Goal: Task Accomplishment & Management: Use online tool/utility

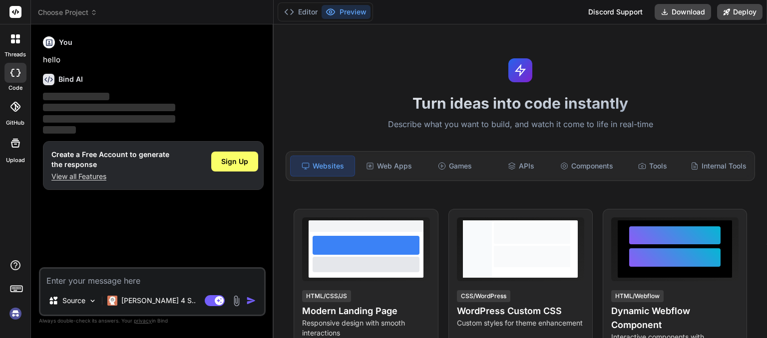
click at [18, 314] on img at bounding box center [15, 313] width 17 height 17
click at [12, 314] on img at bounding box center [15, 313] width 17 height 17
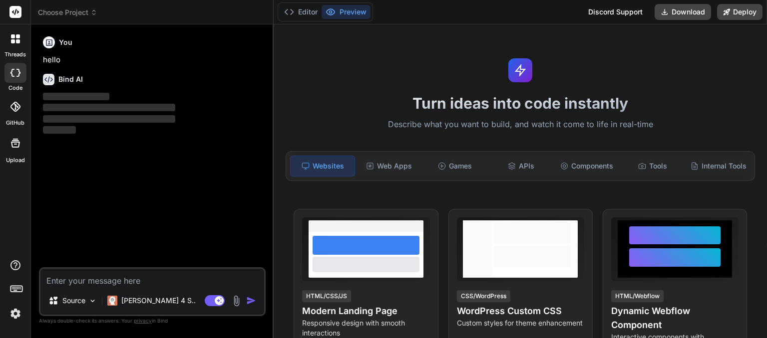
click at [16, 317] on img at bounding box center [15, 313] width 17 height 17
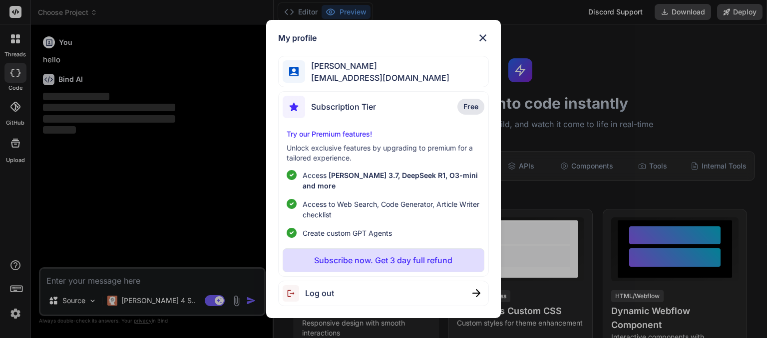
click at [365, 77] on span "[EMAIL_ADDRESS][DOMAIN_NAME]" at bounding box center [377, 78] width 144 height 12
click at [347, 82] on span "[EMAIL_ADDRESS][DOMAIN_NAME]" at bounding box center [377, 78] width 144 height 12
click at [14, 311] on div "My profile madhavi kond madhavikond674@gmail.com Subscription Tier Free Try our…" at bounding box center [383, 169] width 767 height 338
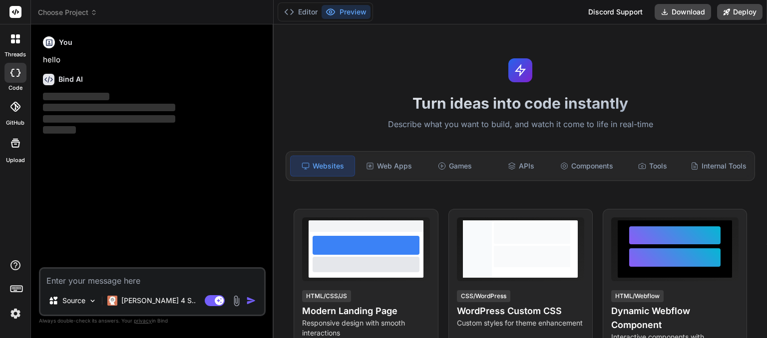
click at [14, 316] on img at bounding box center [15, 313] width 17 height 17
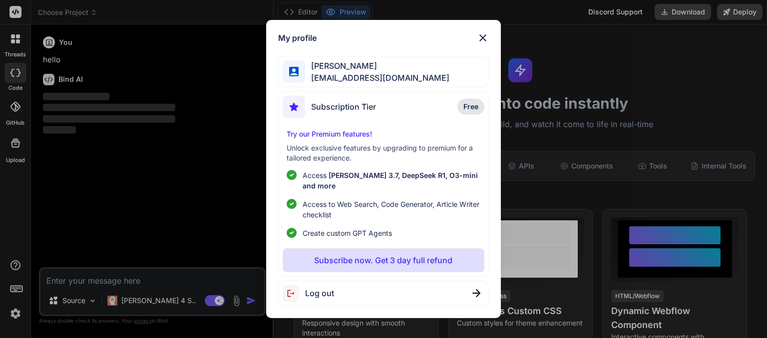
click at [343, 72] on span "madhavi kond" at bounding box center [377, 66] width 144 height 12
click at [469, 112] on span "Free" at bounding box center [470, 107] width 15 height 10
click at [0, 182] on div "My profile madhavi kond madhavikond674@gmail.com Subscription Tier Free Try our…" at bounding box center [383, 169] width 767 height 338
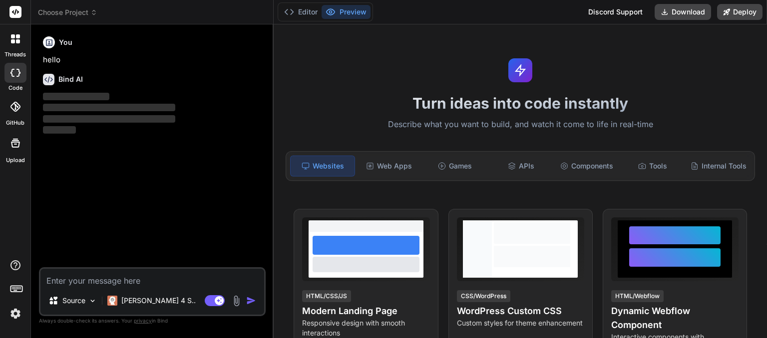
click at [79, 14] on span "Choose Project" at bounding box center [67, 12] width 59 height 10
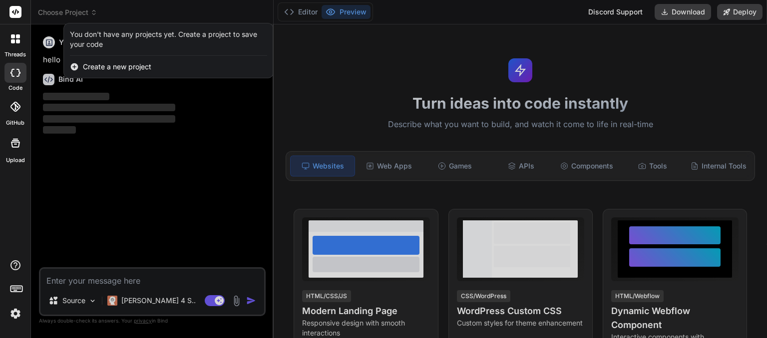
click at [79, 14] on div at bounding box center [383, 169] width 767 height 338
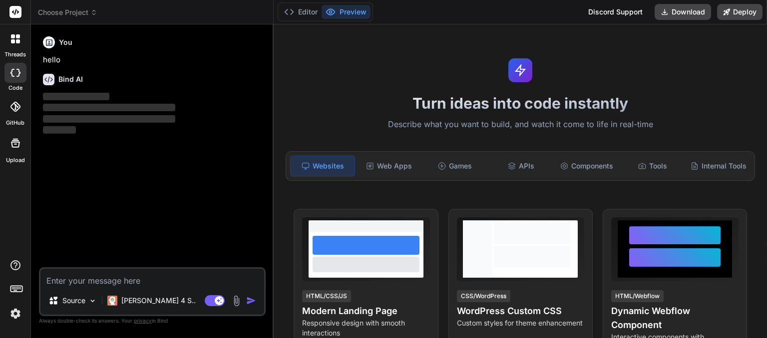
click at [79, 14] on span "Choose Project" at bounding box center [67, 12] width 59 height 10
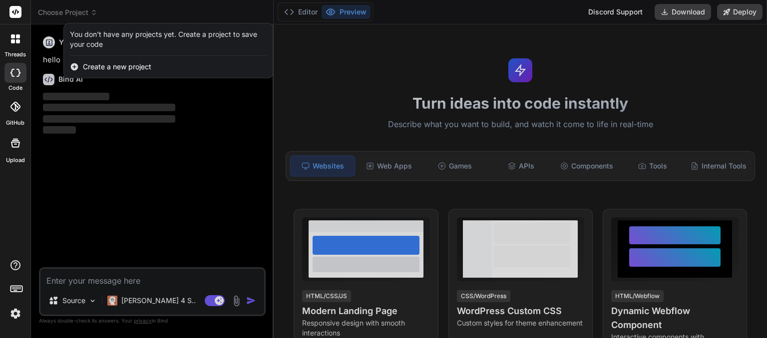
click at [13, 319] on img at bounding box center [15, 313] width 17 height 17
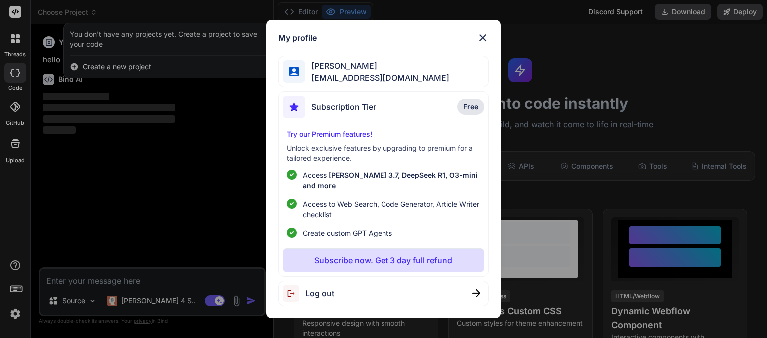
click at [337, 87] on div "madhavi kond madhavikond674@gmail.com" at bounding box center [383, 71] width 210 height 31
click at [14, 312] on div "My profile madhavi kond madhavikond674@gmail.com Subscription Tier Free Try our…" at bounding box center [383, 169] width 767 height 338
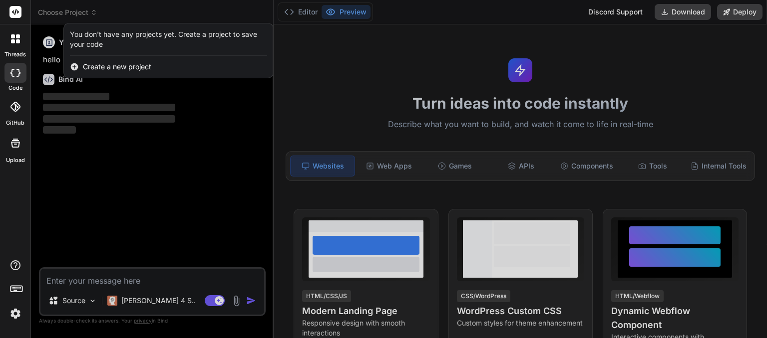
click at [14, 312] on img at bounding box center [15, 313] width 17 height 17
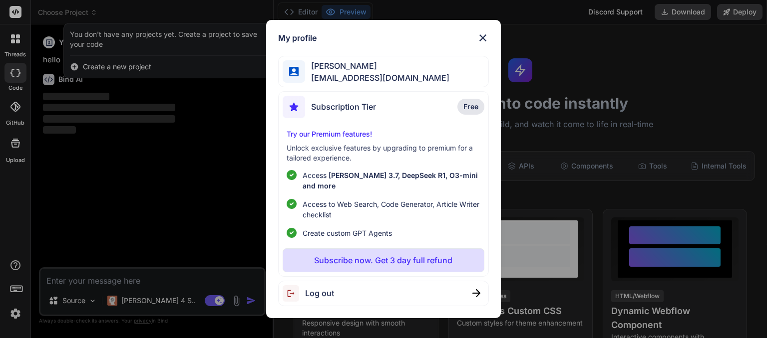
click at [339, 80] on span "madhavikond674@gmail.com" at bounding box center [377, 78] width 144 height 12
click at [336, 113] on span "Subscription Tier" at bounding box center [343, 107] width 65 height 12
click at [295, 118] on img at bounding box center [293, 107] width 22 height 22
click at [468, 115] on p "Free" at bounding box center [470, 107] width 27 height 16
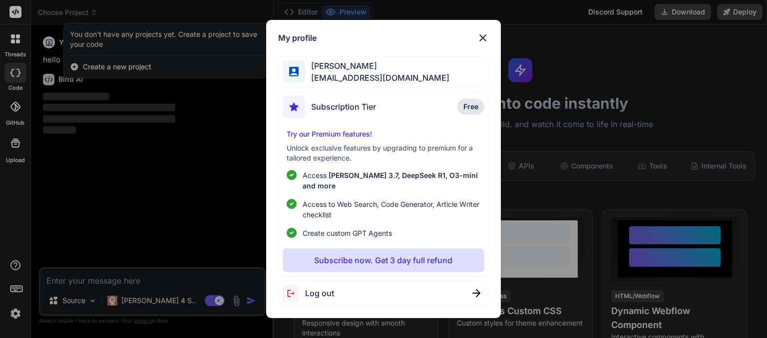
click at [468, 115] on p "Free" at bounding box center [470, 107] width 27 height 16
click at [382, 76] on span "[EMAIL_ADDRESS][DOMAIN_NAME]" at bounding box center [377, 78] width 144 height 12
click at [467, 112] on span "Free" at bounding box center [470, 107] width 15 height 10
click at [479, 44] on img at bounding box center [483, 38] width 12 height 12
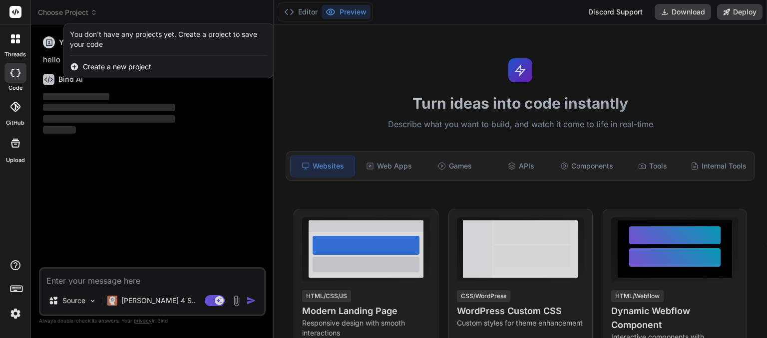
click at [209, 300] on div at bounding box center [383, 169] width 767 height 338
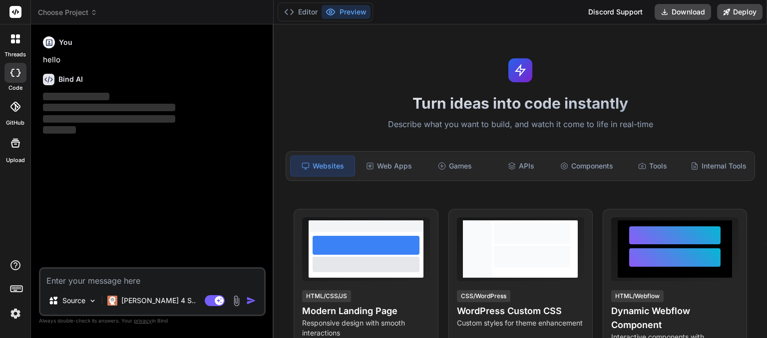
click at [209, 300] on rect at bounding box center [215, 300] width 20 height 11
type textarea "x"
click at [13, 315] on img at bounding box center [15, 313] width 17 height 17
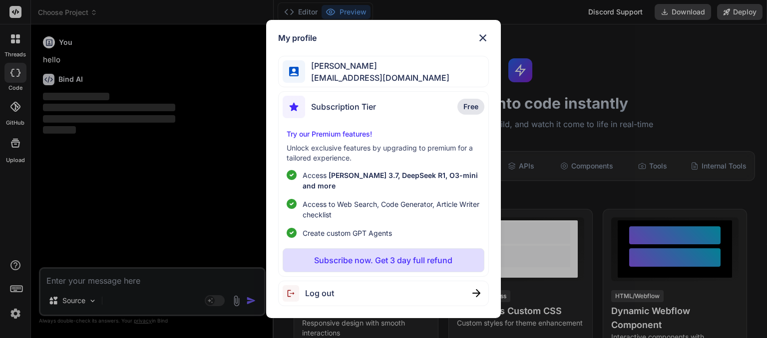
click at [14, 154] on div "My profile madhavi kond madhavikond674@gmail.com Subscription Tier Free Try our…" at bounding box center [383, 169] width 767 height 338
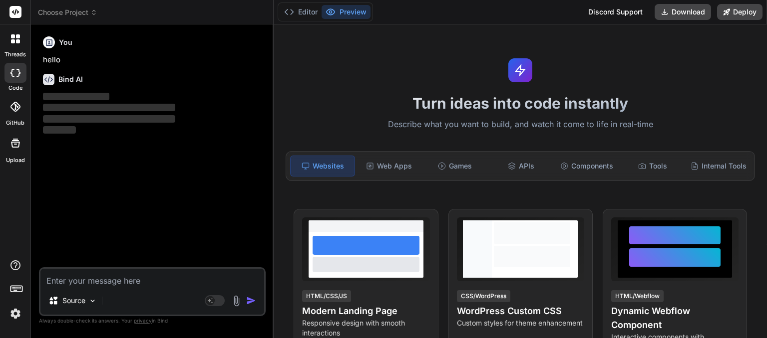
click at [70, 10] on span "Choose Project" at bounding box center [67, 12] width 59 height 10
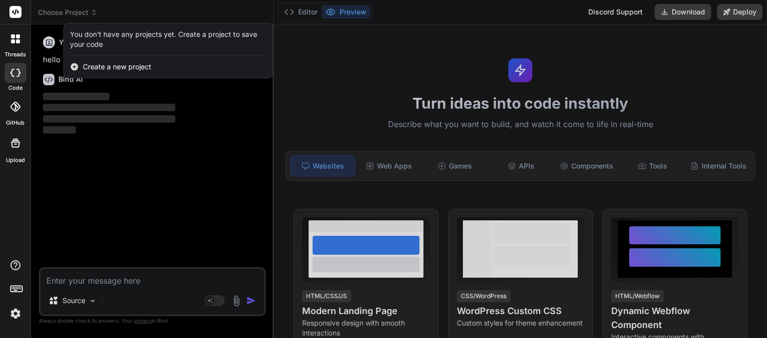
click at [13, 287] on rect at bounding box center [13, 287] width 1 height 1
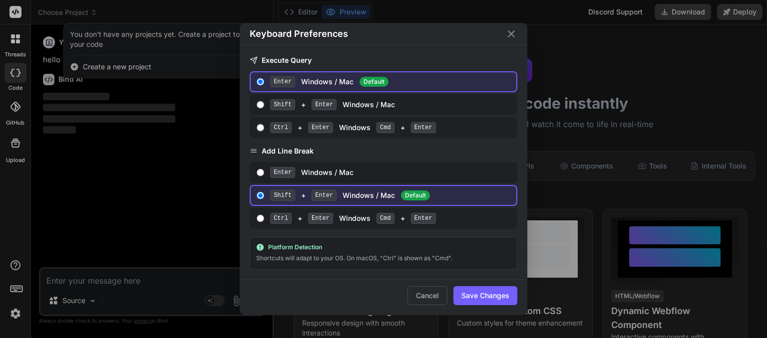
click at [65, 16] on div "Keyboard Preferences Execute Query Enter Windows / Mac Default Shift + Enter Wi…" at bounding box center [383, 169] width 767 height 338
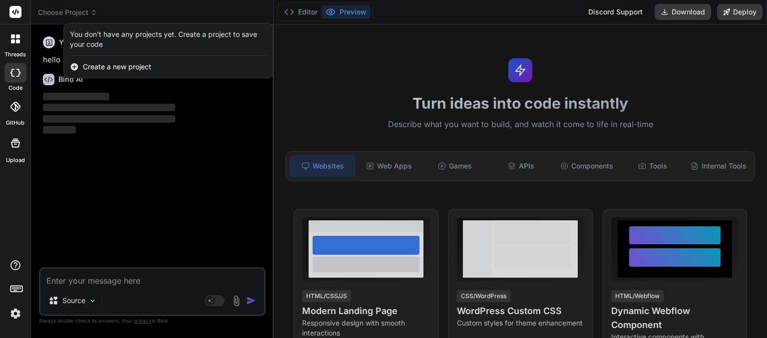
click at [62, 13] on div at bounding box center [383, 169] width 767 height 338
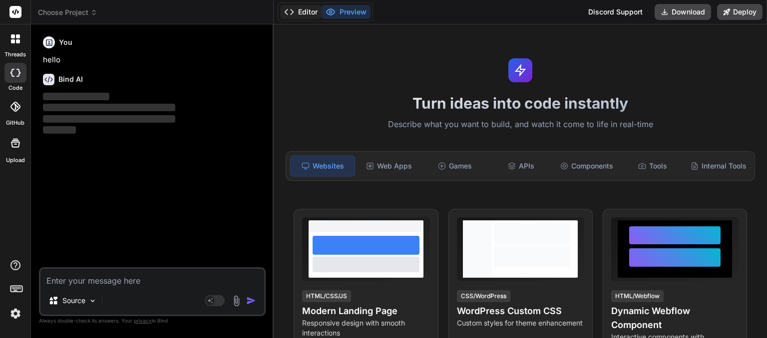
click at [313, 11] on button "Editor" at bounding box center [300, 12] width 41 height 14
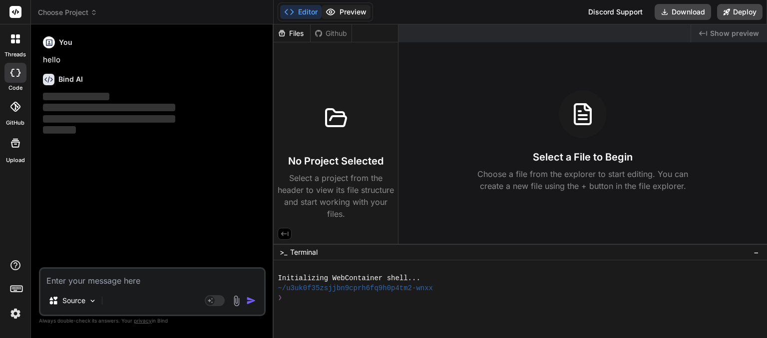
click at [364, 11] on button "Preview" at bounding box center [345, 12] width 49 height 14
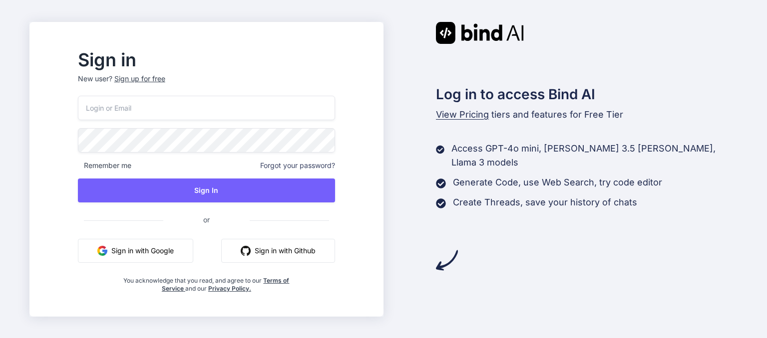
click at [214, 107] on input "email" at bounding box center [206, 108] width 257 height 24
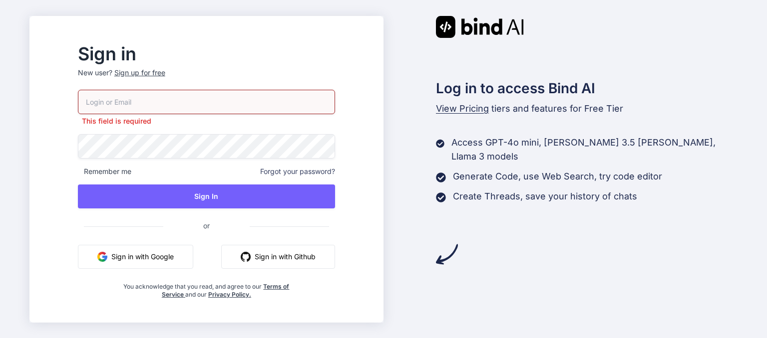
click at [278, 86] on p "New user? Sign up for free" at bounding box center [206, 79] width 257 height 22
click at [185, 93] on input "email" at bounding box center [206, 102] width 257 height 24
type input "a"
type input "M"
type input "madhavikond674@gmail.com"
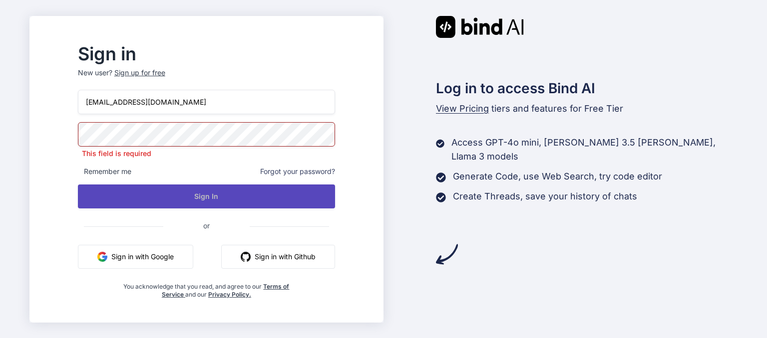
click at [291, 204] on div "madhavikond674@gmail.com This field is required Remember me Forgot your passwor…" at bounding box center [206, 194] width 257 height 209
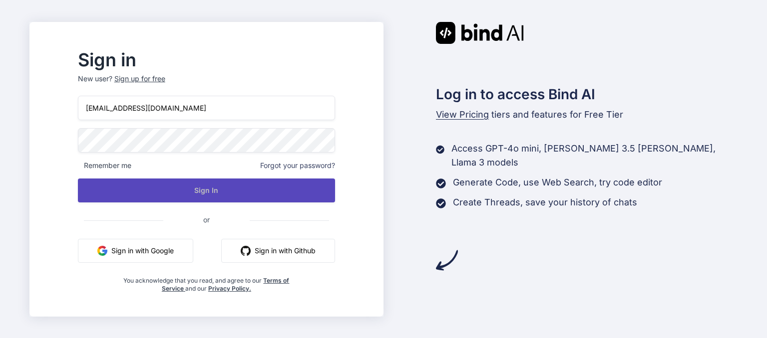
click at [279, 194] on button "Sign In" at bounding box center [206, 191] width 257 height 24
click at [176, 184] on button "Sign In" at bounding box center [206, 191] width 257 height 24
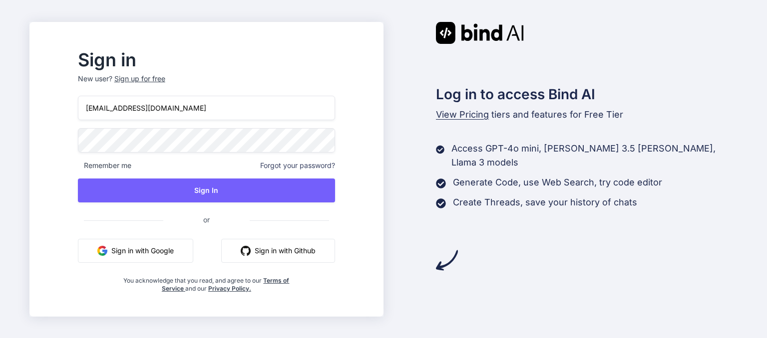
click at [305, 166] on span "Forgot your password?" at bounding box center [297, 166] width 75 height 10
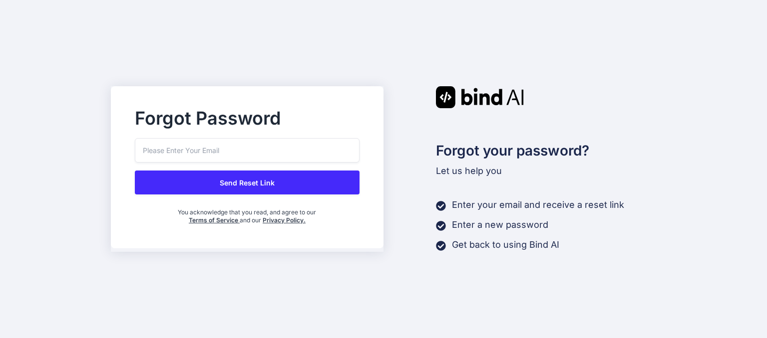
click at [272, 153] on input "email" at bounding box center [247, 150] width 225 height 24
type input "M"
type input "[EMAIL_ADDRESS][DOMAIN_NAME]"
click at [272, 189] on button "Send Reset Link" at bounding box center [247, 183] width 225 height 24
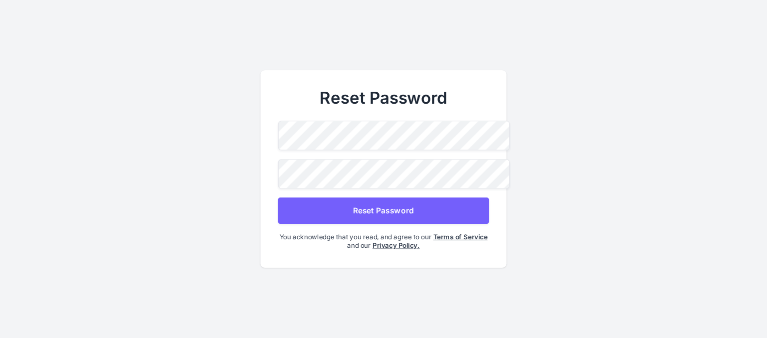
click at [398, 205] on button "Reset Password" at bounding box center [383, 211] width 211 height 26
click at [361, 203] on button "Reset Password" at bounding box center [383, 211] width 211 height 26
click at [371, 208] on button "Reset Password" at bounding box center [383, 211] width 211 height 26
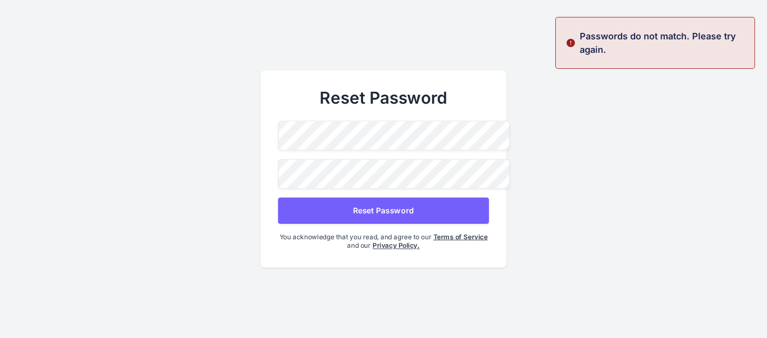
click at [371, 208] on button "Reset Password" at bounding box center [383, 211] width 211 height 26
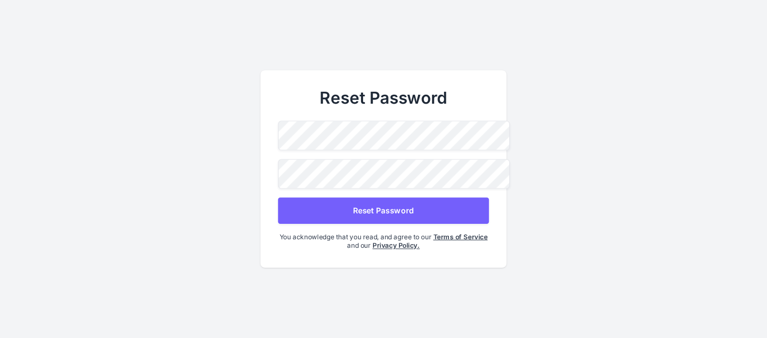
click at [372, 206] on button "Reset Password" at bounding box center [383, 211] width 211 height 26
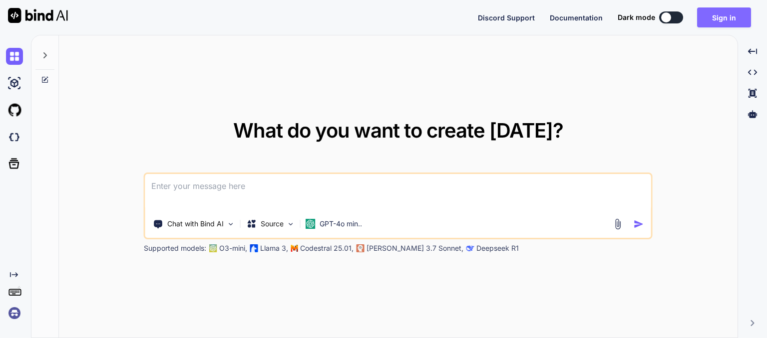
click at [721, 18] on button "Sign in" at bounding box center [724, 17] width 54 height 20
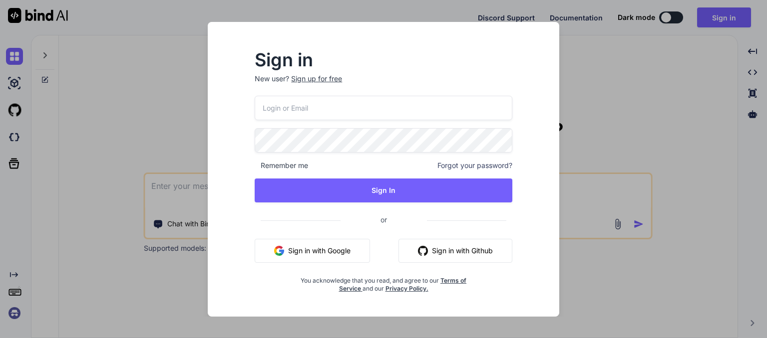
click at [331, 110] on input "email" at bounding box center [384, 108] width 258 height 24
type input "madhavikond674@gmail.com"
drag, startPoint x: 450, startPoint y: 193, endPoint x: 575, endPoint y: 207, distance: 126.0
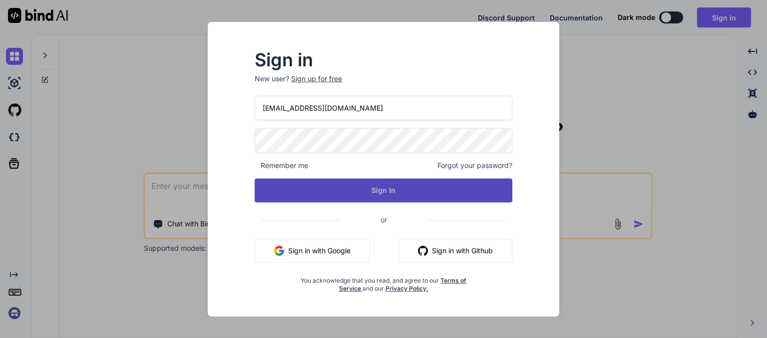
drag, startPoint x: 575, startPoint y: 207, endPoint x: 480, endPoint y: 196, distance: 96.5
click at [480, 196] on button "Sign In" at bounding box center [384, 191] width 258 height 24
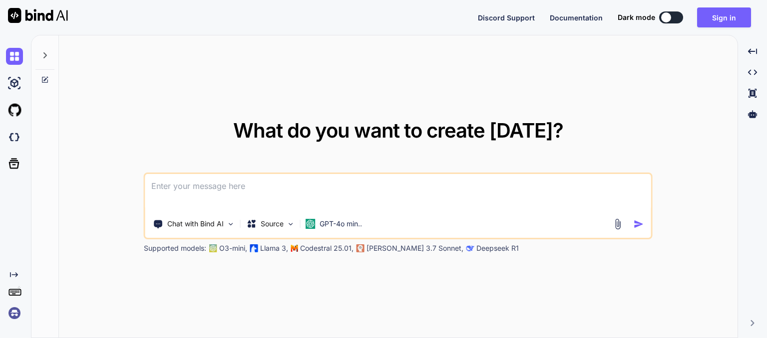
click at [13, 316] on img at bounding box center [14, 313] width 17 height 17
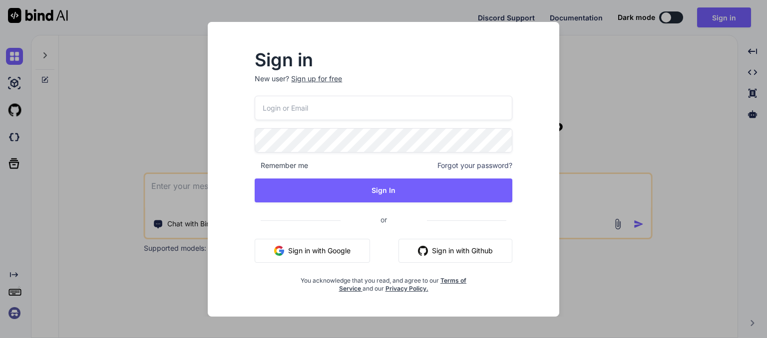
click at [108, 100] on div "Sign in New user? Sign up for free Remember me Forgot your password? Sign In or…" at bounding box center [383, 169] width 767 height 338
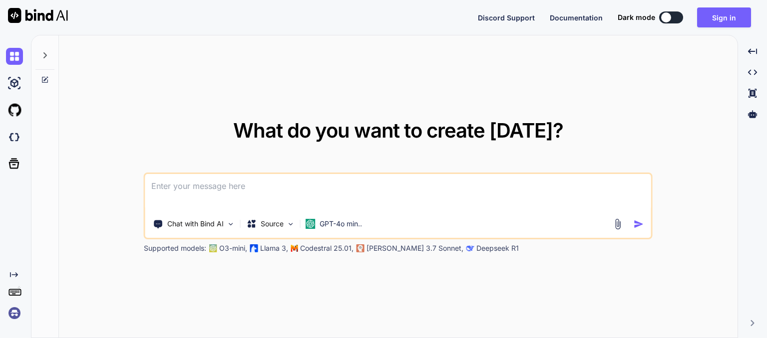
click at [17, 317] on img at bounding box center [14, 313] width 17 height 17
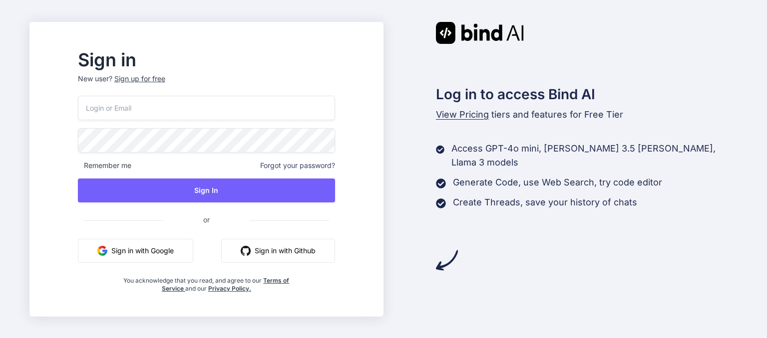
click at [138, 110] on input "email" at bounding box center [206, 108] width 257 height 24
click at [148, 107] on input "madhavikon674@gmai" at bounding box center [206, 108] width 257 height 24
click at [188, 107] on input "madhavikond674@gmai" at bounding box center [206, 108] width 257 height 24
click at [189, 108] on input "madhavikond674@gmai" at bounding box center [206, 108] width 257 height 24
type input "[EMAIL_ADDRESS][DOMAIN_NAME]"
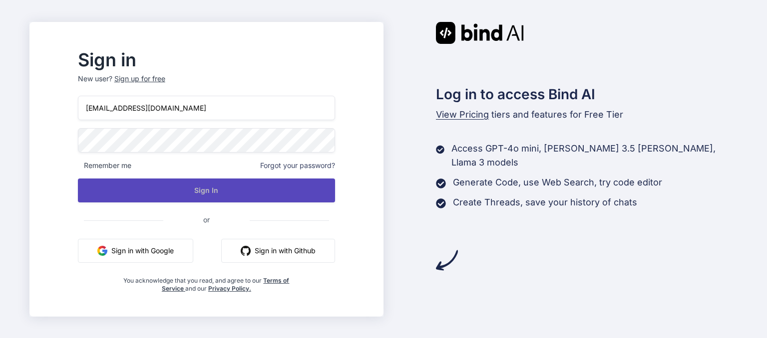
click at [200, 192] on button "Sign In" at bounding box center [206, 191] width 257 height 24
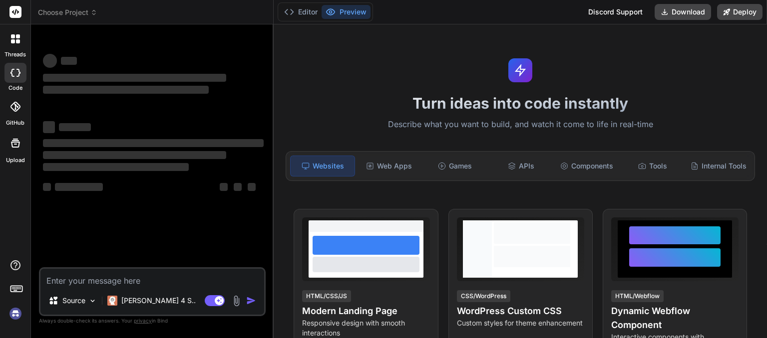
type textarea "x"
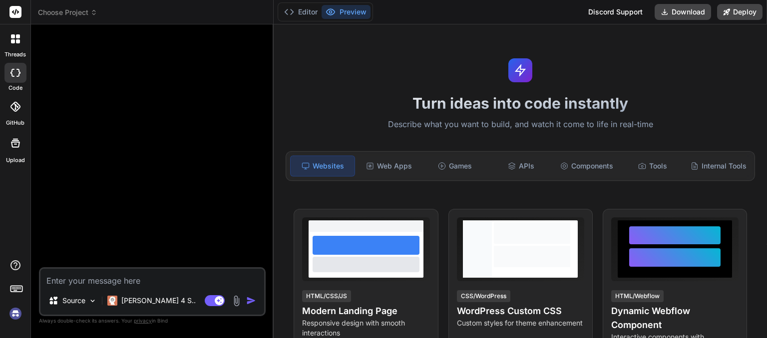
click at [16, 312] on img at bounding box center [15, 313] width 17 height 17
click at [13, 308] on img at bounding box center [15, 313] width 17 height 17
click at [16, 314] on img at bounding box center [15, 313] width 17 height 17
click at [13, 312] on img at bounding box center [15, 313] width 17 height 17
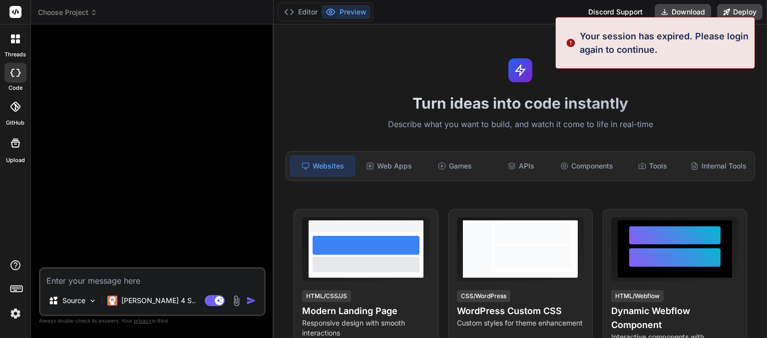
type textarea "x"
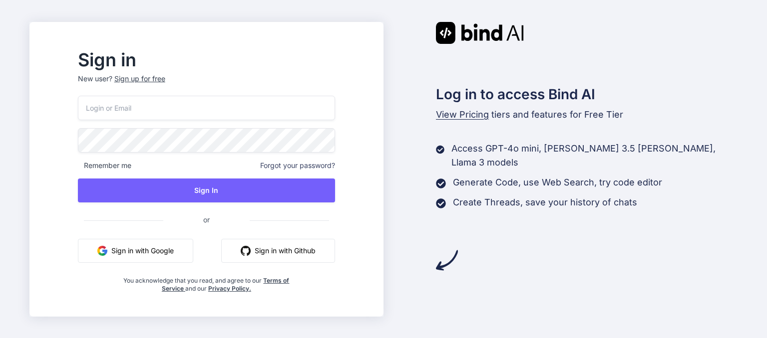
click at [132, 76] on p "New user? Sign up for free" at bounding box center [206, 85] width 257 height 22
click at [132, 119] on input "email" at bounding box center [206, 108] width 257 height 24
type input "[EMAIL_ADDRESS][DOMAIN_NAME]"
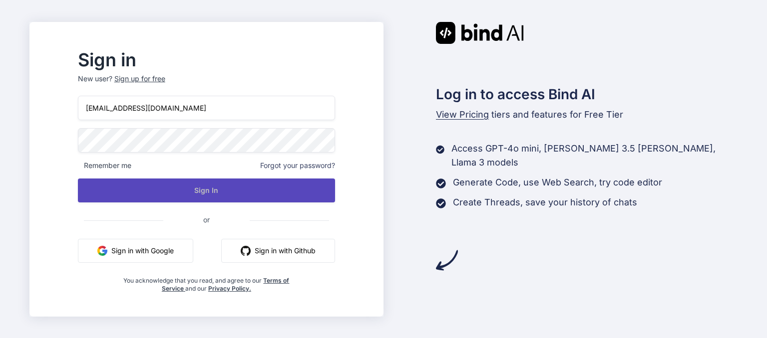
click at [189, 188] on button "Sign In" at bounding box center [206, 191] width 257 height 24
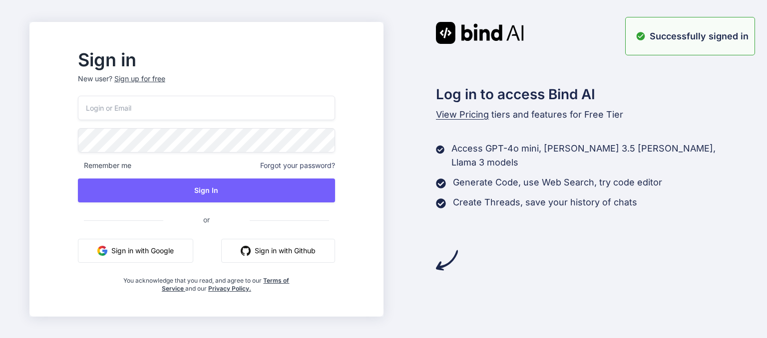
click at [717, 30] on p "Successfully signed in" at bounding box center [698, 35] width 99 height 13
click at [196, 101] on input "email" at bounding box center [206, 108] width 257 height 24
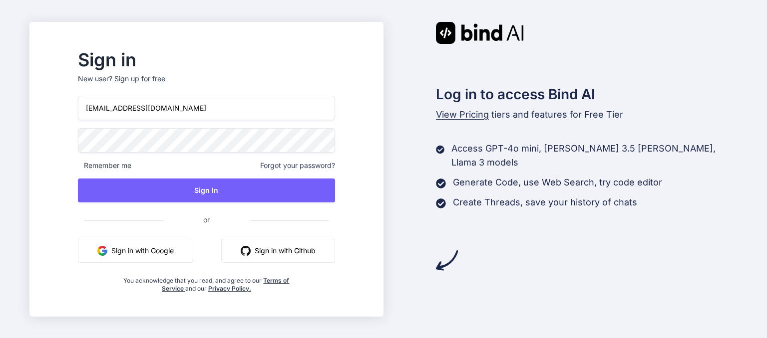
type input "madhavikond674@gmail.com"
click at [111, 165] on span "Remember me" at bounding box center [104, 166] width 53 height 10
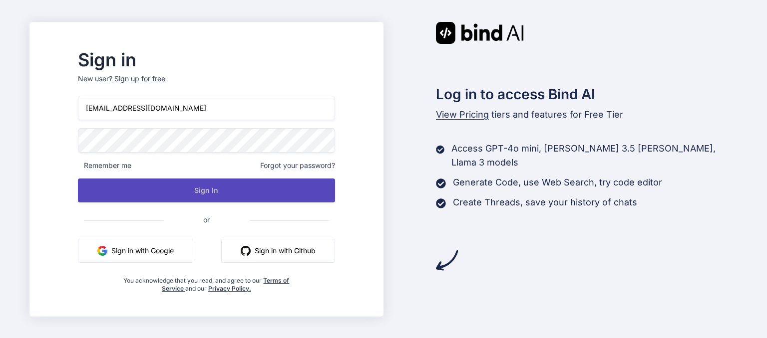
click at [182, 190] on button "Sign In" at bounding box center [206, 191] width 257 height 24
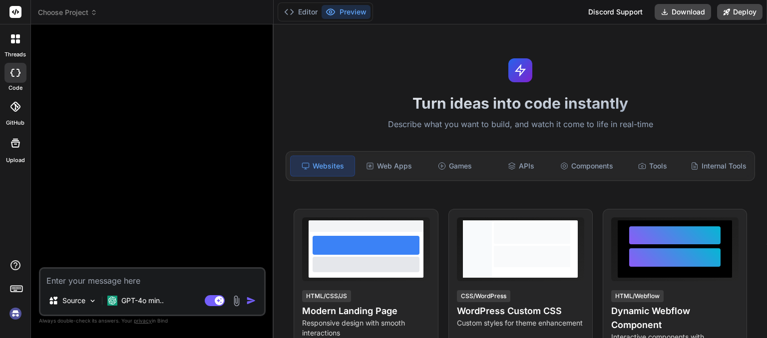
type textarea "x"
click at [86, 13] on span "Choose Project" at bounding box center [67, 12] width 59 height 10
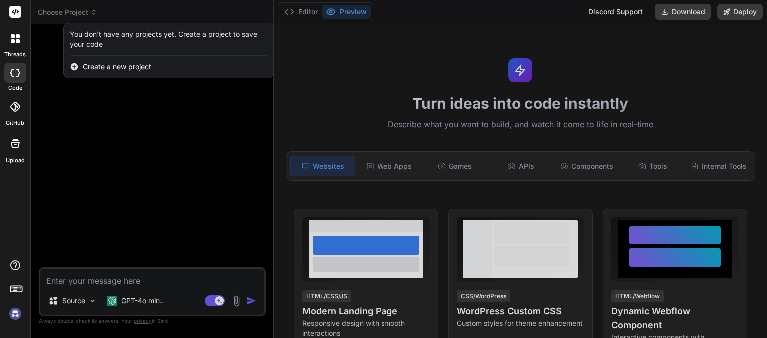
click at [10, 314] on img at bounding box center [15, 313] width 17 height 17
click at [21, 316] on img at bounding box center [15, 313] width 17 height 17
click at [86, 12] on div at bounding box center [383, 169] width 767 height 338
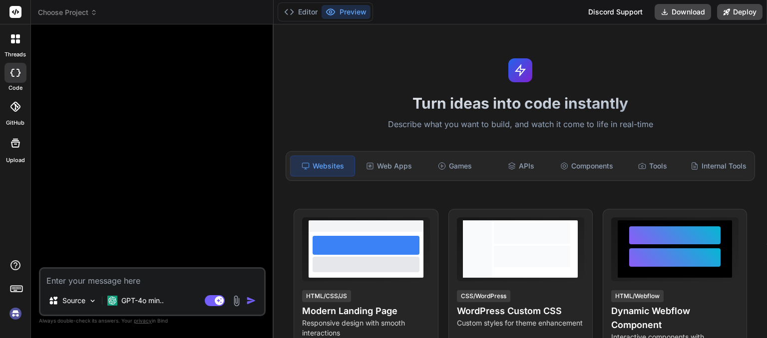
click at [15, 316] on img at bounding box center [15, 313] width 17 height 17
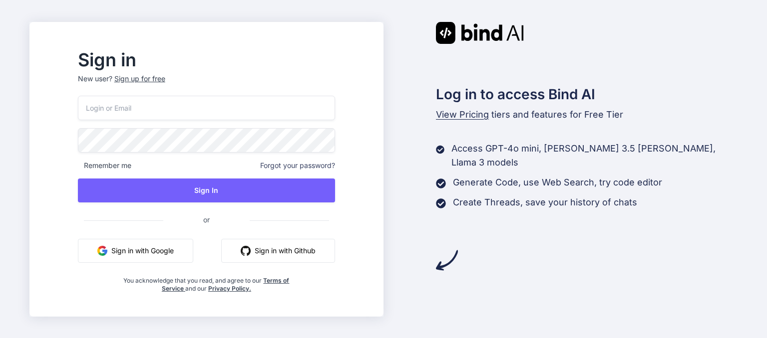
click at [114, 111] on input "email" at bounding box center [206, 108] width 257 height 24
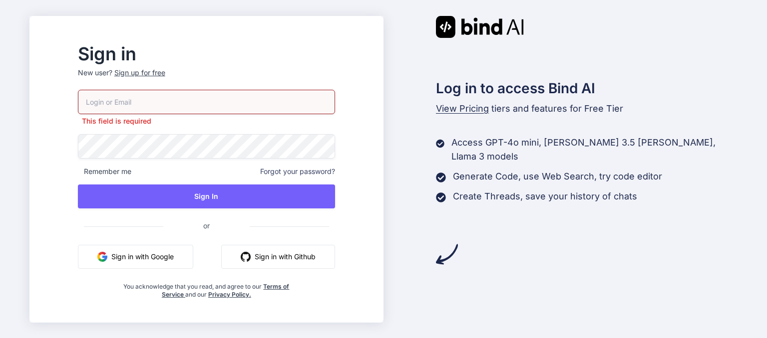
click at [184, 250] on button "Sign in with Google" at bounding box center [135, 257] width 115 height 24
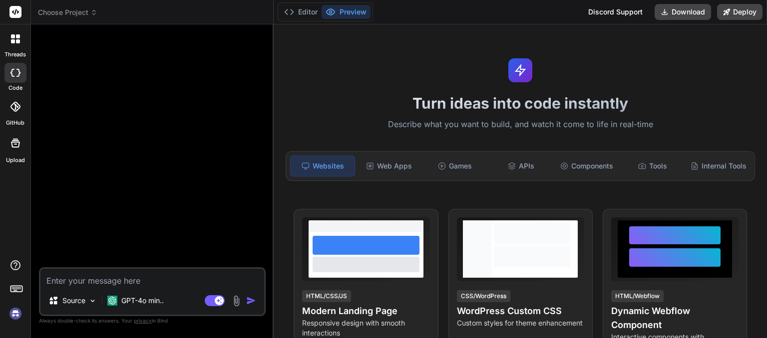
type textarea "x"
click at [18, 317] on img at bounding box center [15, 313] width 17 height 17
click at [15, 312] on img at bounding box center [15, 313] width 17 height 17
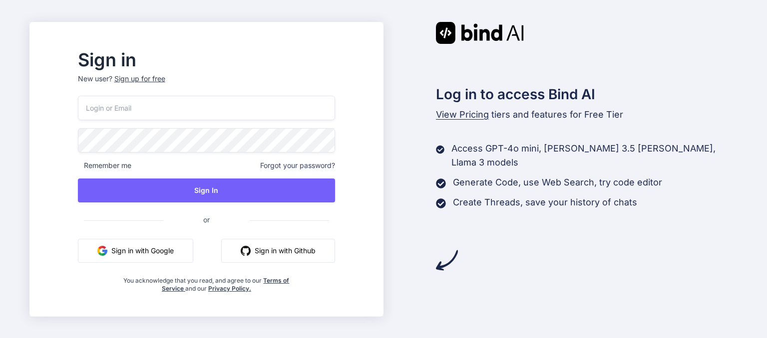
click at [164, 89] on p "New user? Sign up for free" at bounding box center [206, 85] width 257 height 22
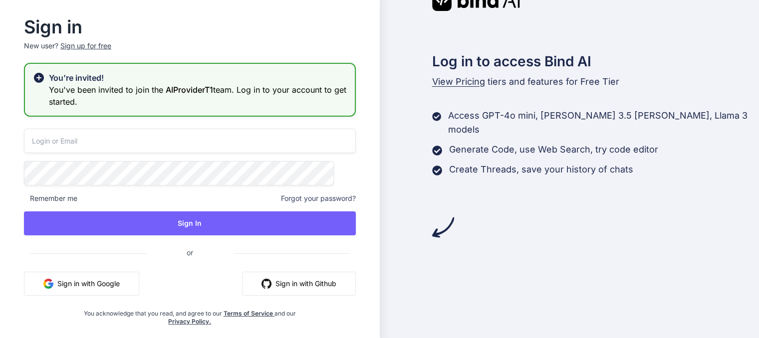
click at [143, 140] on input "email" at bounding box center [190, 141] width 332 height 24
type input "[EMAIL_ADDRESS][DOMAIN_NAME]"
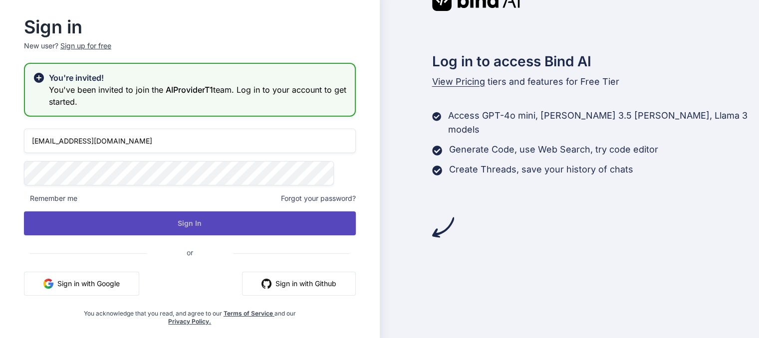
click at [167, 231] on button "Sign In" at bounding box center [190, 224] width 332 height 24
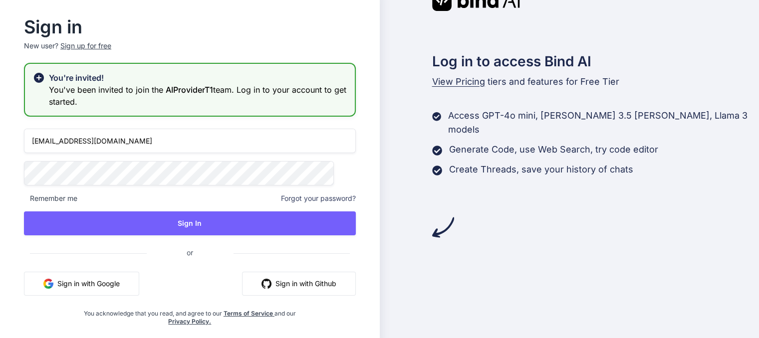
scroll to position [11, 0]
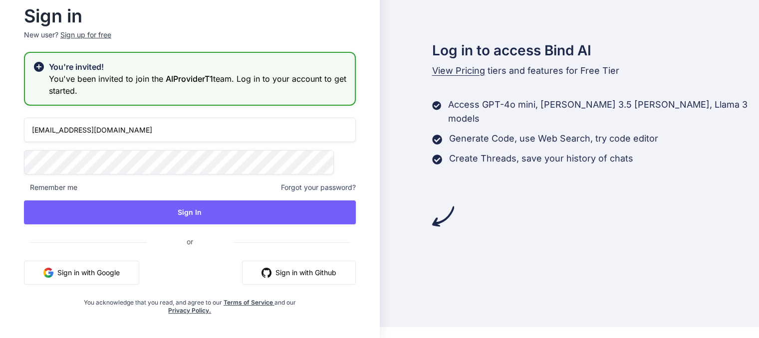
click at [456, 67] on span "View Pricing" at bounding box center [458, 70] width 53 height 10
click at [453, 70] on span "View Pricing" at bounding box center [458, 70] width 53 height 10
click at [95, 22] on h2 "Sign in" at bounding box center [190, 16] width 332 height 16
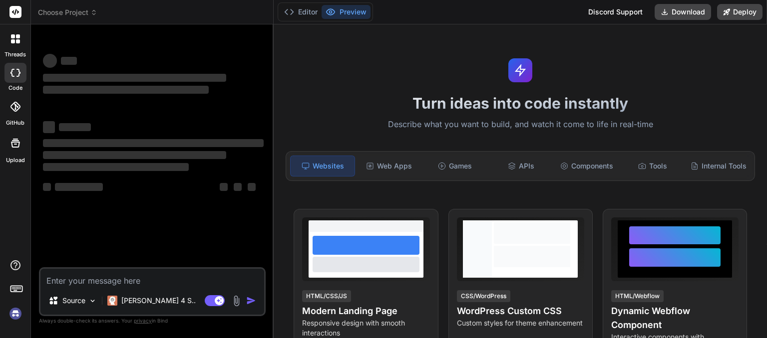
type textarea "x"
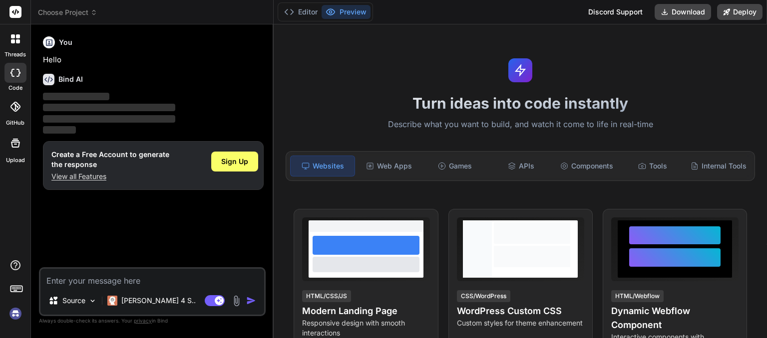
click at [17, 312] on img at bounding box center [15, 313] width 17 height 17
click at [228, 167] on div "Sign Up" at bounding box center [234, 162] width 47 height 20
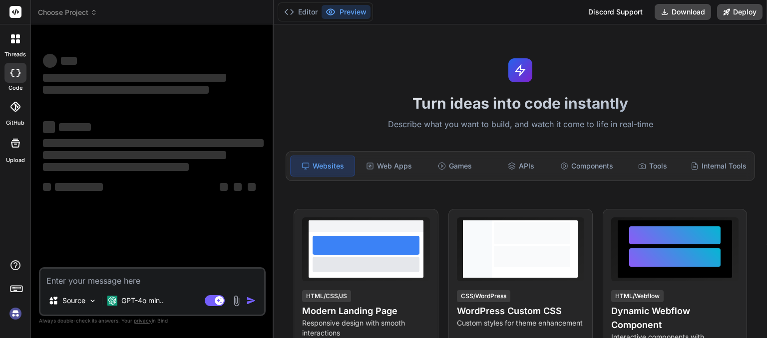
type textarea "x"
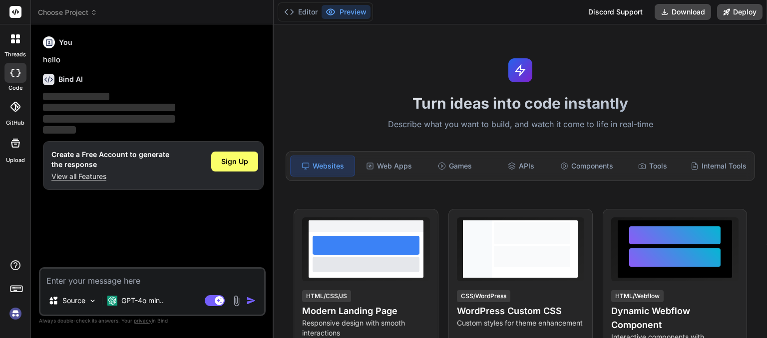
click at [51, 10] on span "Choose Project" at bounding box center [67, 12] width 59 height 10
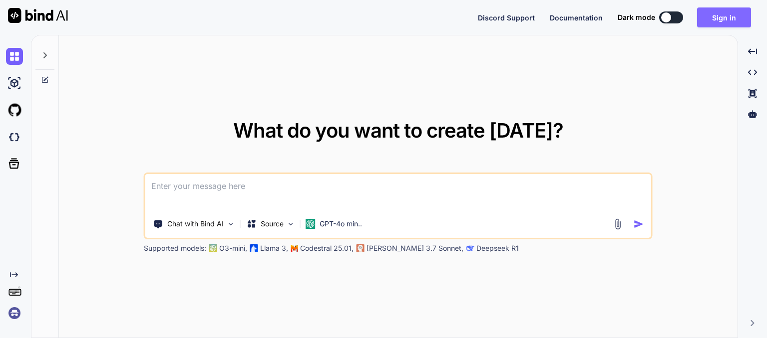
click at [727, 24] on button "Sign in" at bounding box center [724, 17] width 54 height 20
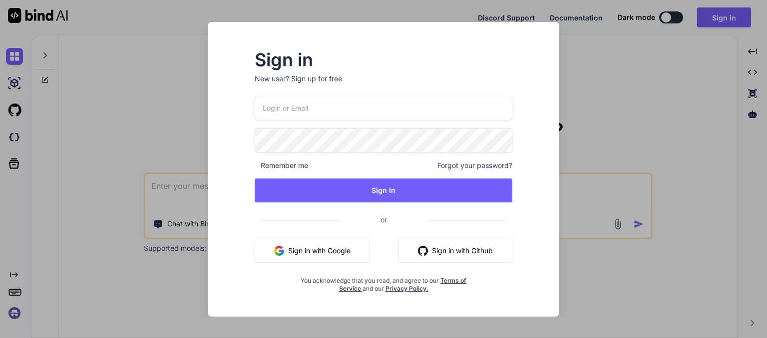
click at [299, 112] on input "email" at bounding box center [384, 108] width 258 height 24
type input "[EMAIL_ADDRESS][DOMAIN_NAME]"
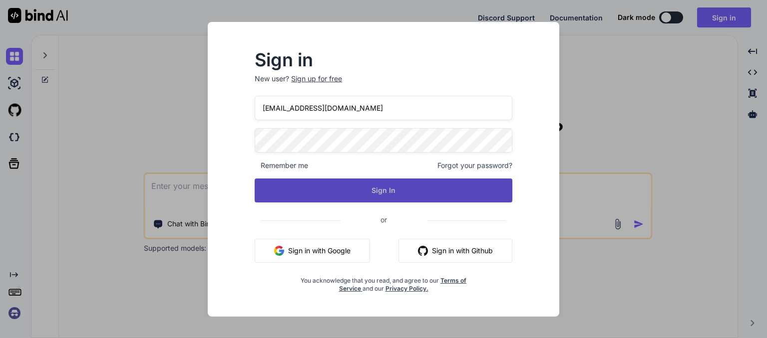
click at [343, 186] on button "Sign In" at bounding box center [384, 191] width 258 height 24
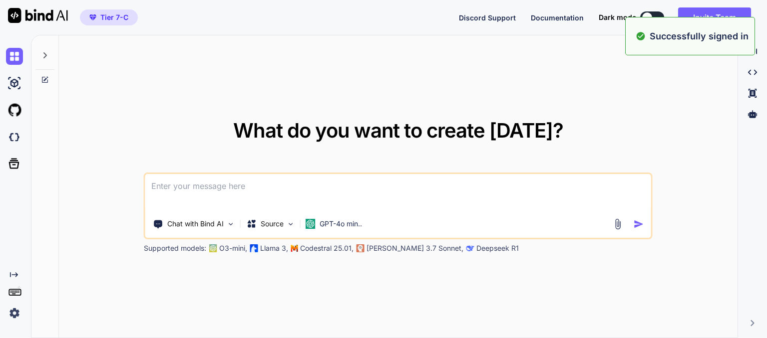
type textarea "x"
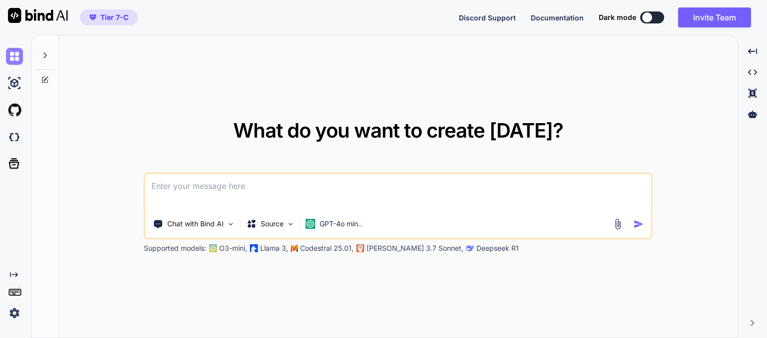
click at [14, 53] on img at bounding box center [14, 56] width 17 height 17
click at [43, 56] on icon at bounding box center [45, 55] width 8 height 8
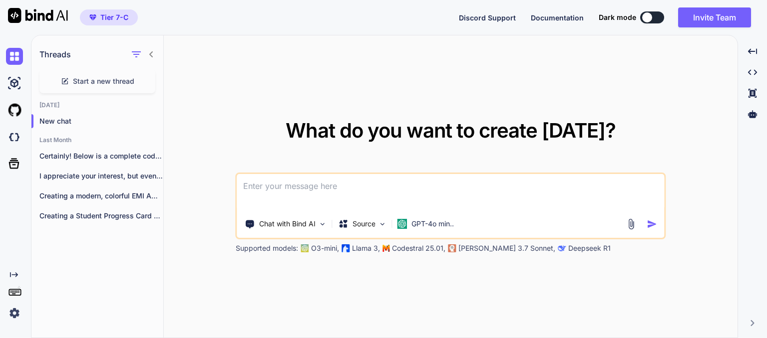
click at [14, 317] on img at bounding box center [14, 313] width 17 height 17
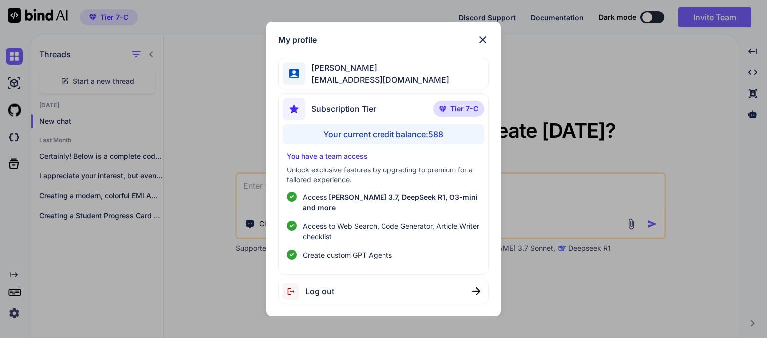
click at [485, 43] on img at bounding box center [483, 40] width 12 height 12
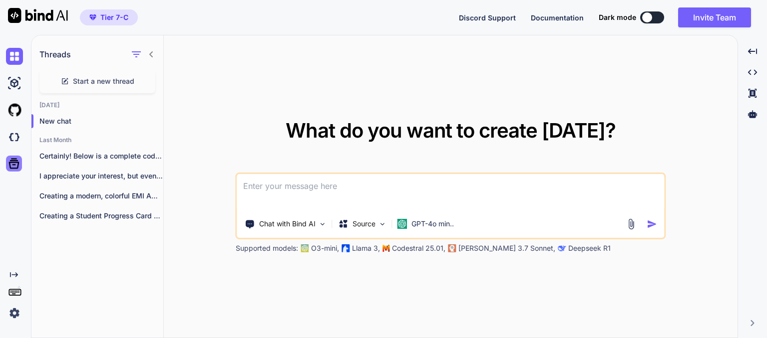
click at [16, 164] on icon at bounding box center [14, 164] width 14 height 14
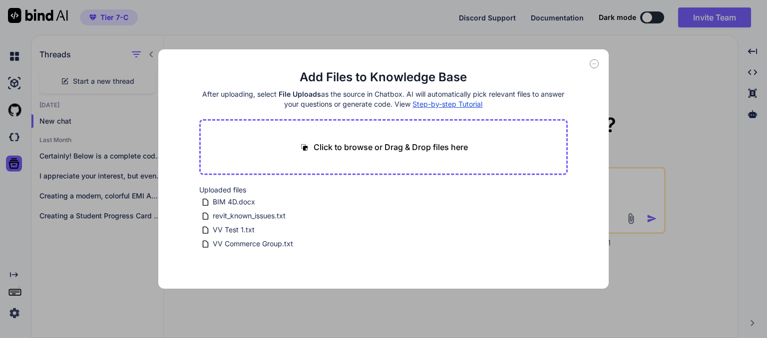
click at [68, 158] on div "Add Files to Knowledge Base After uploading, select File Uploads as the source …" at bounding box center [383, 169] width 767 height 338
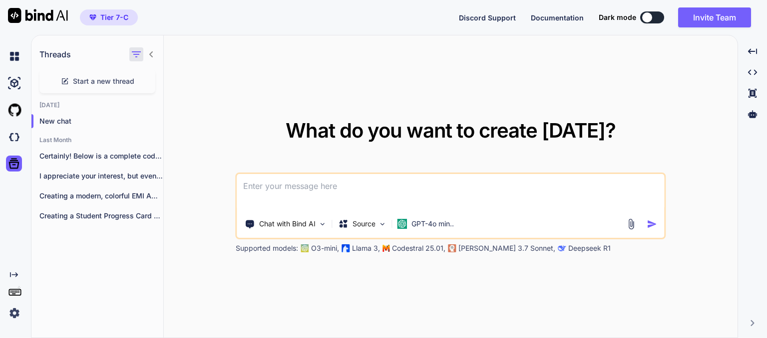
click at [136, 52] on icon "button" at bounding box center [136, 54] width 12 height 12
click at [14, 56] on img at bounding box center [14, 56] width 17 height 17
click at [16, 55] on img at bounding box center [14, 56] width 17 height 17
click at [17, 312] on img at bounding box center [14, 313] width 17 height 17
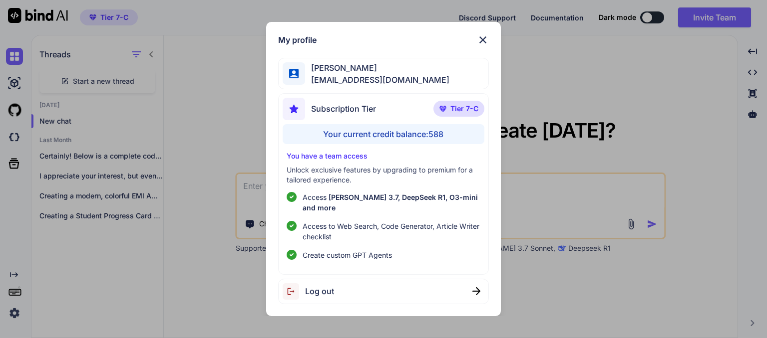
drag, startPoint x: 469, startPoint y: 114, endPoint x: 336, endPoint y: 117, distance: 132.8
click at [336, 115] on span "Subscription Tier" at bounding box center [343, 109] width 65 height 12
click at [15, 60] on div "My profile madhavi kond [EMAIL_ADDRESS][DOMAIN_NAME] Subscription Tier Tier 7-C…" at bounding box center [383, 169] width 767 height 338
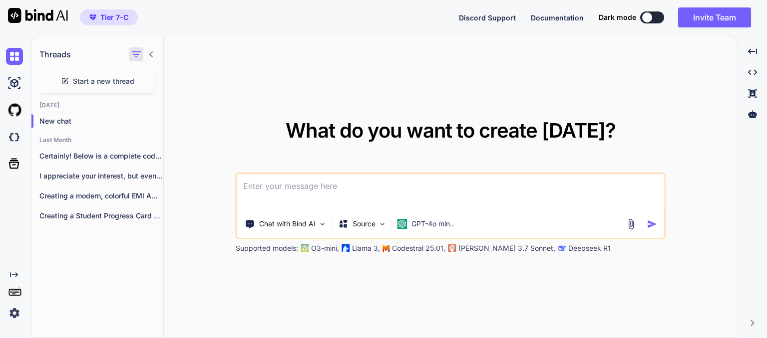
click at [137, 52] on icon "button" at bounding box center [136, 54] width 12 height 12
click at [140, 80] on input "Saved Threads" at bounding box center [141, 79] width 9 height 9
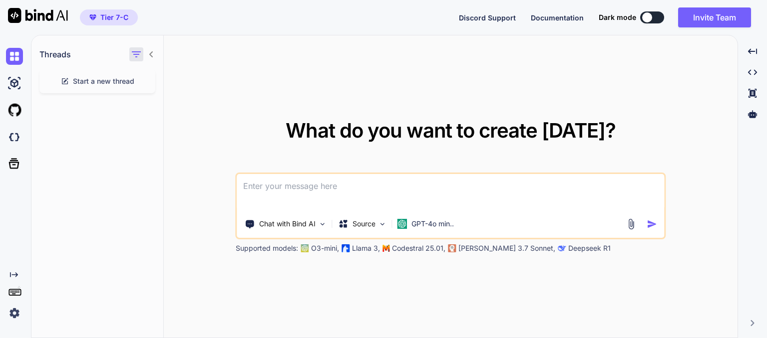
click at [138, 54] on icon "button" at bounding box center [136, 54] width 9 height 6
click at [13, 164] on icon at bounding box center [14, 164] width 14 height 14
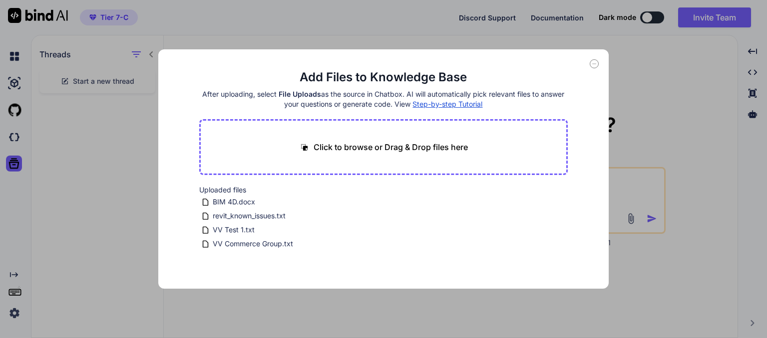
click at [649, 70] on div "Add Files to Knowledge Base After uploading, select File Uploads as the source …" at bounding box center [383, 169] width 767 height 338
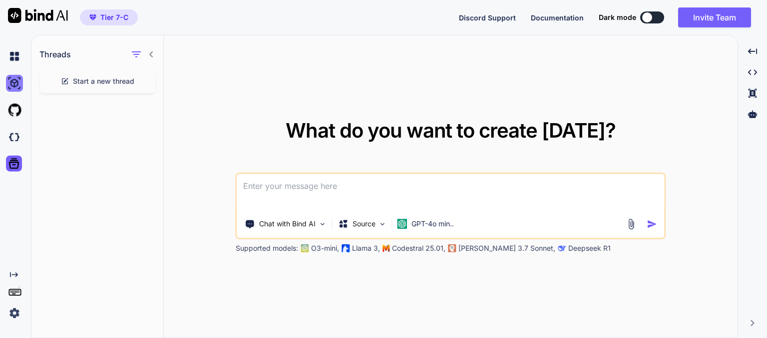
click at [17, 88] on img at bounding box center [14, 83] width 17 height 17
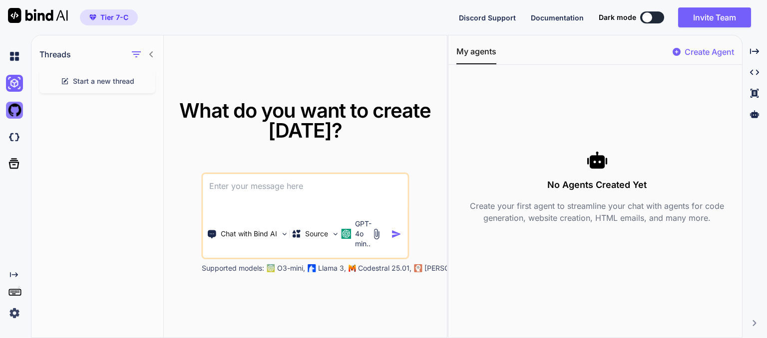
click at [14, 115] on img at bounding box center [14, 110] width 17 height 17
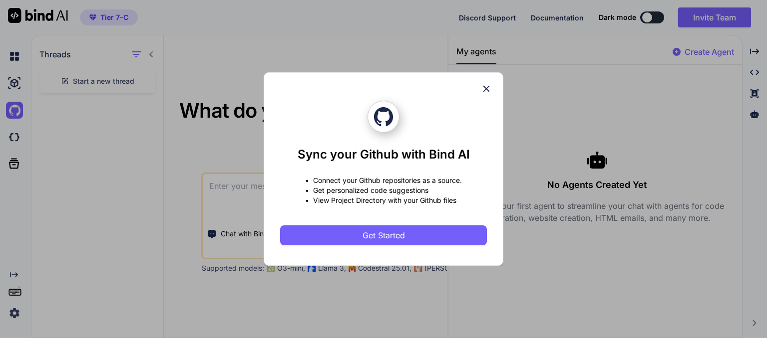
click at [485, 89] on icon at bounding box center [486, 88] width 11 height 11
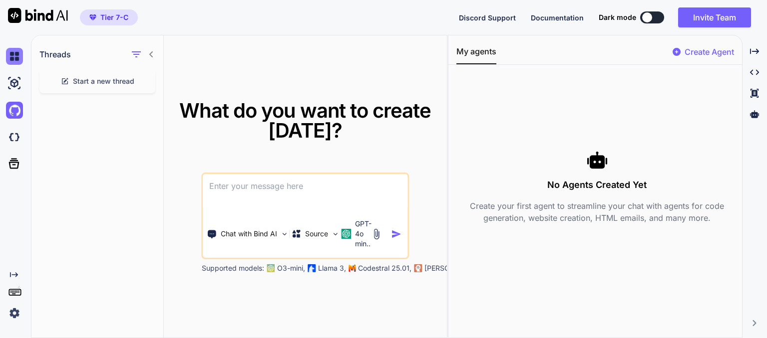
click at [10, 55] on img at bounding box center [14, 56] width 17 height 17
click at [139, 55] on icon "button" at bounding box center [136, 54] width 12 height 12
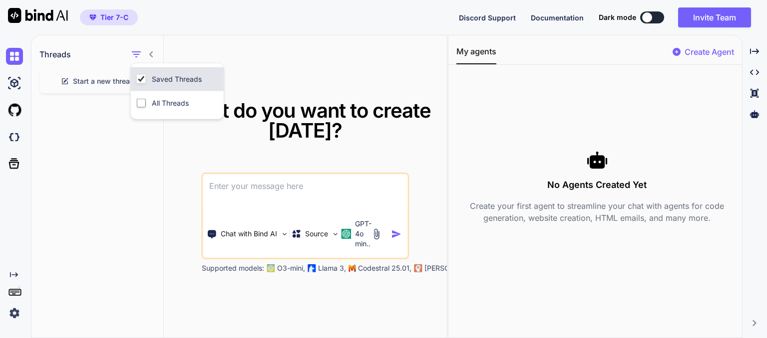
click at [143, 80] on input "Saved Threads" at bounding box center [141, 79] width 9 height 9
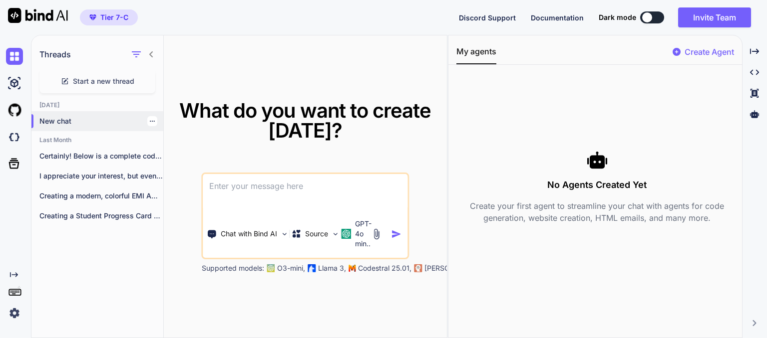
click at [52, 123] on p "New chat" at bounding box center [101, 121] width 124 height 10
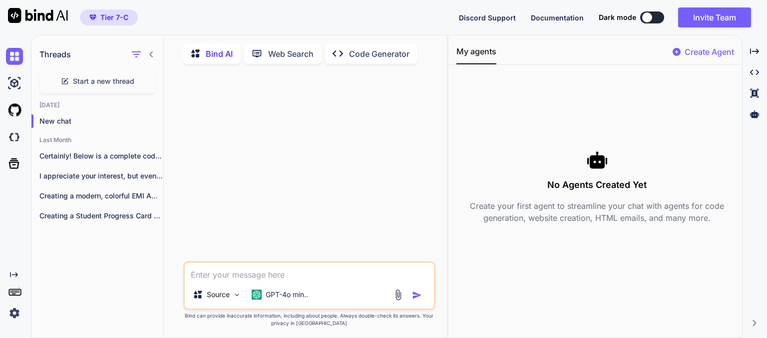
click at [148, 51] on icon at bounding box center [151, 54] width 8 height 8
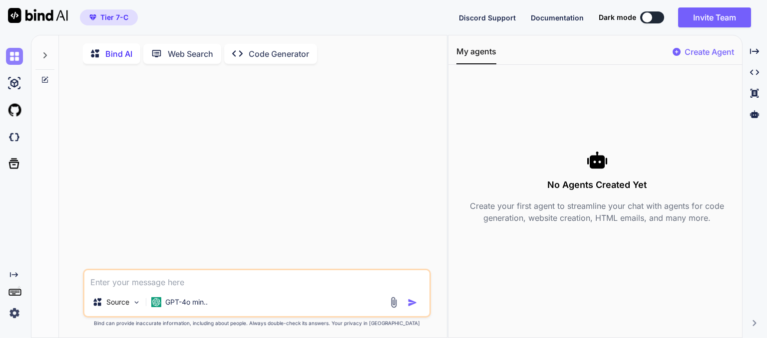
click at [15, 57] on img at bounding box center [14, 56] width 17 height 17
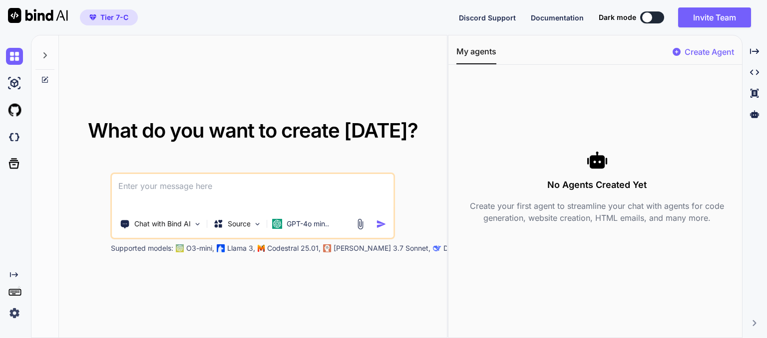
click at [42, 56] on icon at bounding box center [45, 55] width 8 height 8
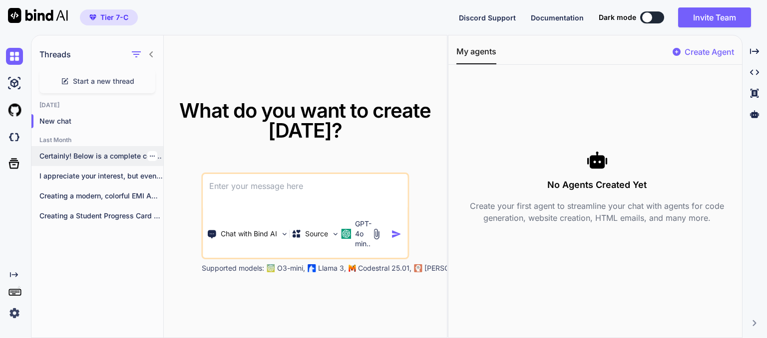
click at [68, 156] on p "Certainly! Below is a complete code example..." at bounding box center [101, 156] width 124 height 10
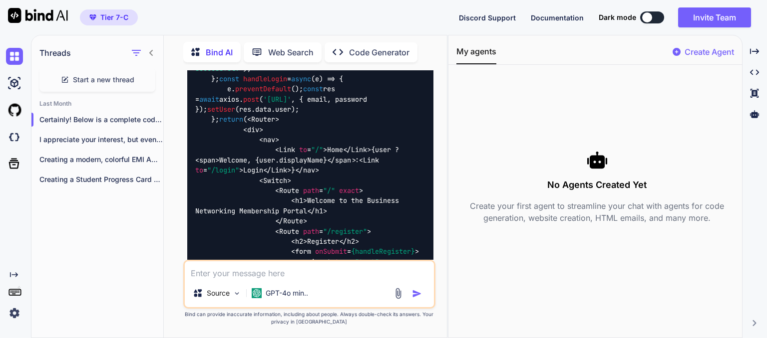
scroll to position [9995, 0]
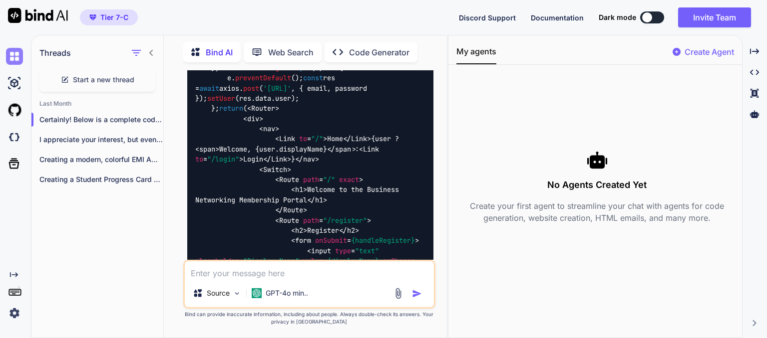
drag, startPoint x: 452, startPoint y: 218, endPoint x: 12, endPoint y: 59, distance: 467.3
click at [12, 59] on img at bounding box center [14, 56] width 17 height 17
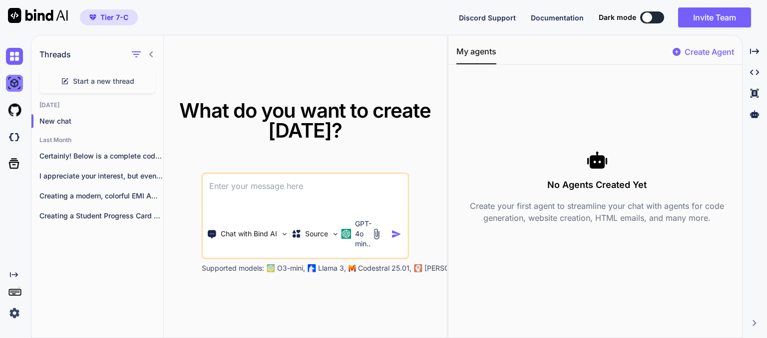
click at [18, 87] on img at bounding box center [14, 83] width 17 height 17
click at [9, 51] on img at bounding box center [14, 56] width 17 height 17
click at [109, 156] on p "Certainly! Below is a complete code example..." at bounding box center [101, 156] width 124 height 10
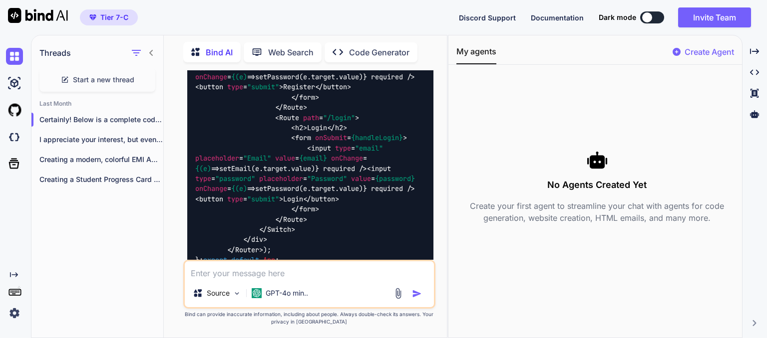
scroll to position [10239, 0]
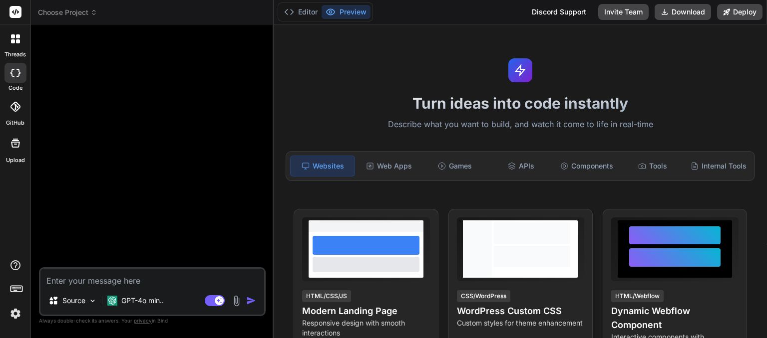
click at [14, 45] on div at bounding box center [15, 38] width 21 height 21
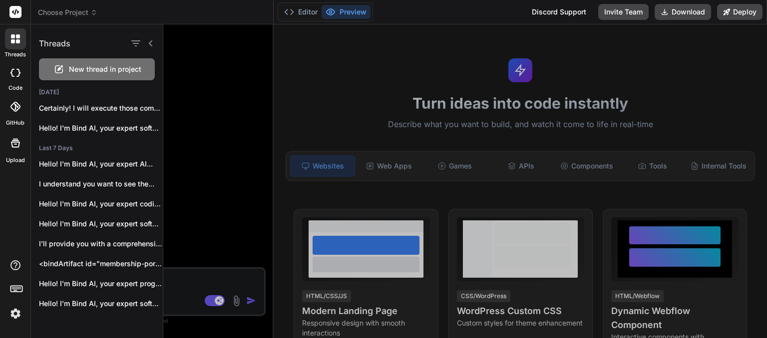
click at [208, 63] on div at bounding box center [464, 181] width 603 height 314
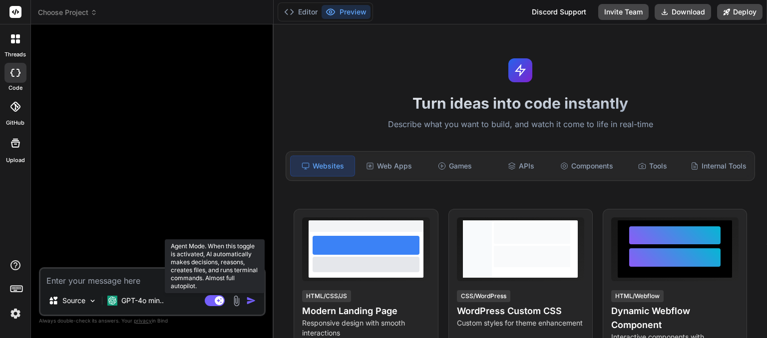
click at [214, 303] on rect at bounding box center [215, 300] width 20 height 11
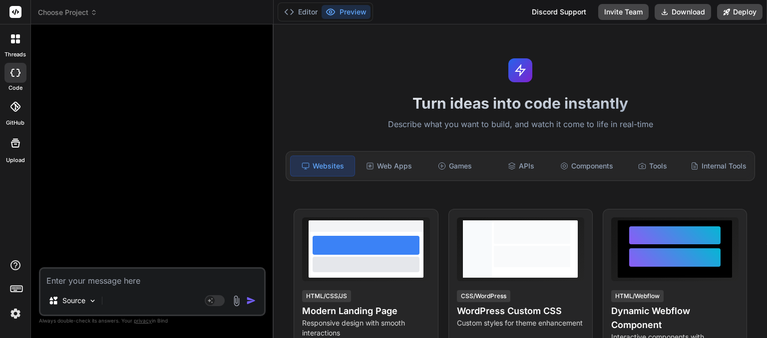
click at [17, 45] on div at bounding box center [15, 38] width 21 height 21
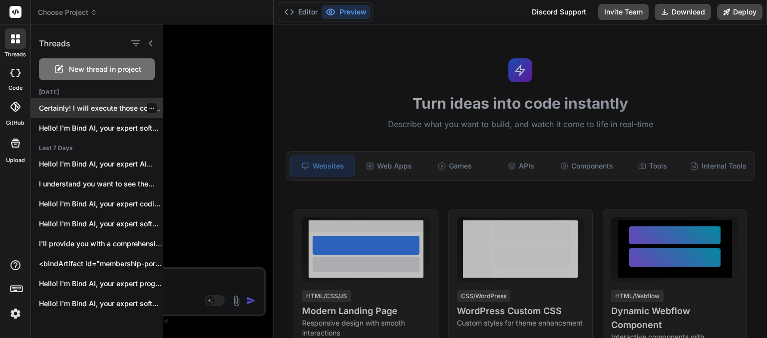
click at [56, 102] on div "Certainly! I will execute those commands for..." at bounding box center [97, 108] width 132 height 20
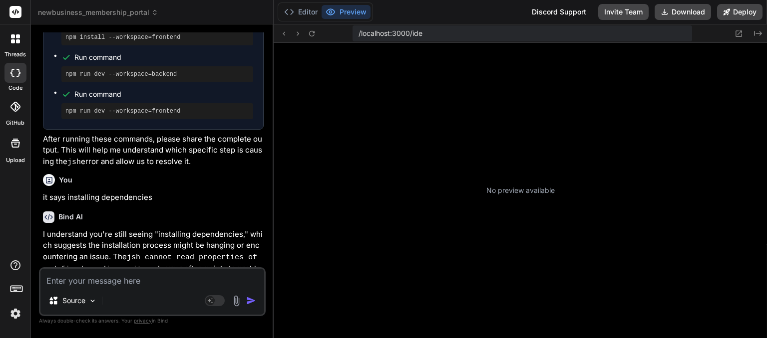
scroll to position [277, 0]
type textarea "x"
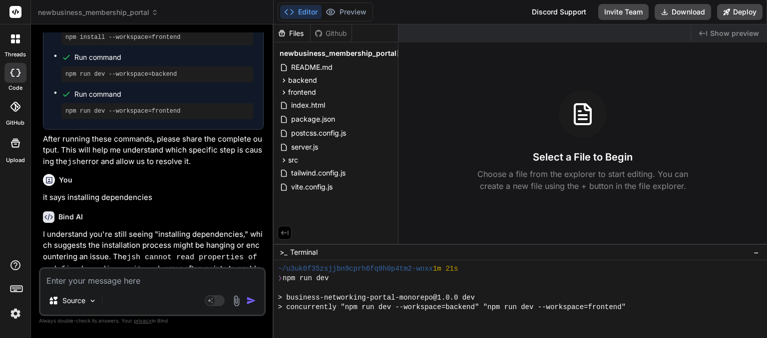
click at [306, 13] on button "Editor" at bounding box center [300, 12] width 41 height 14
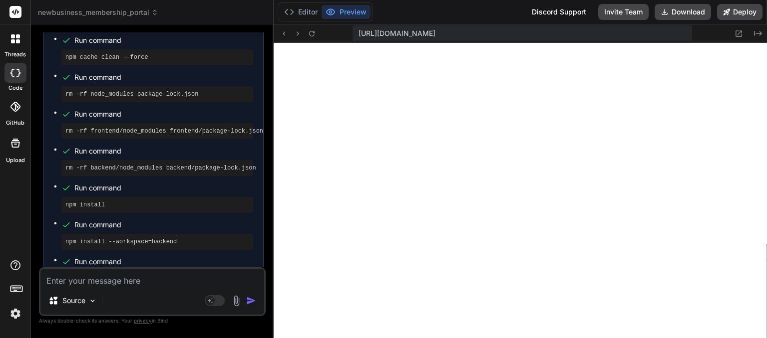
scroll to position [508, 0]
click at [308, 31] on icon at bounding box center [311, 33] width 8 height 8
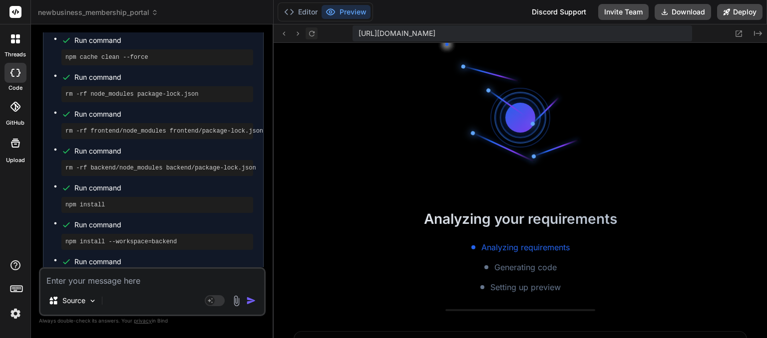
scroll to position [517, 0]
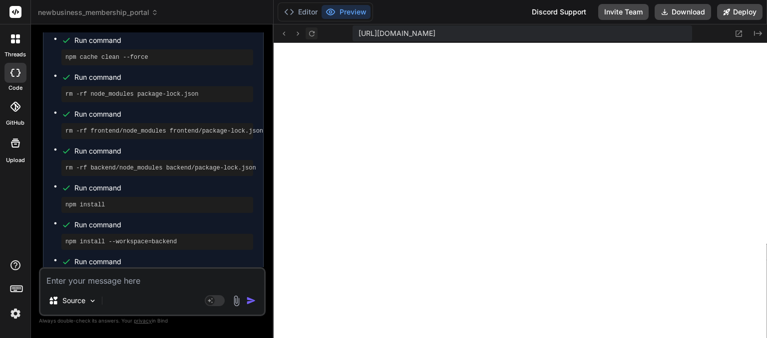
click at [310, 31] on icon at bounding box center [311, 32] width 5 height 5
click at [81, 273] on textarea at bounding box center [152, 278] width 224 height 18
click at [81, 284] on textarea at bounding box center [152, 278] width 224 height 18
type textarea "s"
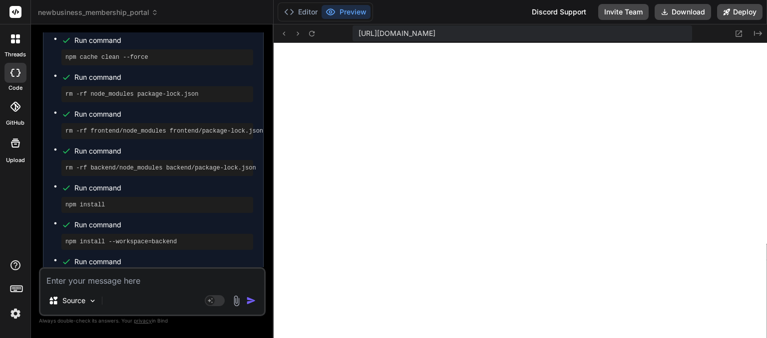
type textarea "x"
type textarea "so"
type textarea "x"
type textarea "sor"
type textarea "x"
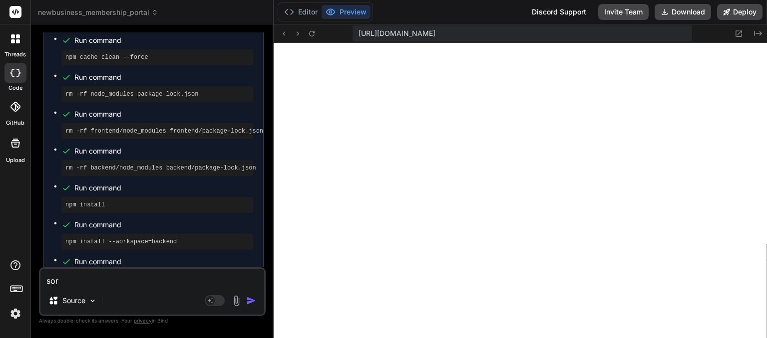
type textarea "sorr"
type textarea "x"
type textarea "sorrr"
type textarea "x"
type textarea "sorrr"
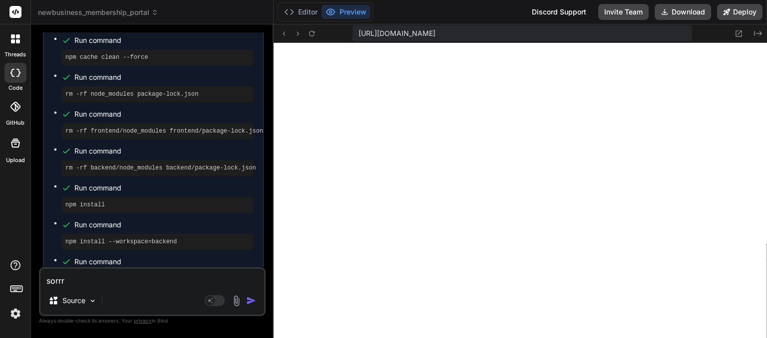
type textarea "x"
type textarea "sorrr i"
type textarea "x"
type textarea "sorrr i"
type textarea "x"
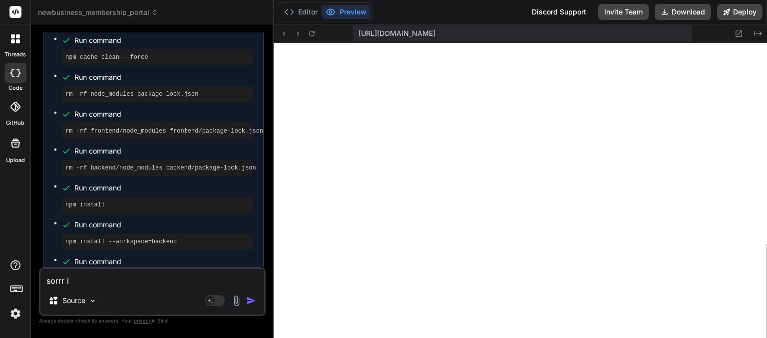
type textarea "sorrr i a"
type textarea "x"
type textarea "sorrr i am"
type textarea "x"
type textarea "sorrr i am"
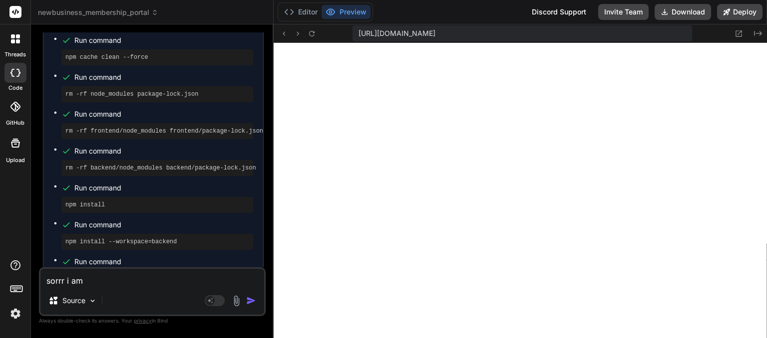
type textarea "x"
type textarea "sorrr i am u"
type textarea "x"
type textarea "sorrr i am un"
type textarea "x"
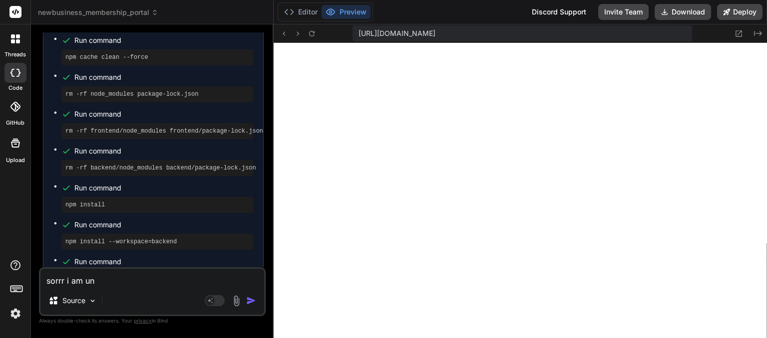
type textarea "sorrr i am una"
type textarea "x"
type textarea "sorrr i am unab"
type textarea "x"
type textarea "sorrr i am unabl"
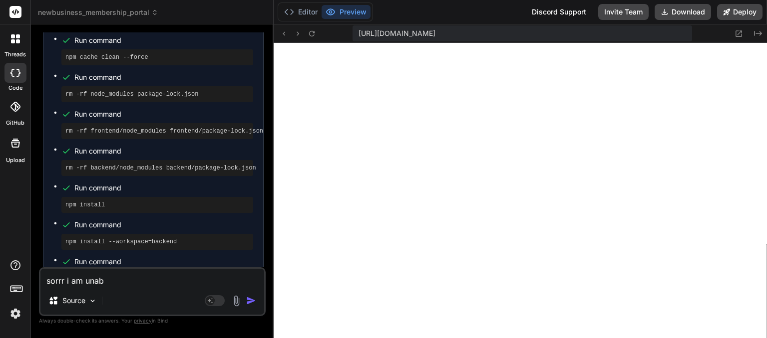
type textarea "x"
type textarea "sorrr i am unable"
type textarea "x"
type textarea "sorrr i am unable"
type textarea "x"
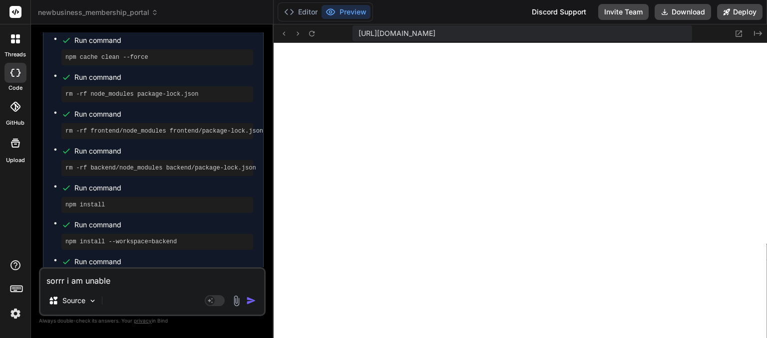
type textarea "sorrr i am unable t"
type textarea "x"
type textarea "sorrr i am unable to"
type textarea "x"
type textarea "sorrr i am unable to"
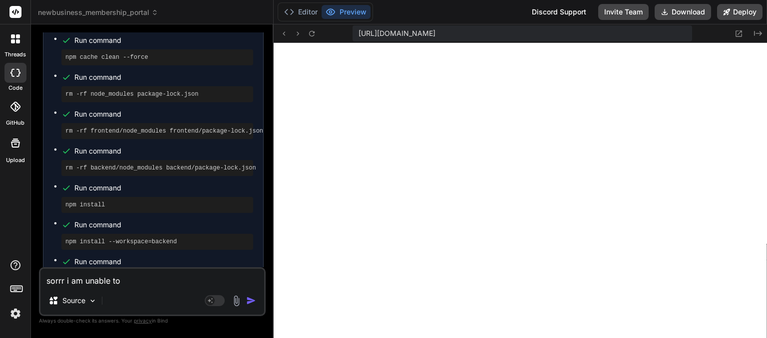
type textarea "x"
type textarea "sorrr i am unable to v"
type textarea "x"
type textarea "sorrr i am unable to vi"
type textarea "x"
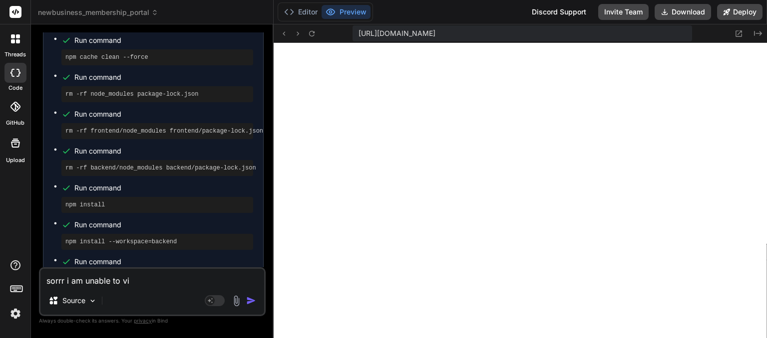
type textarea "sorrr i am unable to vir"
type textarea "x"
type textarea "sorrr i am unable to vi"
type textarea "x"
type textarea "sorrr i am unable to v"
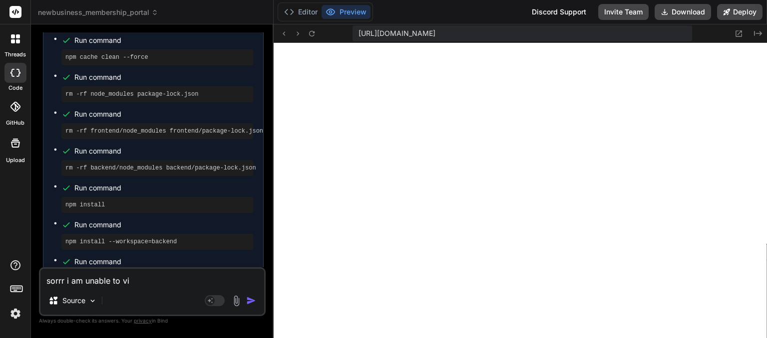
type textarea "x"
type textarea "sorrr i am unable to vi"
type textarea "x"
type textarea "sorrr i am unable to vie"
type textarea "x"
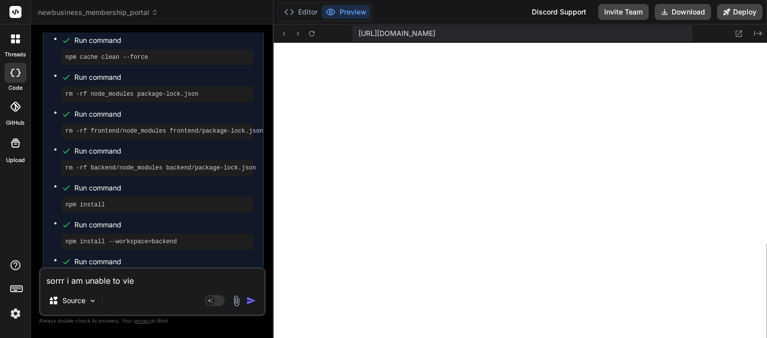
type textarea "sorrr i am unable to view"
type textarea "x"
type textarea "sorrr i am unable to view"
type textarea "x"
type textarea "sorrr i am unable to view w"
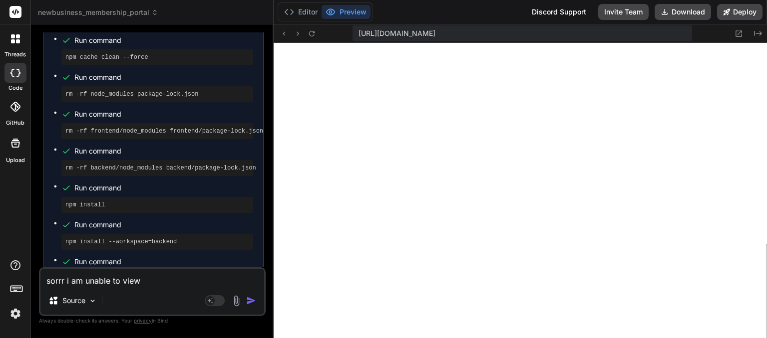
type textarea "x"
type textarea "sorrr i am unable to view we"
type textarea "x"
type textarea "sorrr i am unable to view web"
type textarea "x"
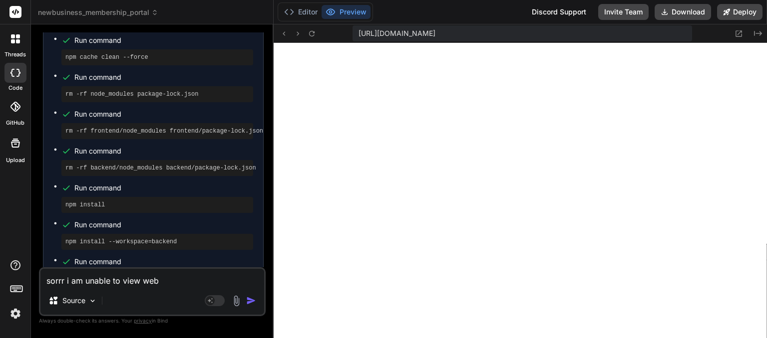
type textarea "sorrr i am unable to view webs"
type textarea "x"
type textarea "sorrr i am unable to view websi"
type textarea "x"
type textarea "sorrr i am unable to view websit"
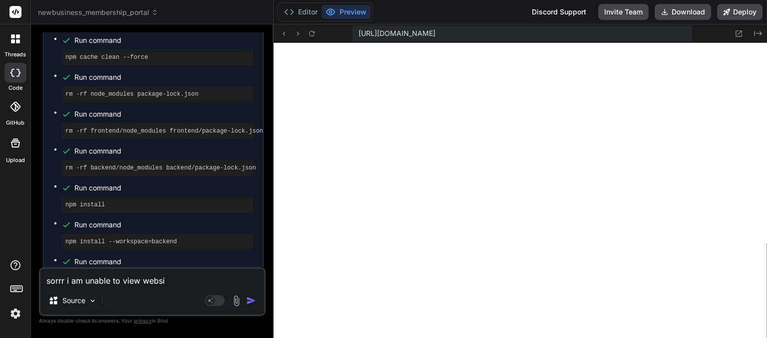
type textarea "x"
type textarea "sorrr i am unable to view website"
type textarea "x"
type textarea "sorrr i am unable to view website"
type textarea "x"
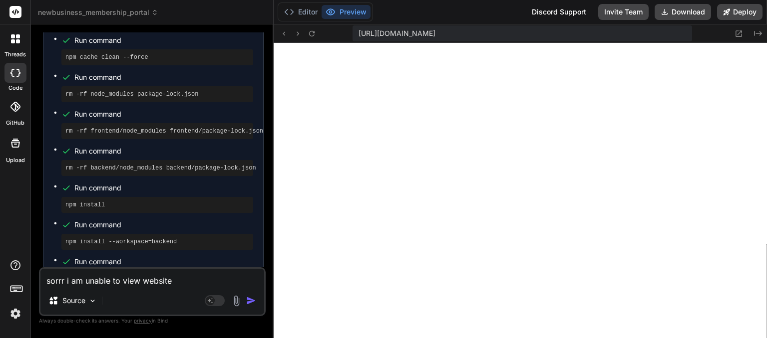
type textarea "sorrr i am unable to view website p"
type textarea "x"
type textarea "sorrr i am unable to view website pr"
type textarea "x"
type textarea "sorrr i am unable to view website pre"
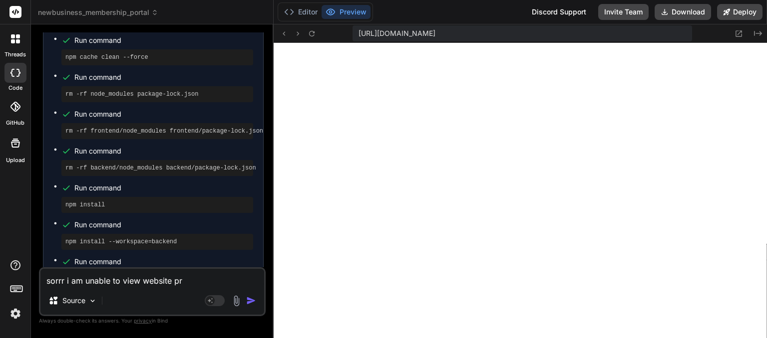
type textarea "x"
type textarea "sorrr i am unable to view website prev"
type textarea "x"
type textarea "sorrr i am unable to view website previ"
type textarea "x"
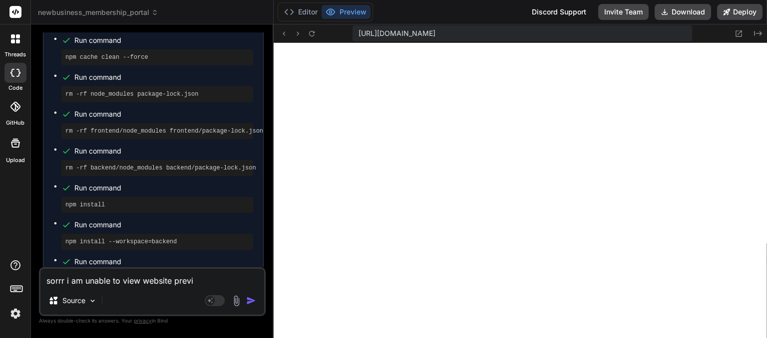
type textarea "sorrr i am unable to view website previe"
type textarea "x"
type textarea "sorrr i am unable to view website preview"
type textarea "x"
type textarea "sorrr i am unable to view website preview."
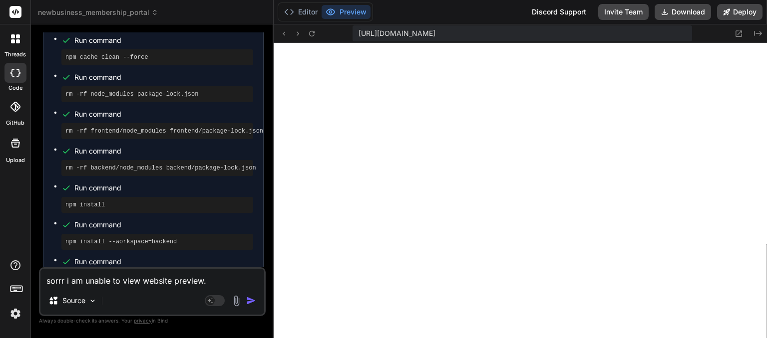
type textarea "x"
type textarea "sorrr i am unable to view website preview."
type textarea "x"
type textarea "sorrr i am unable to view website preview. p"
type textarea "x"
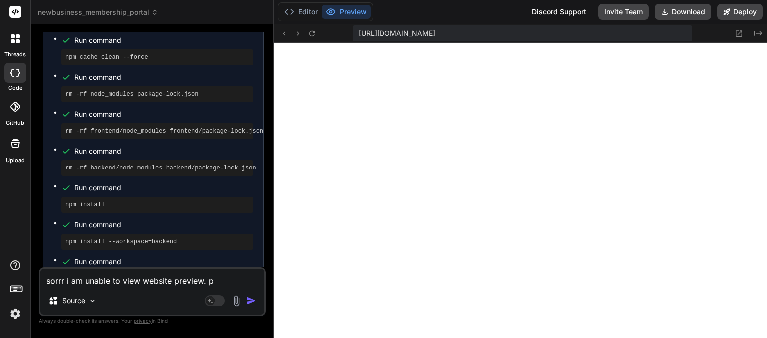
type textarea "sorrr i am unable to view website preview. pl"
type textarea "x"
type textarea "sorrr i am unable to view website preview. ple"
type textarea "x"
type textarea "sorrr i am unable to view website preview. plea"
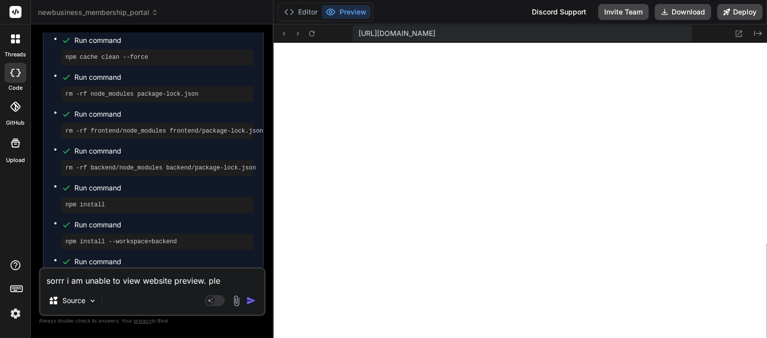
type textarea "x"
type textarea "sorrr i am unable to view website preview. pleas"
type textarea "x"
type textarea "sorrr i am unable to view website preview. please"
type textarea "x"
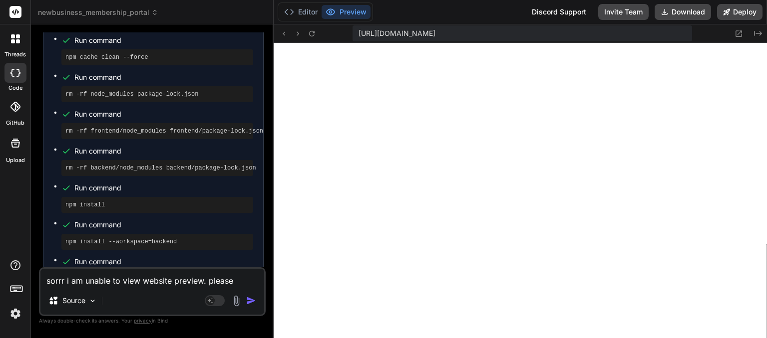
type textarea "sorrr i am unable to view website preview. please"
type textarea "x"
type textarea "sorrr i am unable to view website preview. please f"
type textarea "x"
type textarea "sorrr i am unable to view website preview. please fi"
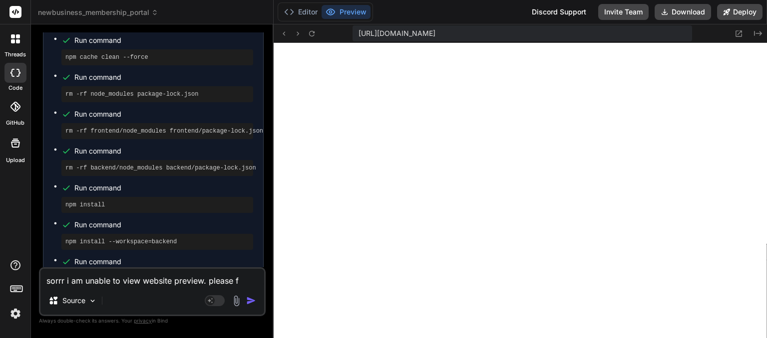
type textarea "x"
type textarea "sorrr i am unable to view website preview. please fix"
type textarea "x"
type textarea "sorrr i am unable to view website preview. please fix"
type textarea "x"
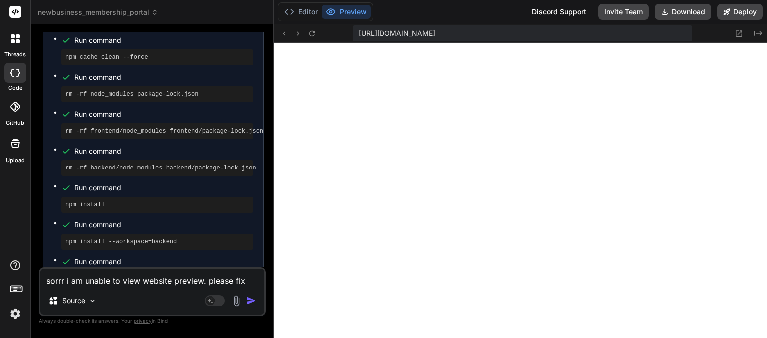
type textarea "sorrr i am unable to view website preview. please fix t"
type textarea "x"
type textarea "sorrr i am unable to view website preview. please fix th"
type textarea "x"
type textarea "sorrr i am unable to view website preview. please fix the"
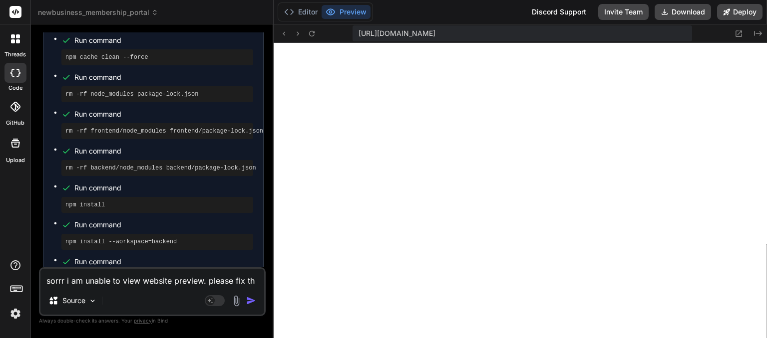
type textarea "x"
type textarea "sorrr i am unable to view website preview. please fix the"
type textarea "x"
type textarea "sorrr i am unable to view website preview. please fix the e"
type textarea "x"
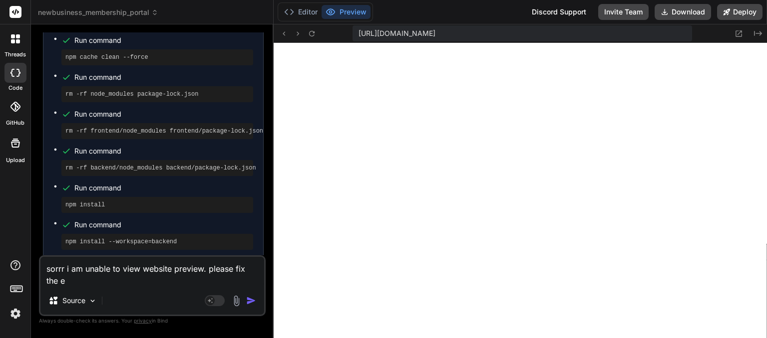
type textarea "sorrr i am unable to view website preview. please fix the er"
type textarea "x"
type textarea "sorrr i am unable to view website preview. please fix the err"
type textarea "x"
type textarea "sorrr i am unable to view website preview. please fix the erro"
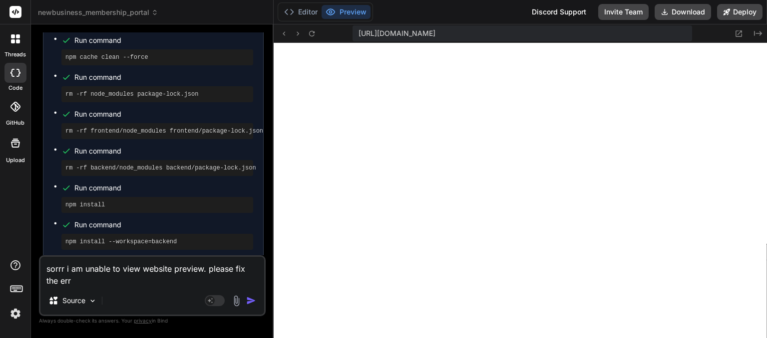
type textarea "x"
type textarea "sorrr i am unable to view website preview. please fix the error"
type textarea "x"
type textarea "sorrr i am unable to view website preview. please fix the errors"
type textarea "x"
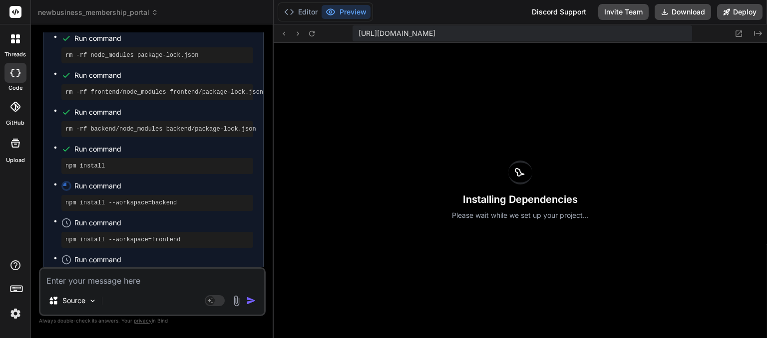
scroll to position [1226, 0]
click at [19, 38] on icon at bounding box center [15, 38] width 9 height 9
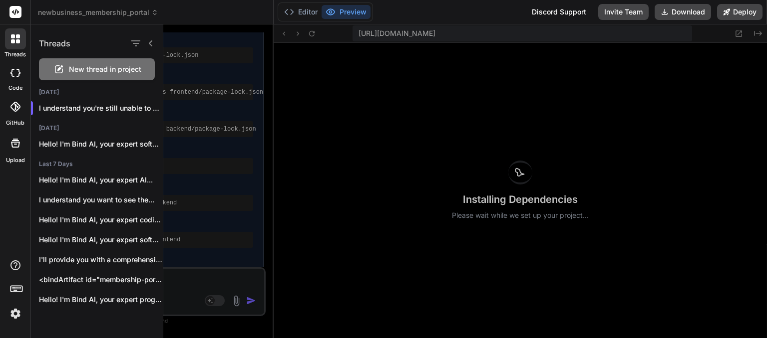
scroll to position [1274, 0]
click at [62, 67] on icon at bounding box center [59, 67] width 5 height 5
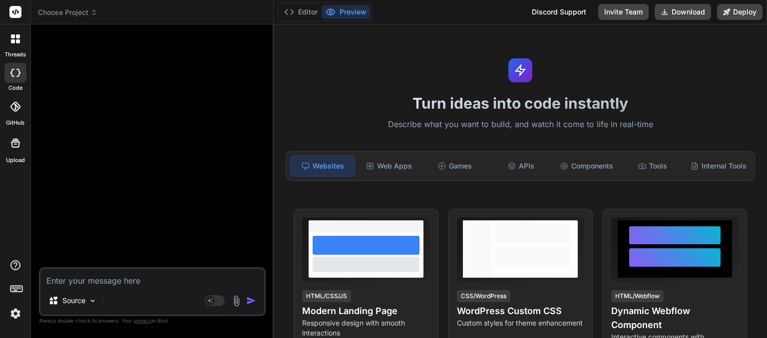
scroll to position [1581, 0]
type textarea "x"
click at [83, 275] on textarea at bounding box center [152, 278] width 224 height 18
paste textarea "Loremip Dolors Ametcon Adipisci Elitse - Doeiusm Tempor + INC + UTL (ETDO Magna…"
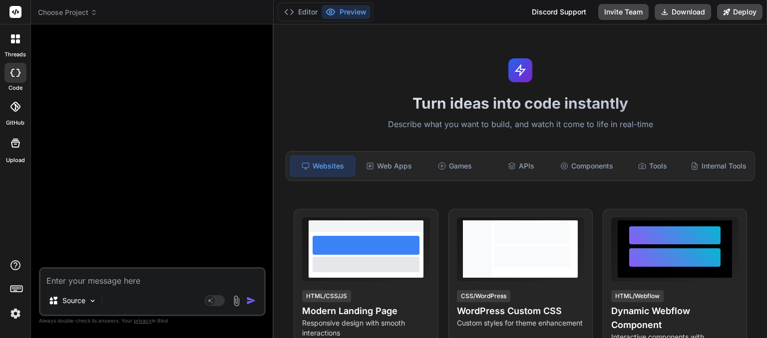
type textarea "Loremip Dolors Ametcon Adipisci Elitse - Doeiusm Tempor + INC + UTL (ETDO Magna…"
type textarea "x"
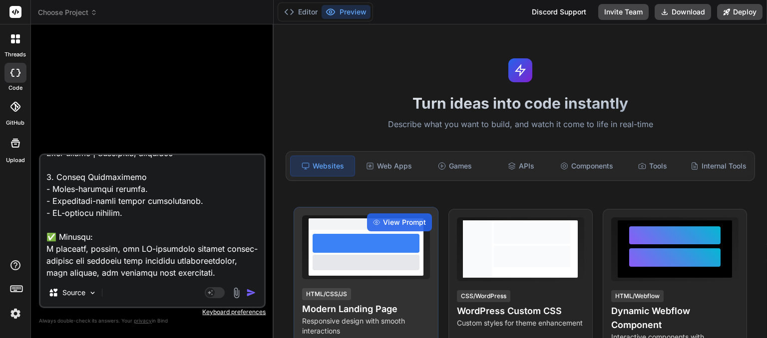
type textarea "Loremip Dolors Ametcon Adipisci Elitse - Doeiusm Tempor + INC + UTL (ETDO Magna…"
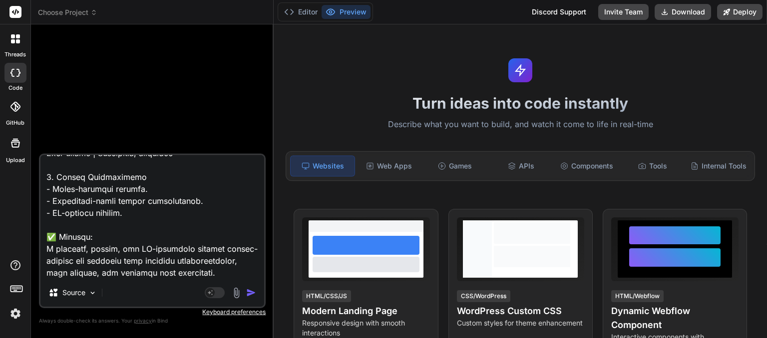
click at [251, 296] on img "button" at bounding box center [251, 293] width 10 height 10
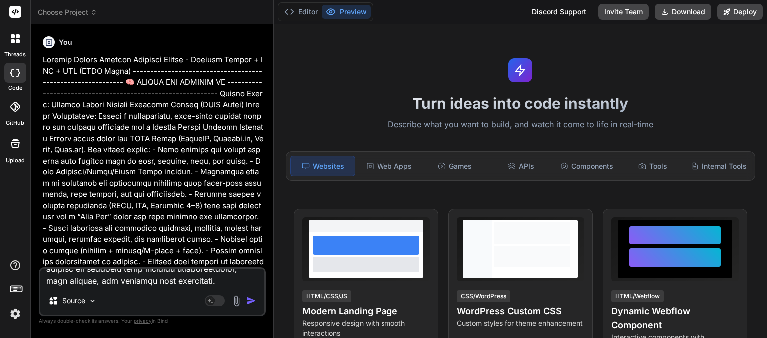
scroll to position [0, 0]
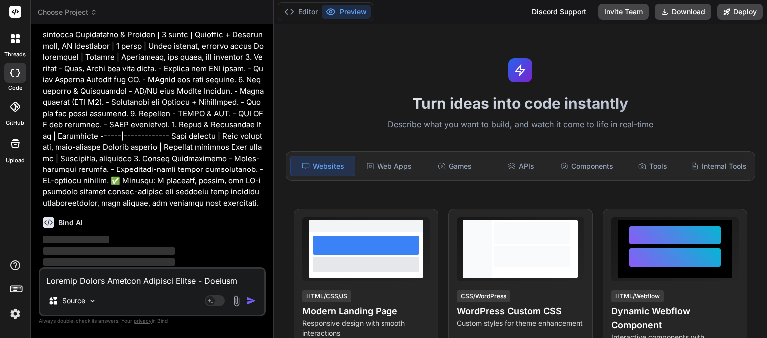
scroll to position [901, 0]
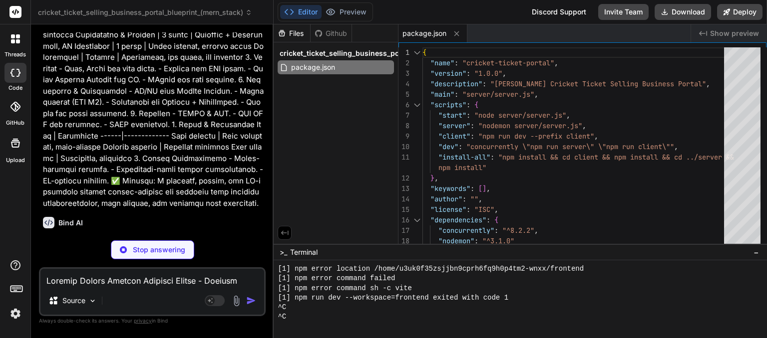
type textarea "x"
type textarea ""@vitejs/plugin-react": "^4.2.1", "eslint": "^8.57.0", "eslint-plugin-react": "…"
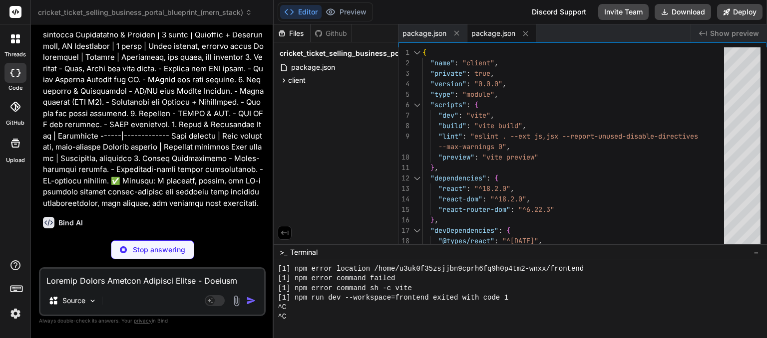
type textarea "x"
type textarea "<script type="module" src="/src/main.jsx"></script> </body> </html>"
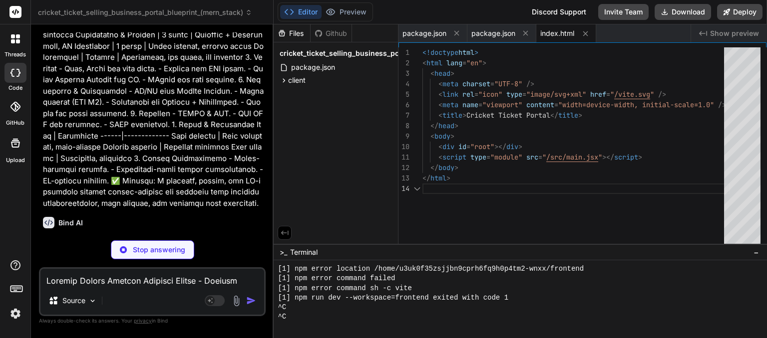
type textarea "x"
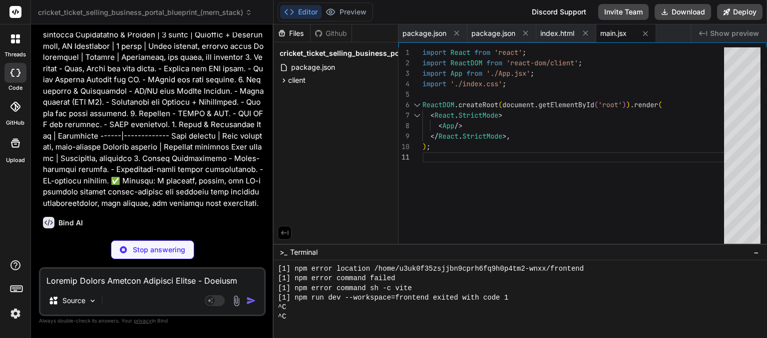
type textarea "x"
type textarea "</Router> ); } export default App;"
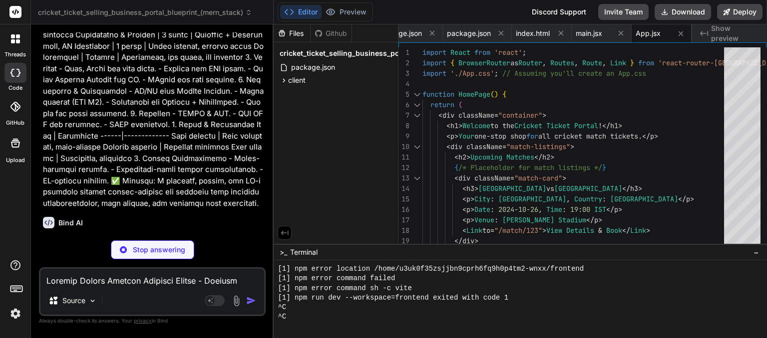
type textarea "x"
type textarea "border-radius: 5px; margin-top: 20px; font-weight: bold; }"
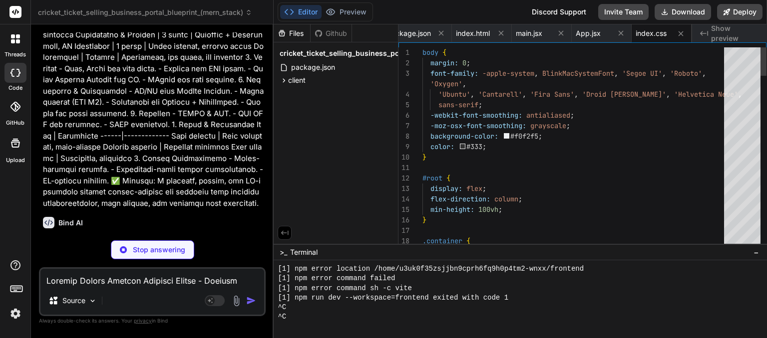
type textarea "x"
type textarea "/* You can add more specific styles here if needed */"
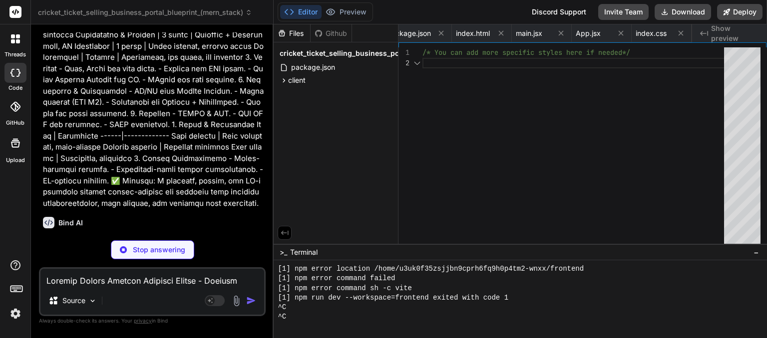
scroll to position [0, 144]
type textarea "x"
type textarea "} }"
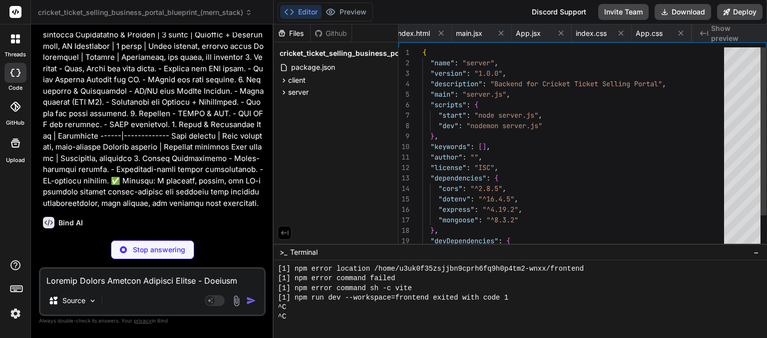
scroll to position [0, 214]
type textarea "x"
type textarea "});"
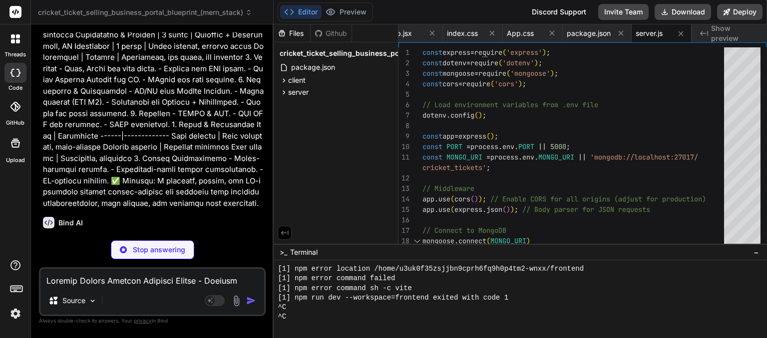
type textarea "x"
type textarea "PORT=5000 MONGO_URI=mongodb://localhost:27017/cricket_tickets # JWT_SECRET=your…"
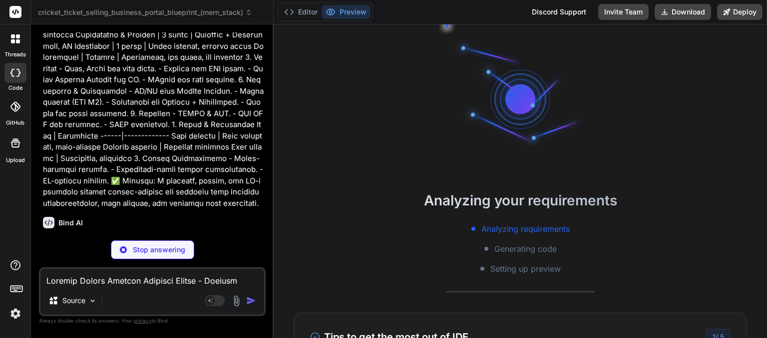
type textarea "x"
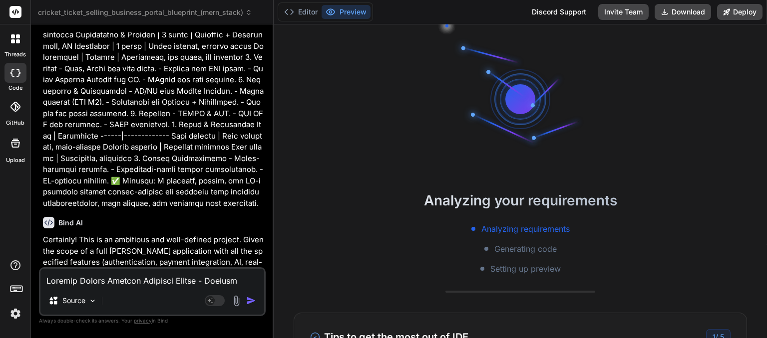
click at [134, 240] on p "Certainly! This is an ambitious and well-defined project. Given the scope of a …" at bounding box center [153, 263] width 221 height 56
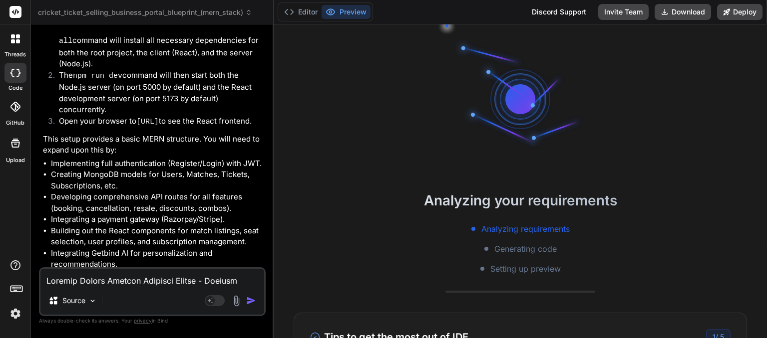
scroll to position [1829, 0]
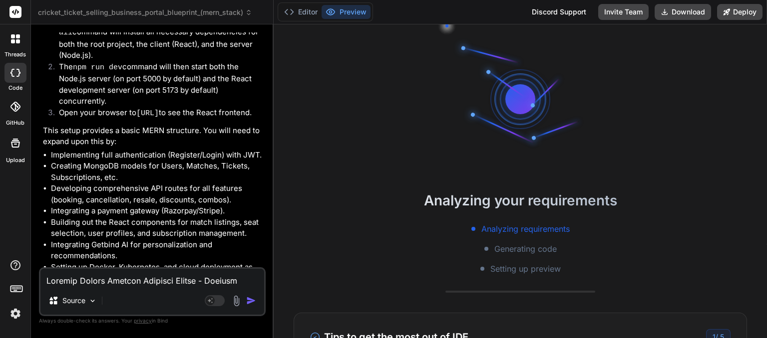
drag, startPoint x: 148, startPoint y: 221, endPoint x: 100, endPoint y: 246, distance: 54.7
click at [100, 262] on li "Setting up Docker, Kubernetes, and cloud deployment as per your PIP." at bounding box center [157, 273] width 213 height 22
click at [101, 240] on li "Integrating Getbind AI for personalization and recommendations." at bounding box center [157, 251] width 213 height 22
click at [135, 240] on li "Integrating Getbind AI for personalization and recommendations." at bounding box center [157, 251] width 213 height 22
click at [178, 240] on li "Integrating Getbind AI for personalization and recommendations." at bounding box center [157, 251] width 213 height 22
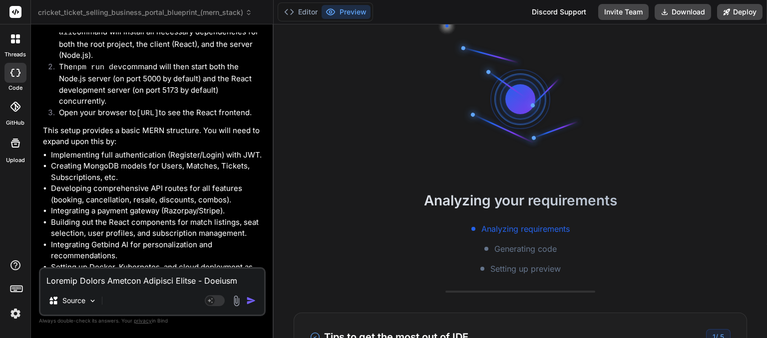
click at [178, 240] on li "Integrating Getbind AI for personalization and recommendations." at bounding box center [157, 251] width 213 height 22
click at [125, 185] on li "Developing comprehensive API routes for all features (booking, cancellation, re…" at bounding box center [157, 194] width 213 height 22
click at [61, 274] on textarea at bounding box center [152, 278] width 224 height 18
type textarea "c"
type textarea "x"
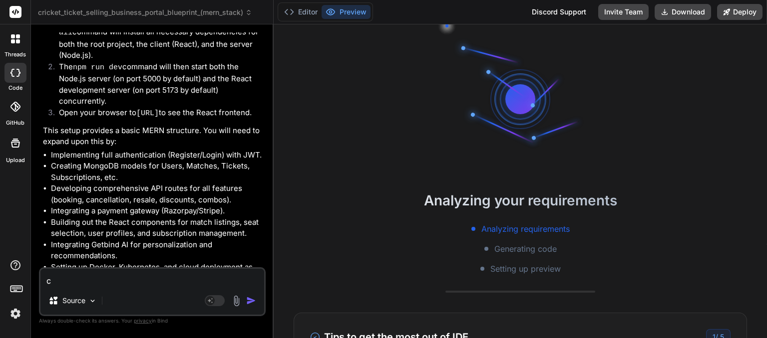
type textarea "ca"
type textarea "x"
type textarea "can"
type textarea "x"
type textarea "can"
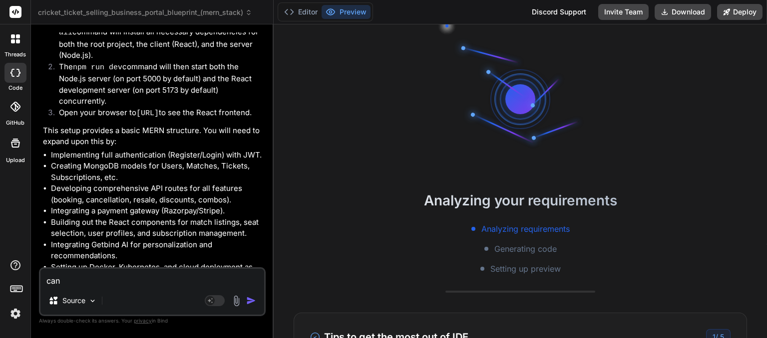
type textarea "x"
type textarea "can y"
type textarea "x"
type textarea "can yo"
type textarea "x"
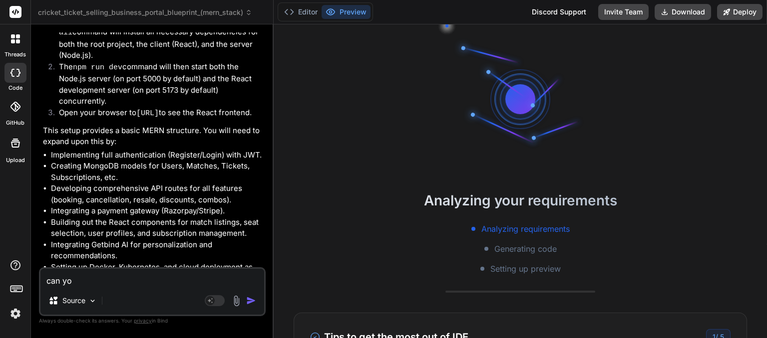
type textarea "can you"
type textarea "x"
type textarea "can youi"
type textarea "x"
type textarea "can you"
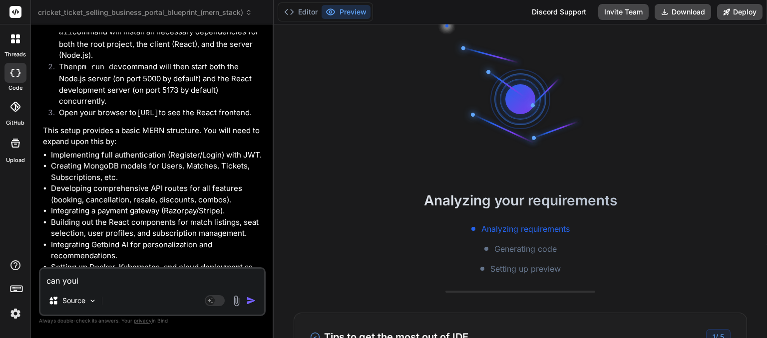
type textarea "x"
type textarea "can you"
type textarea "x"
type textarea "can you i"
type textarea "x"
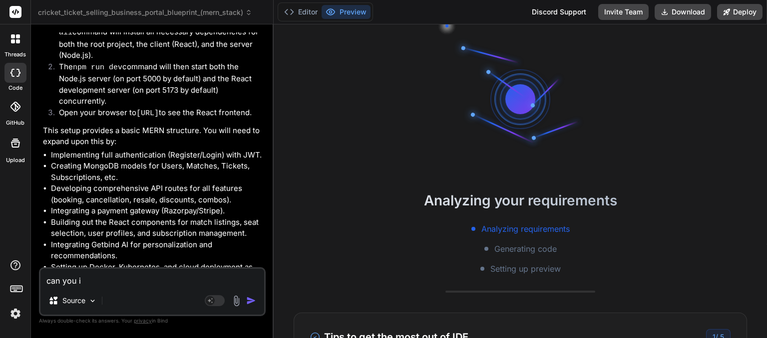
type textarea "can you in"
type textarea "x"
type textarea "can you ins"
type textarea "x"
type textarea "can you inst"
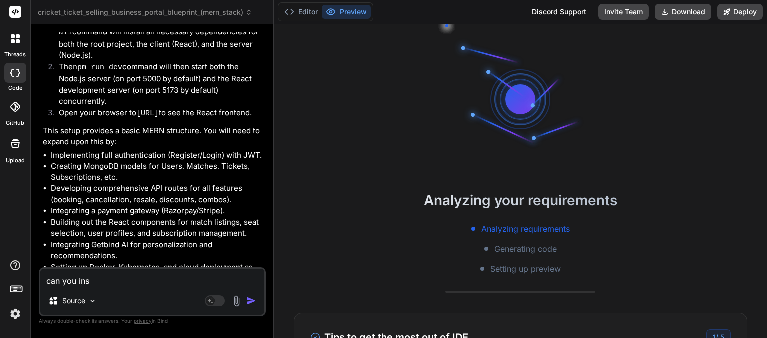
type textarea "x"
type textarea "can you insta"
type textarea "x"
type textarea "can you instal"
type textarea "x"
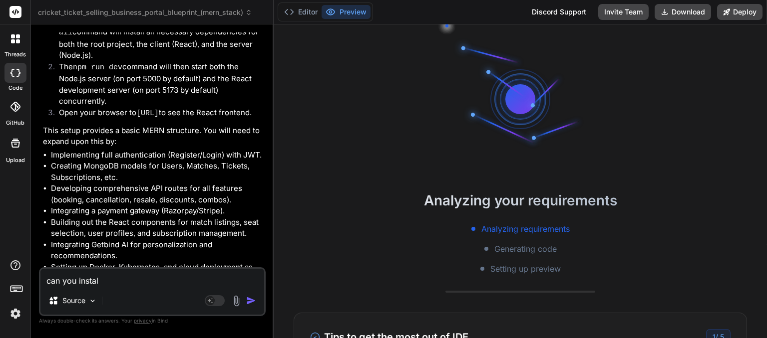
type textarea "can you install"
type textarea "x"
type textarea "can you install"
type textarea "x"
type textarea "can you install e"
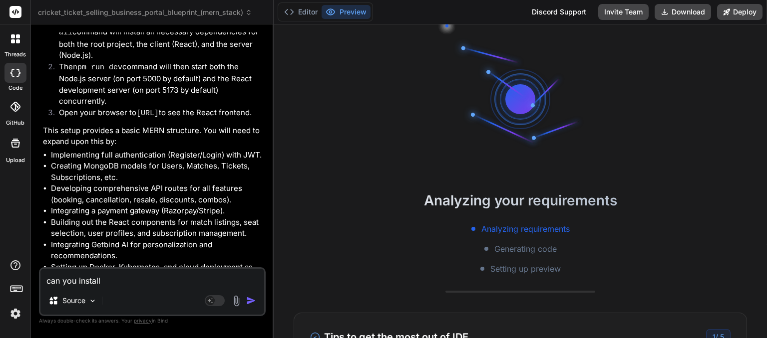
type textarea "x"
type textarea "can you install ev"
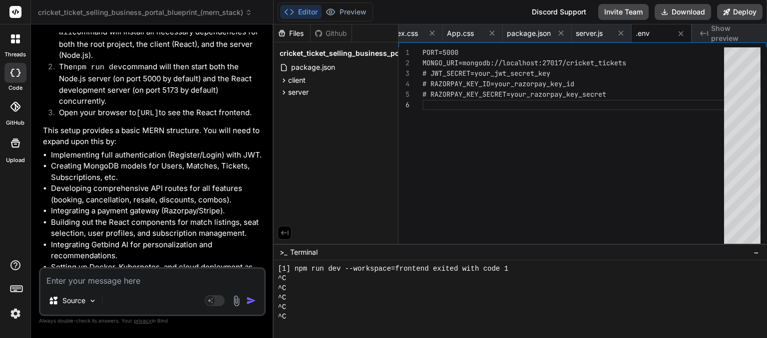
click at [131, 125] on p "This setup provides a basic MERN structure. You will need to expand upon this b…" at bounding box center [153, 136] width 221 height 22
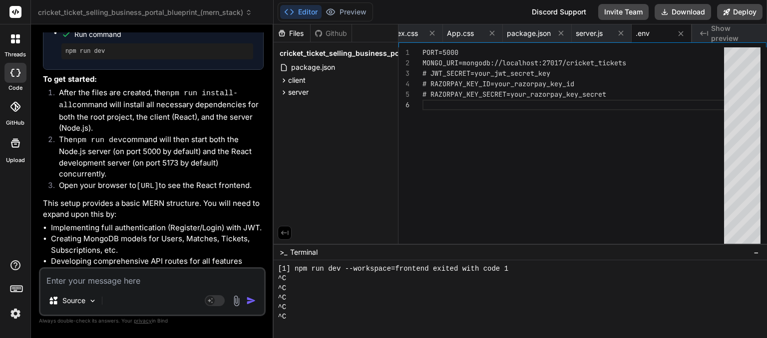
scroll to position [1749, 0]
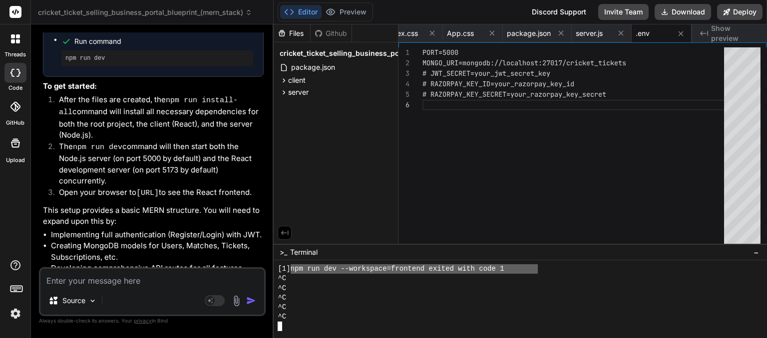
drag, startPoint x: 293, startPoint y: 270, endPoint x: 536, endPoint y: 270, distance: 243.1
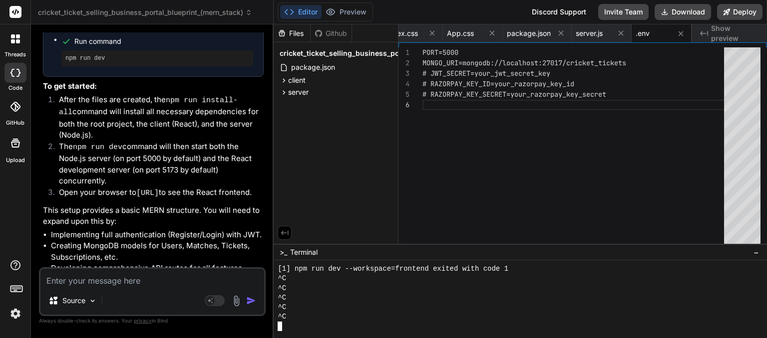
click at [73, 280] on textarea at bounding box center [152, 278] width 224 height 18
paste textarea "Loremip Dolors Ametcon Adipisci Elitse - Doeiusm Tempor + INC + UTL (ETDO Magna…"
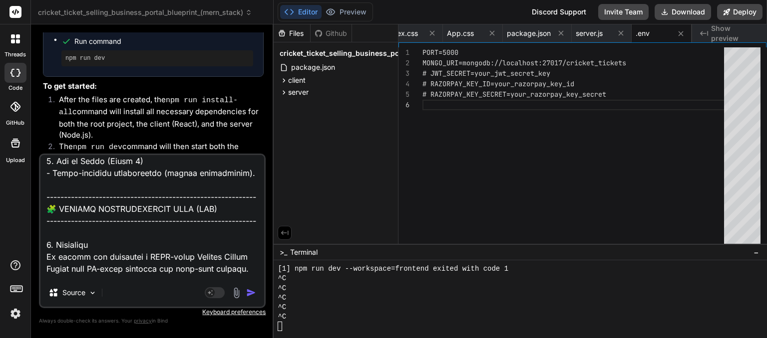
scroll to position [0, 0]
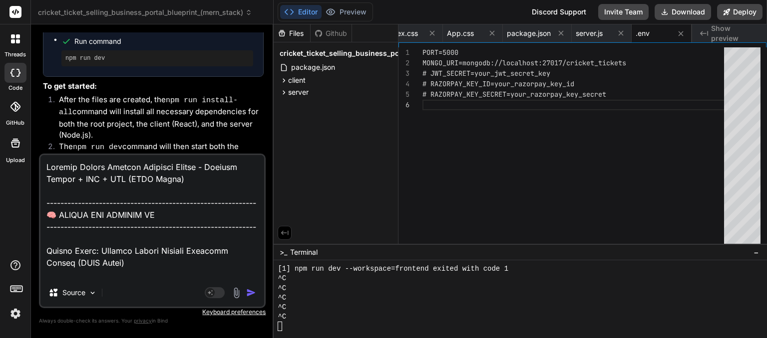
drag, startPoint x: 68, startPoint y: 273, endPoint x: 37, endPoint y: 40, distance: 235.5
click at [37, 40] on div "Bind AI Web Search Created with Pixso. Code Generator You Bind AI Certainly! Th…" at bounding box center [152, 180] width 243 height 313
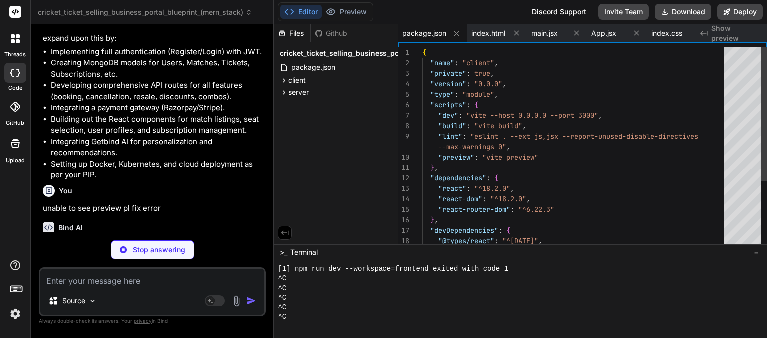
scroll to position [1638, 0]
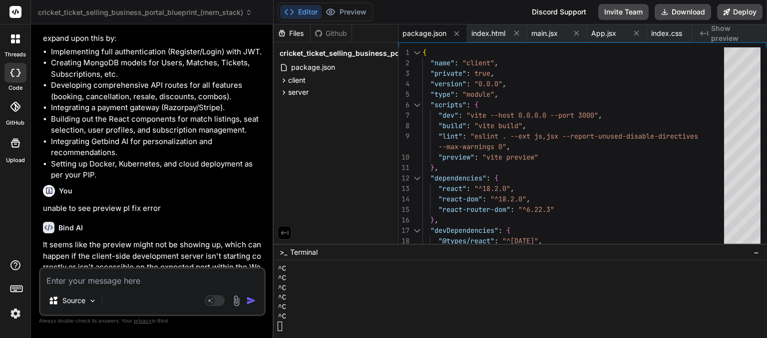
click at [166, 240] on p "It seems like the preview might not be showing up, which can happen if the clie…" at bounding box center [153, 262] width 221 height 45
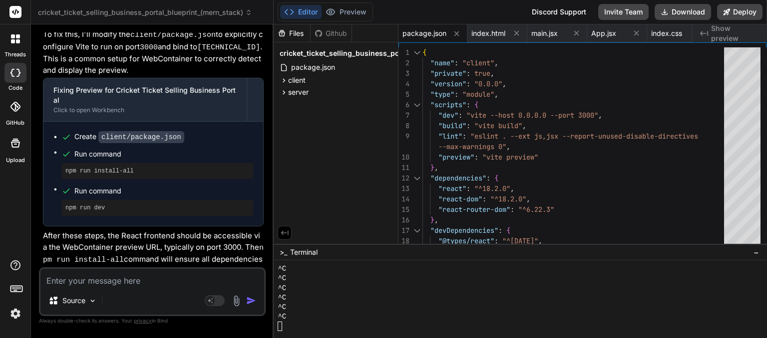
scroll to position [2194, 0]
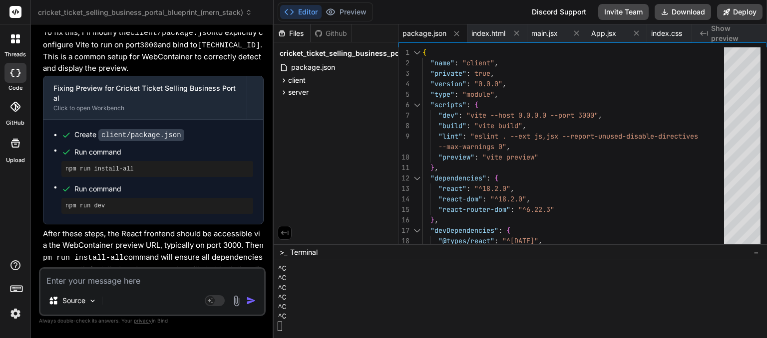
click at [159, 295] on div "Source" at bounding box center [152, 303] width 224 height 24
click at [225, 280] on textarea at bounding box center [152, 278] width 224 height 18
click at [128, 280] on textarea at bounding box center [152, 278] width 224 height 18
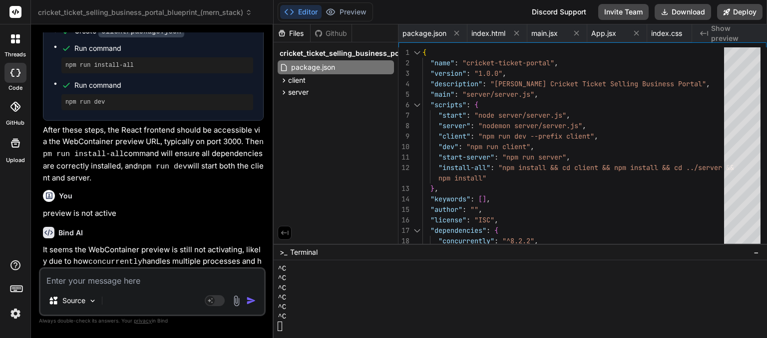
scroll to position [1657, 0]
click at [173, 285] on textarea at bounding box center [152, 278] width 224 height 18
click at [169, 280] on textarea at bounding box center [152, 278] width 224 height 18
click at [156, 256] on p "It seems the WebContainer preview is still not activating, likely due to how co…" at bounding box center [153, 262] width 221 height 35
click at [170, 255] on p "It seems the WebContainer preview is still not activating, likely due to how co…" at bounding box center [153, 262] width 221 height 35
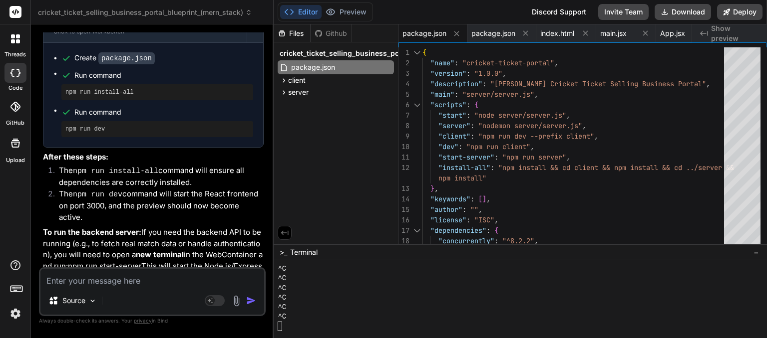
scroll to position [2671, 0]
click at [117, 280] on textarea at bounding box center [152, 278] width 224 height 18
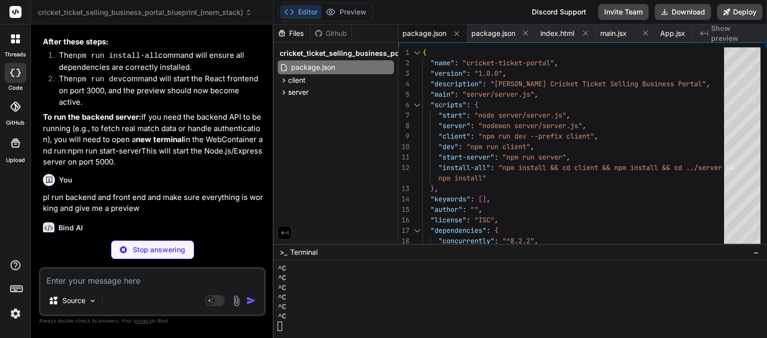
scroll to position [1686, 0]
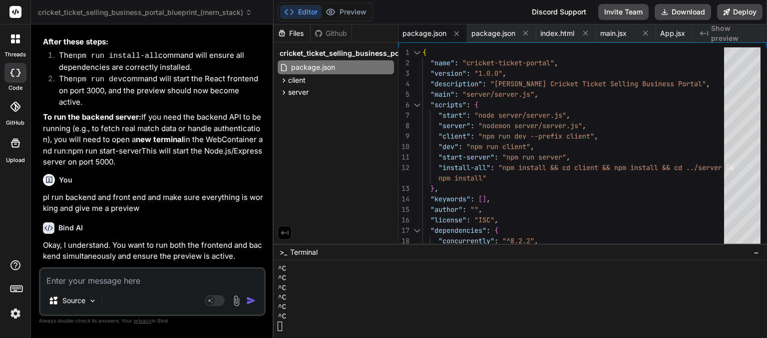
click at [121, 267] on p "Since WebContainer can only display one preview at a time, I've configured the …" at bounding box center [153, 290] width 221 height 46
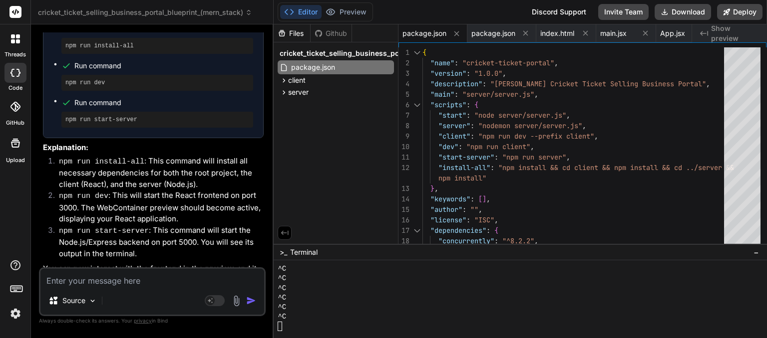
scroll to position [3147, 0]
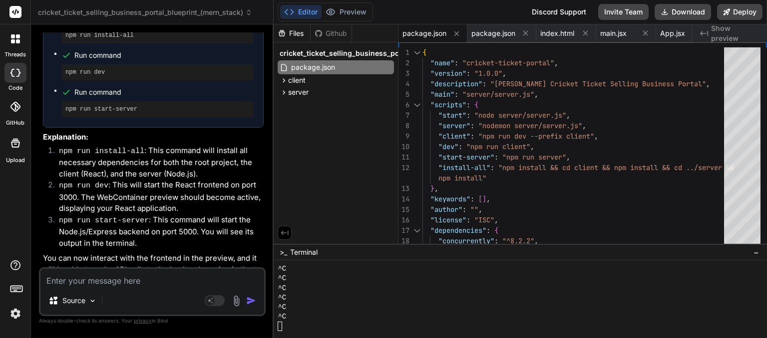
click at [215, 253] on p "You can now interact with the frontend in the preview, and it will be able to m…" at bounding box center [153, 270] width 221 height 34
click at [184, 253] on p "You can now interact with the frontend in the preview, and it will be able to m…" at bounding box center [153, 270] width 221 height 34
click at [112, 276] on textarea at bounding box center [152, 278] width 224 height 18
drag, startPoint x: 275, startPoint y: 30, endPoint x: 408, endPoint y: 24, distance: 132.9
click at [408, 24] on div "Editor Preview Disabled until preview for your project is generated Discord Sup…" at bounding box center [519, 12] width 493 height 24
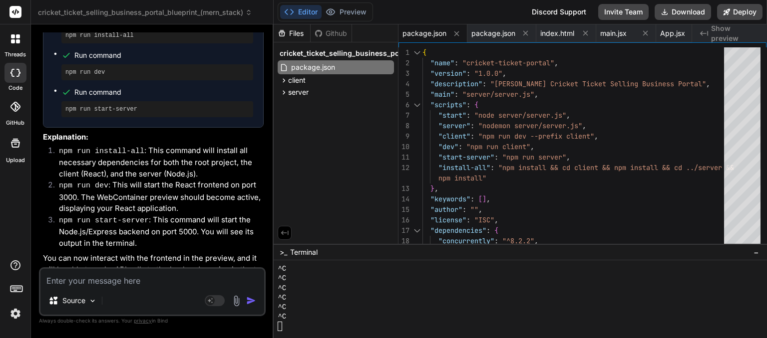
click at [111, 272] on textarea at bounding box center [152, 278] width 224 height 18
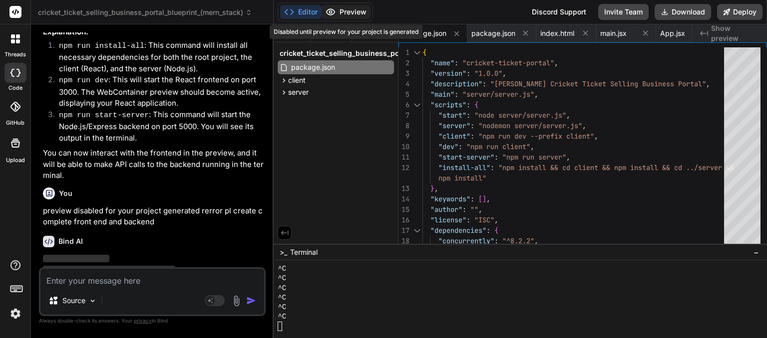
scroll to position [3261, 0]
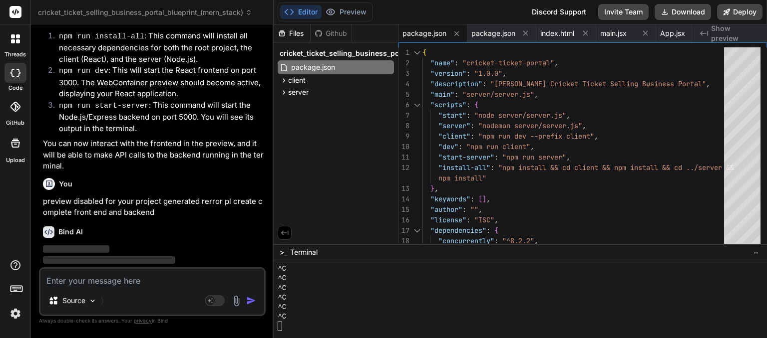
click at [214, 178] on div "You" at bounding box center [153, 184] width 221 height 12
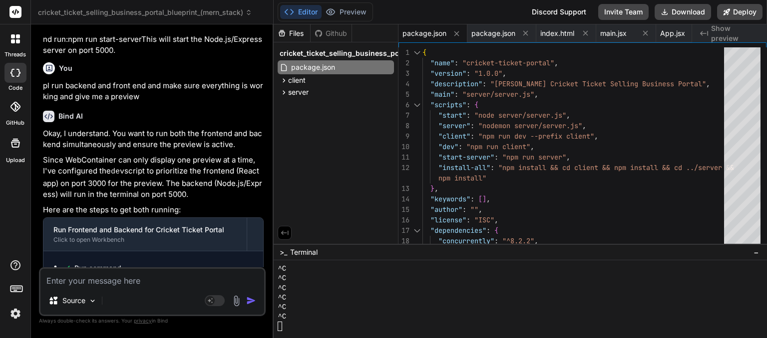
scroll to position [2862, 0]
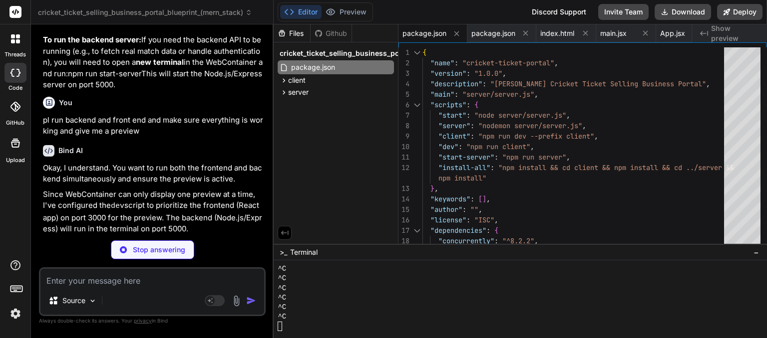
click at [183, 286] on textarea at bounding box center [152, 278] width 224 height 18
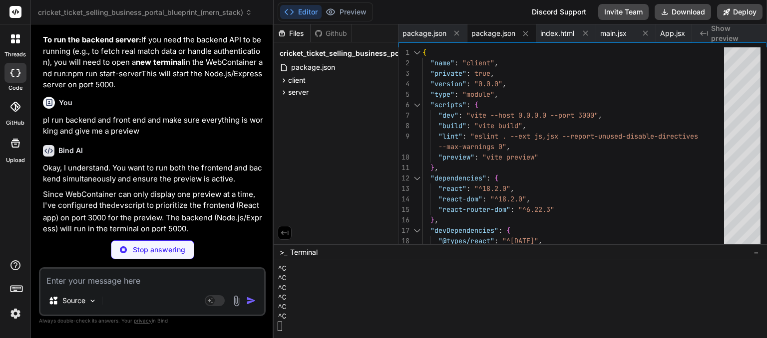
click at [153, 239] on p "Here are the steps to get both running:" at bounding box center [153, 244] width 221 height 11
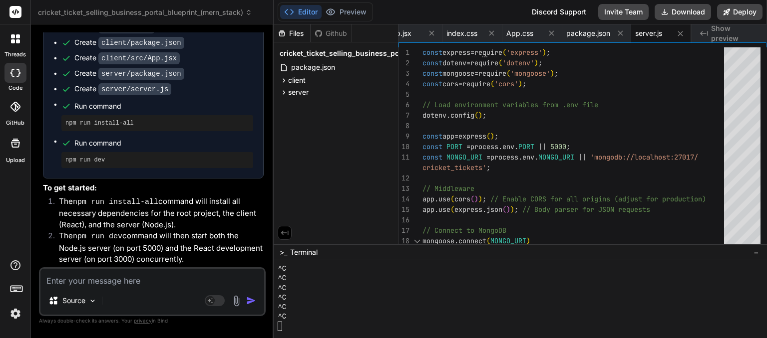
scroll to position [3789, 0]
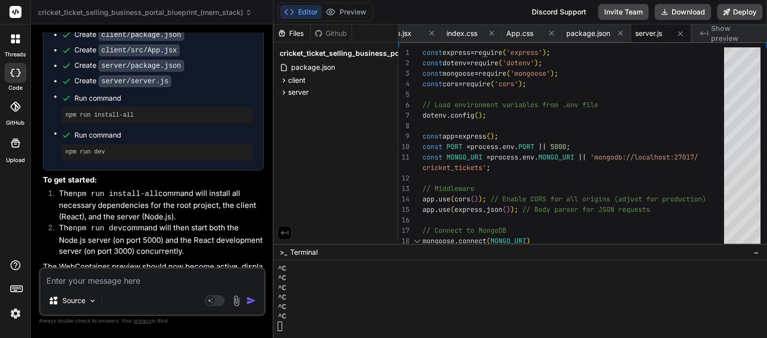
click at [281, 325] on textarea "Terminal input" at bounding box center [279, 326] width 4 height 9
click at [183, 284] on textarea at bounding box center [152, 278] width 224 height 18
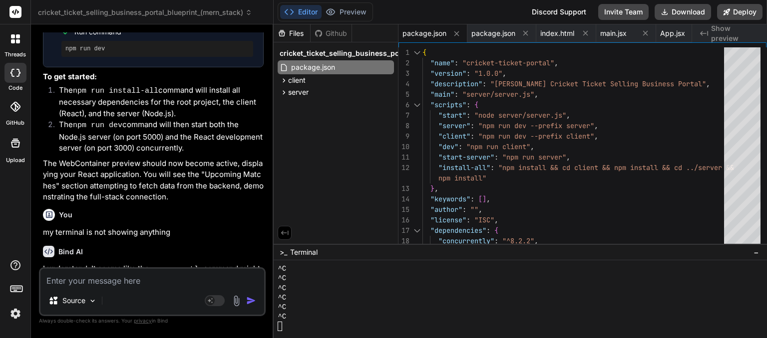
scroll to position [1725, 0]
drag, startPoint x: 183, startPoint y: 244, endPoint x: 172, endPoint y: 248, distance: 11.7
click at [172, 264] on p "I understand. It seems like the concurrently command might not be displaying ou…" at bounding box center [153, 292] width 221 height 57
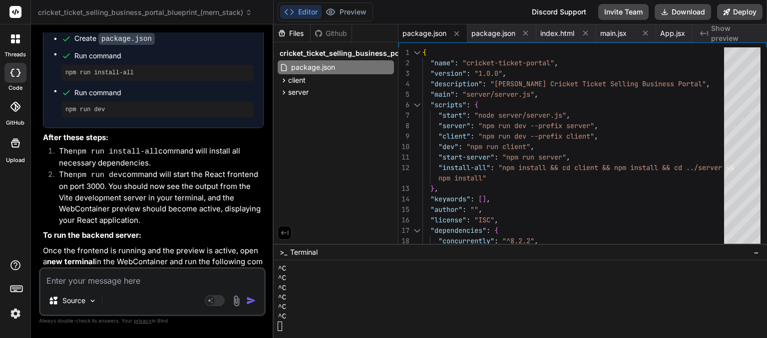
scroll to position [4401, 0]
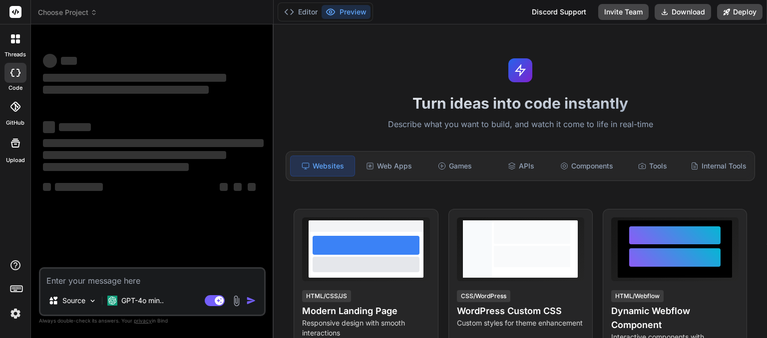
click at [14, 308] on img at bounding box center [15, 313] width 17 height 17
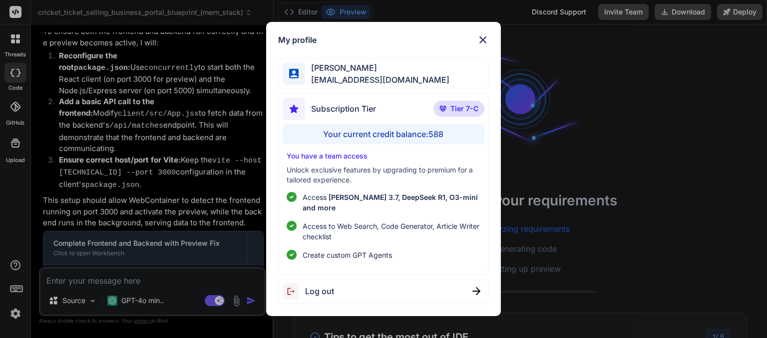
scroll to position [19, 0]
type textarea "x"
drag, startPoint x: 140, startPoint y: 280, endPoint x: 94, endPoint y: 280, distance: 45.9
click at [94, 280] on div "My profile madhavi kond [EMAIL_ADDRESS][DOMAIN_NAME] Subscription Tier Tier 7-C…" at bounding box center [383, 169] width 767 height 338
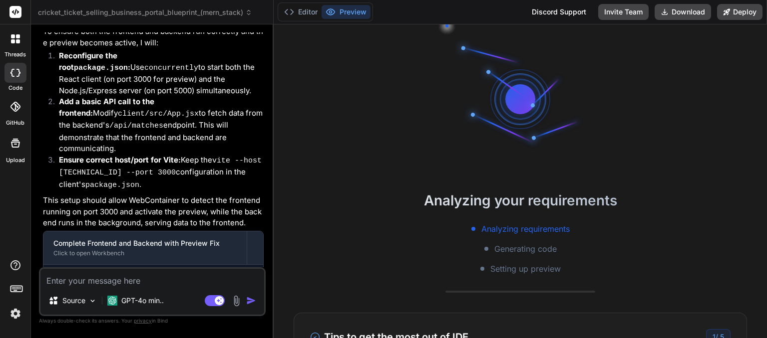
click at [94, 280] on textarea at bounding box center [152, 278] width 224 height 18
type textarea "p"
type textarea "x"
type textarea "pl"
type textarea "x"
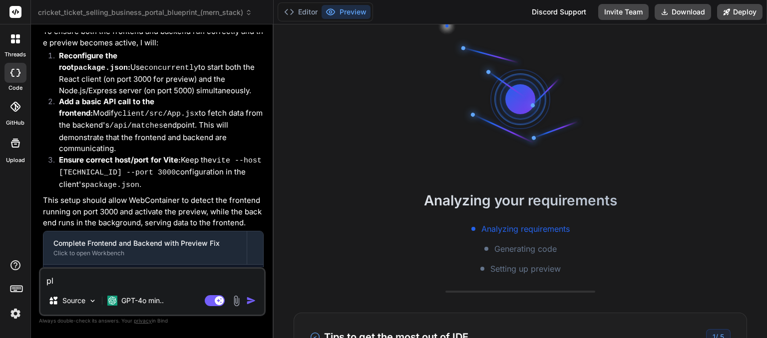
type textarea "pl"
type textarea "x"
type textarea "pl c"
type textarea "x"
type textarea "pl cr"
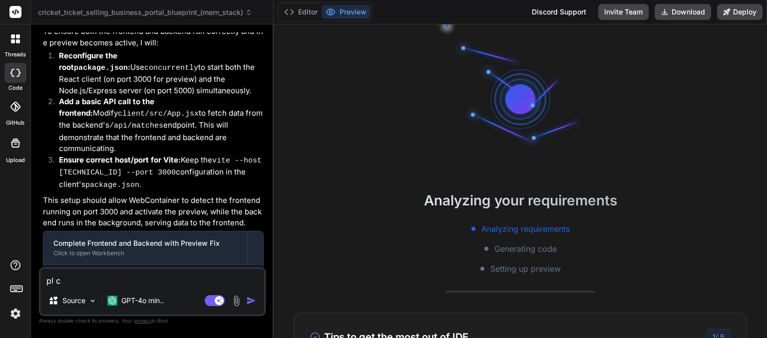
type textarea "x"
type textarea "pl cre"
type textarea "x"
type textarea "[PERSON_NAME]"
type textarea "x"
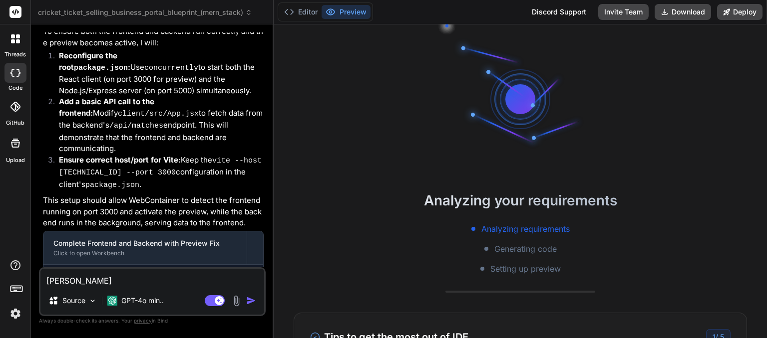
type textarea "pl creat"
type textarea "x"
type textarea "pl create"
type textarea "x"
type textarea "pl create"
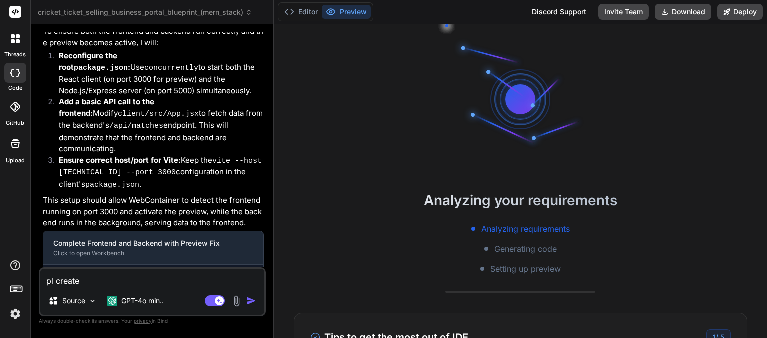
type textarea "x"
type textarea "pl create a"
type textarea "x"
type textarea "pl create a"
type textarea "x"
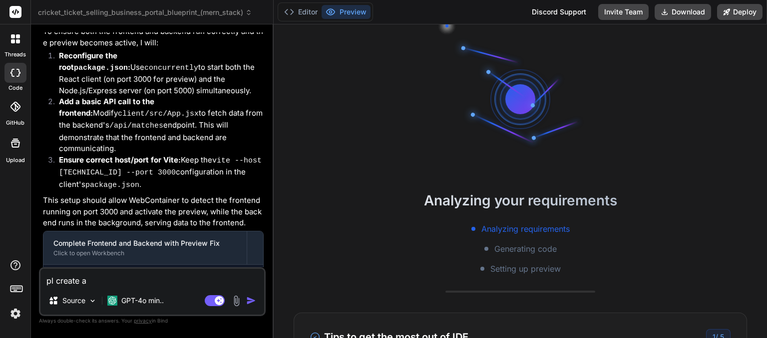
type textarea "pl create a e"
type textarea "x"
type textarea "pl create a ey"
type textarea "x"
type textarea "pl create a eye"
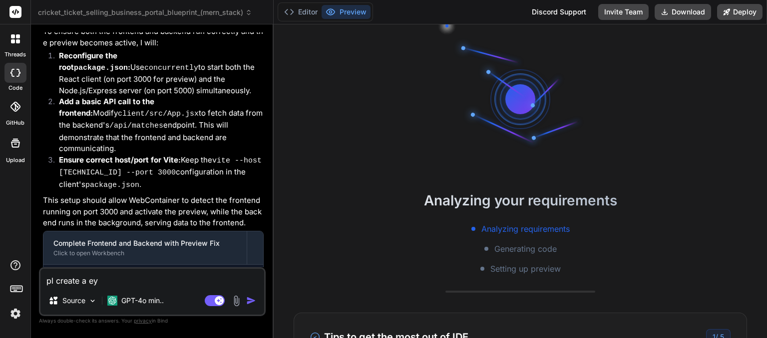
type textarea "x"
type textarea "pl create a eye"
type textarea "x"
type textarea "pl create a eye c"
type textarea "x"
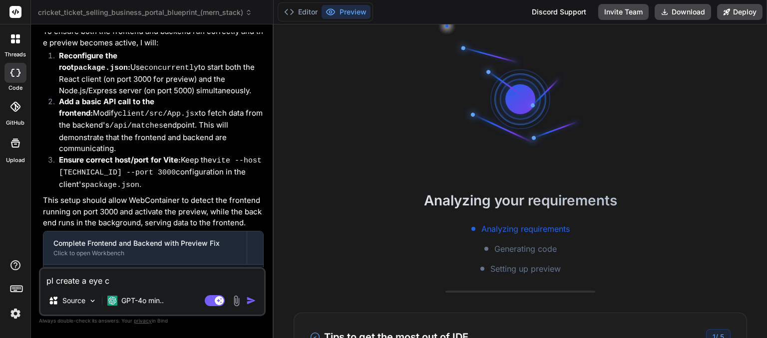
type textarea "pl create a eye cn"
type textarea "x"
type textarea "pl create a eye cnc"
type textarea "x"
type textarea "pl create a eye cn"
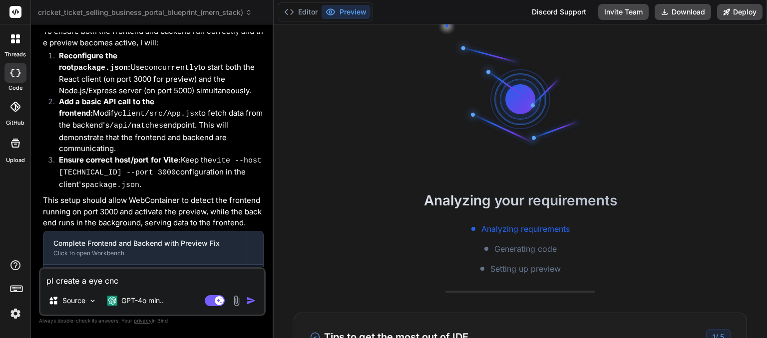
type textarea "x"
type textarea "pl create a eye c"
type textarea "x"
type textarea "pl create a eye ca"
type textarea "x"
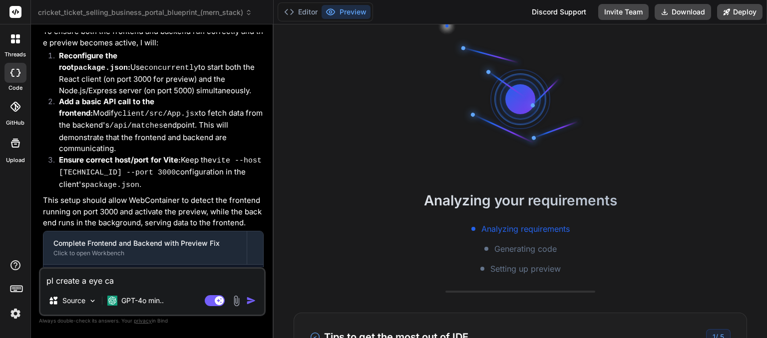
scroll to position [86, 0]
type textarea "pl create a eye can"
type textarea "x"
type textarea "pl create a eye cand"
type textarea "x"
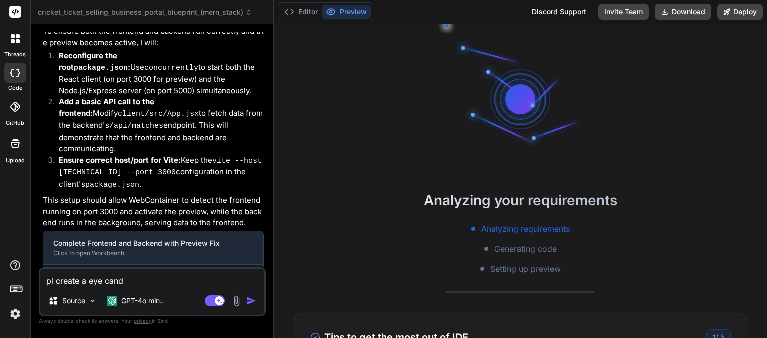
type textarea "pl create a eye candy"
type textarea "x"
type textarea "pl create a eye candy"
type textarea "x"
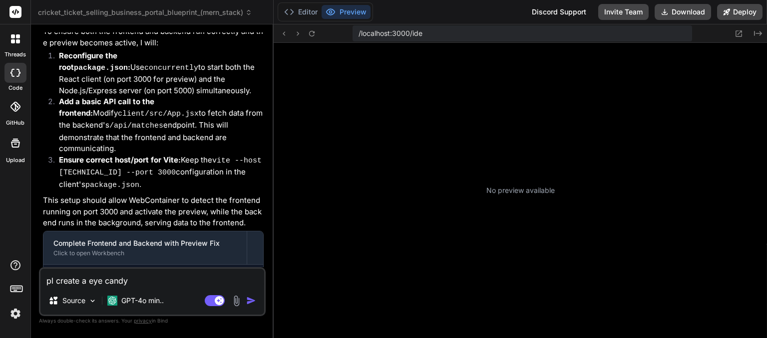
type textarea "pl create a eye candy w"
type textarea "x"
type textarea "pl create a eye candy we"
type textarea "x"
type textarea "pl create a eye candy webg"
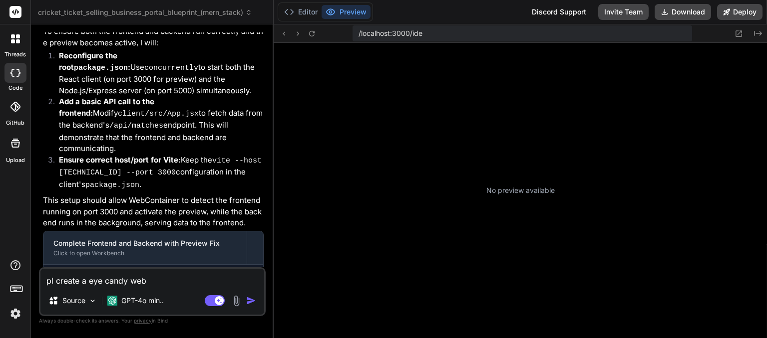
type textarea "x"
type textarea "pl create a eye candy webgs"
type textarea "x"
type textarea "pl create a eye candy webgsi"
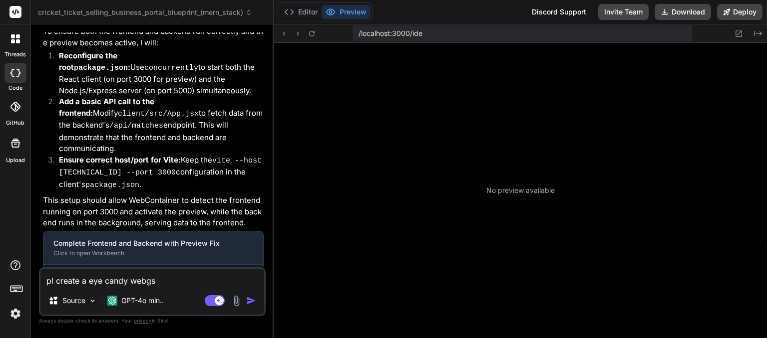
type textarea "x"
type textarea "pl create a eye candy webgsit"
type textarea "x"
type textarea "pl create a eye candy webgsite"
type textarea "x"
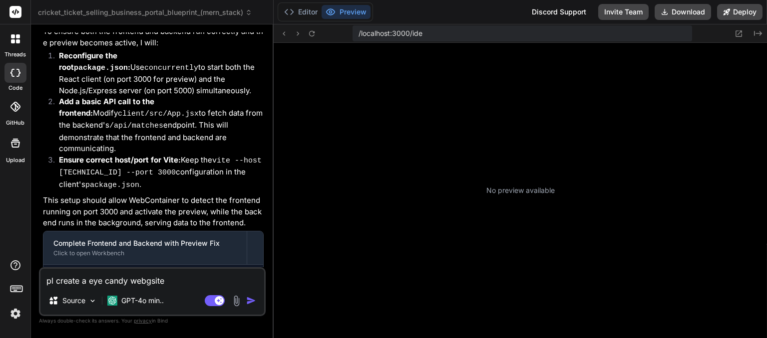
type textarea "pl create a eye candy webgsite"
type textarea "x"
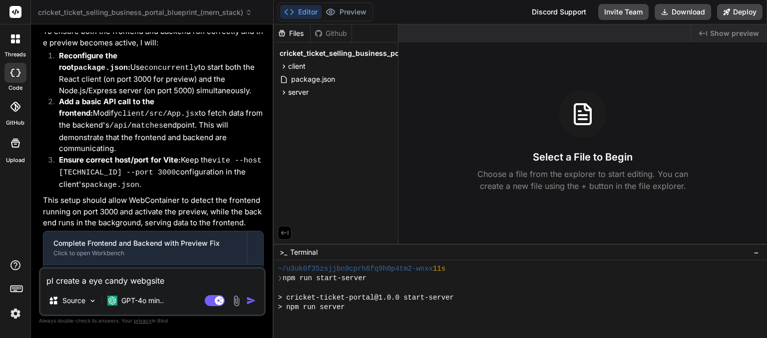
type textarea "pl create a eye candy webgsite o"
type textarea "x"
type textarea "pl create a eye candy webgsite on"
type textarea "x"
type textarea "pl create a eye candy webgsite on"
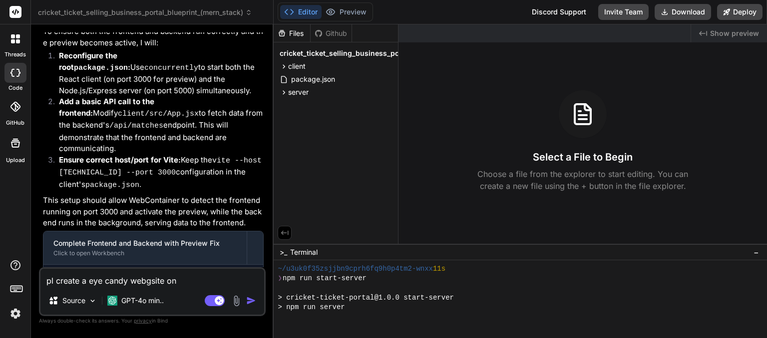
type textarea "x"
type textarea "pl create a eye candy webgsite on f"
type textarea "x"
type textarea "pl create a eye candy webgsite on fr"
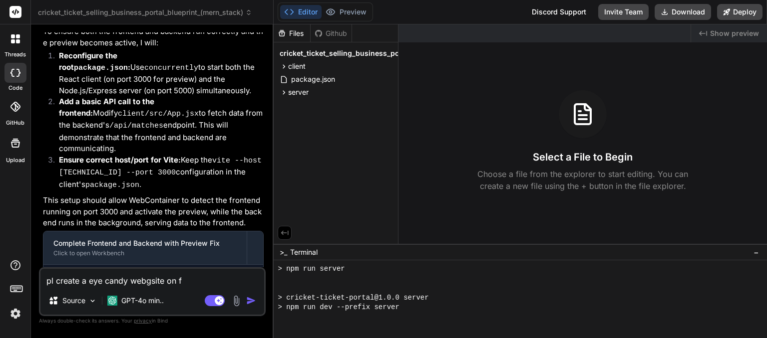
type textarea "x"
type textarea "pl create a eye candy webgsite on fro"
type textarea "x"
type textarea "pl create a eye candy webgsite on fron"
type textarea "x"
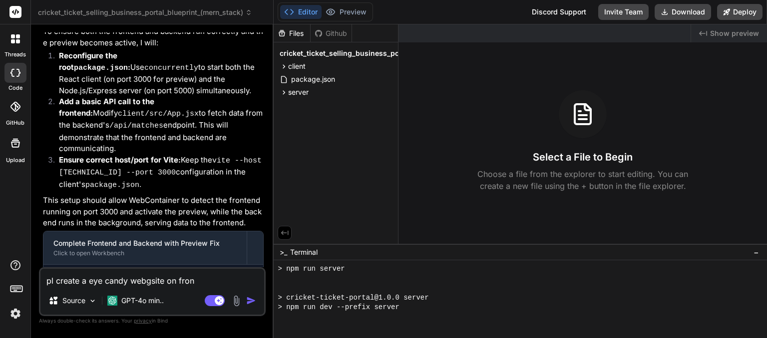
type textarea "pl create a eye candy webgsite on front"
type textarea "x"
type textarea "pl create a eye candy webgsite on front"
type textarea "x"
type textarea "pl create a eye candy webgsite on front e"
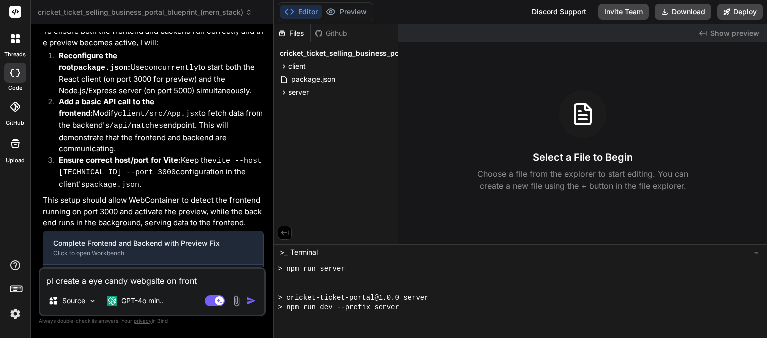
type textarea "x"
type textarea "pl create a eye candy webgsite on front en"
type textarea "x"
type textarea "pl create a eye candy webgsite on front end"
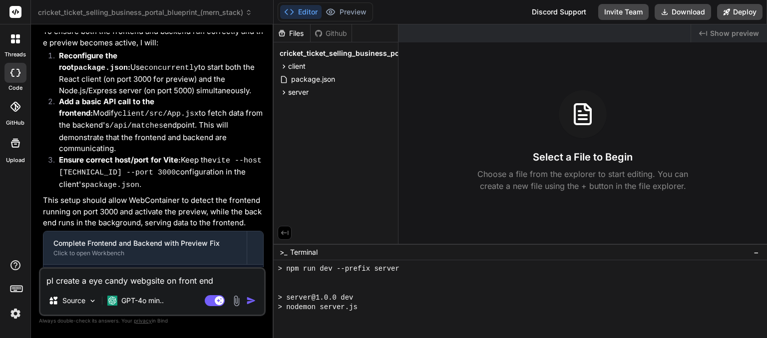
type textarea "x"
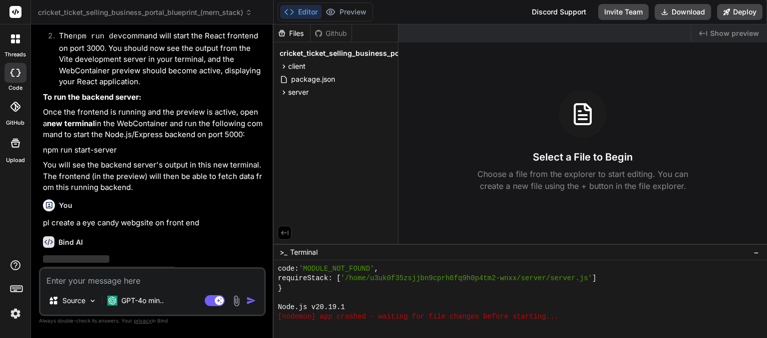
scroll to position [2440, 0]
type textarea "x"
click at [74, 254] on p "🔹 Project: Eye Candy Website 🔧 Tech Stack: HTML, CSS, JavaScript 📁 Files:" at bounding box center [153, 271] width 221 height 34
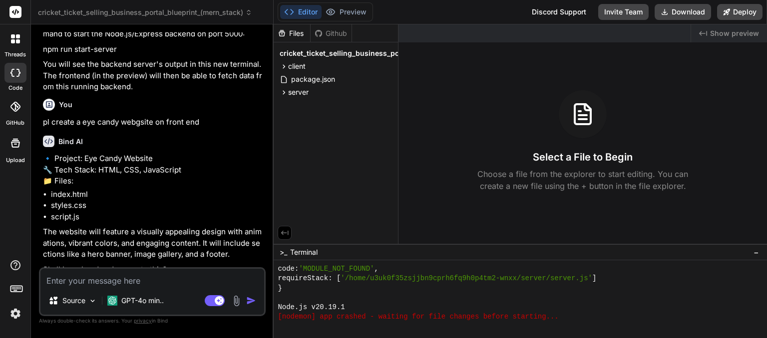
scroll to position [2542, 0]
click at [71, 282] on textarea at bounding box center [152, 278] width 224 height 18
type textarea "t"
type textarea "x"
type textarea "th"
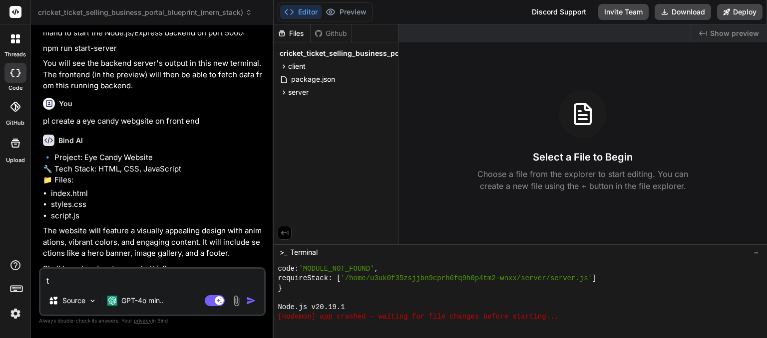
type textarea "x"
type textarea "thi"
type textarea "x"
type textarea "this"
type textarea "x"
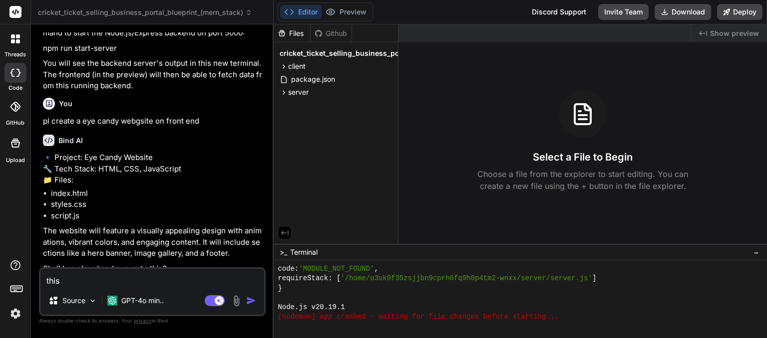
type textarea "this"
type textarea "x"
type textarea "this i"
type textarea "x"
type textarea "this is"
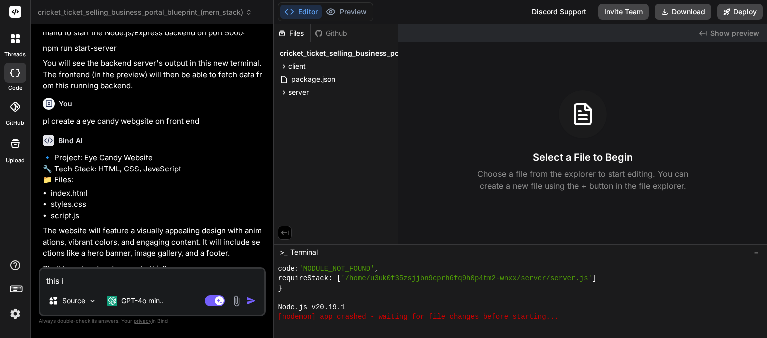
type textarea "x"
type textarea "this is"
type textarea "x"
type textarea "this is f"
type textarea "x"
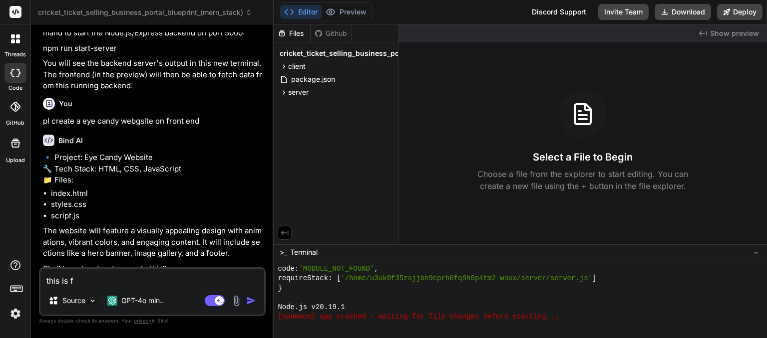
type textarea "this is fo"
type textarea "x"
type textarea "this is for"
type textarea "x"
type textarea "this is for"
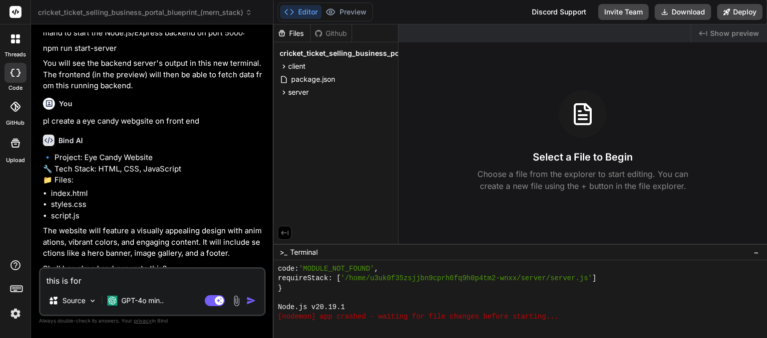
type textarea "x"
type textarea "this is for t"
type textarea "x"
type textarea "this is for th"
type textarea "x"
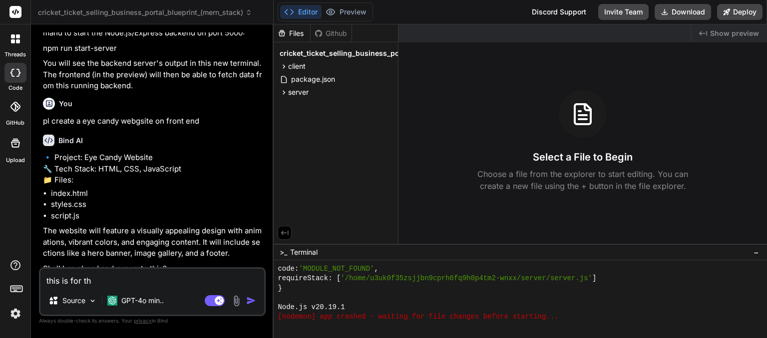
type textarea "this is for the"
type textarea "x"
type textarea "this is for the"
type textarea "x"
type textarea "this is for the s"
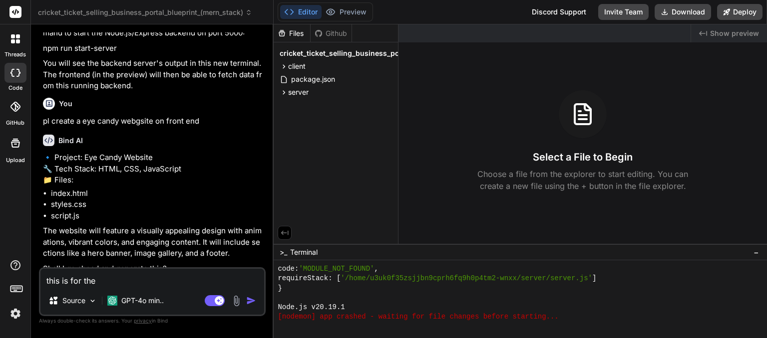
type textarea "x"
type textarea "this is for the sa"
type textarea "x"
type textarea "this is for the sam"
type textarea "x"
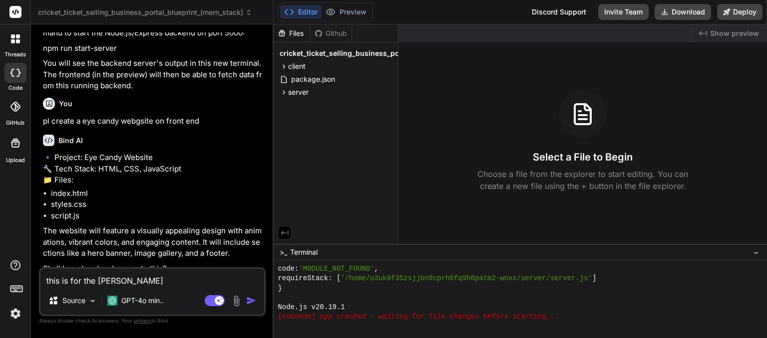
type textarea "this is for the same"
type textarea "x"
type textarea "this is for the same"
type textarea "x"
type textarea "this is for the same p"
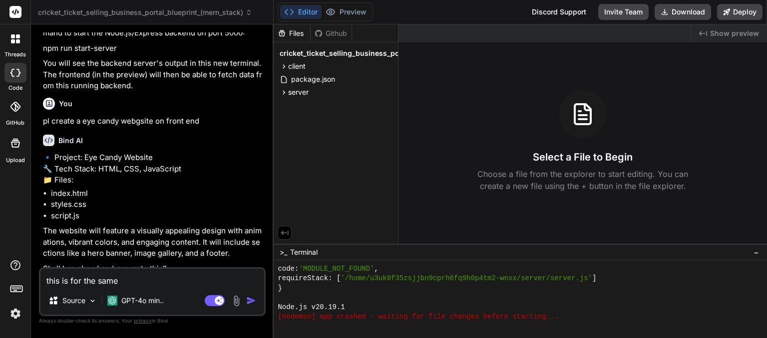
type textarea "x"
type textarea "this is for the same pr"
type textarea "x"
type textarea "this is for the same pro"
type textarea "x"
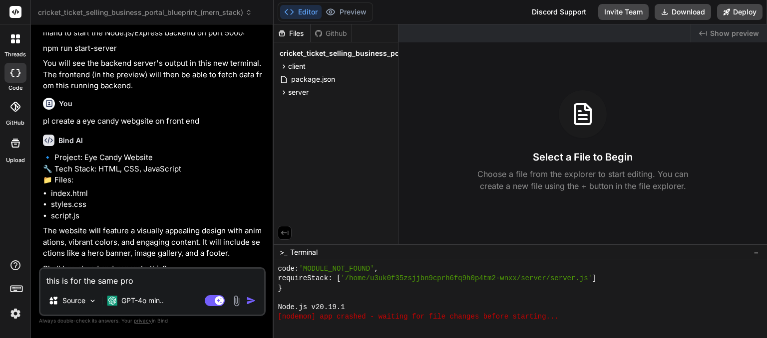
type textarea "this is for the same proj"
type textarea "x"
type textarea "this is for the same proje"
type textarea "x"
type textarea "this is for the same projec"
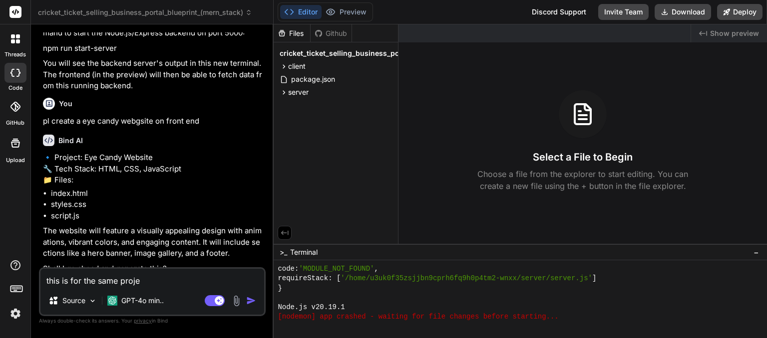
type textarea "x"
type textarea "this is for the same project"
type textarea "x"
type textarea "this is for the same projec"
type textarea "x"
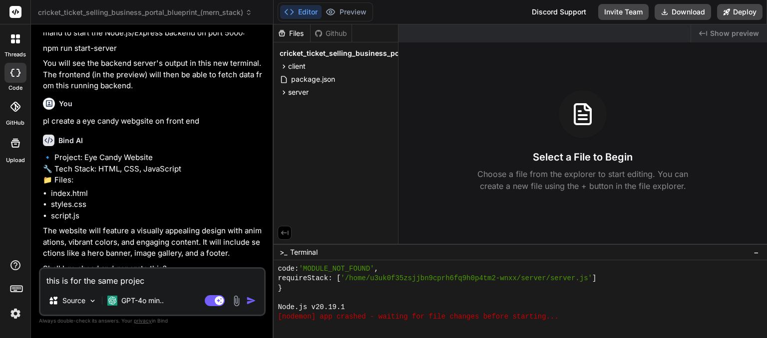
type textarea "this is for the same proje"
type textarea "x"
type textarea "this is for the same proj"
type textarea "x"
type textarea "this is for the same pro"
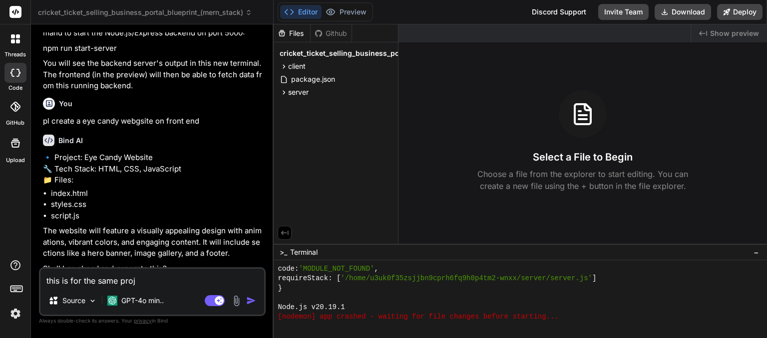
type textarea "x"
type textarea "this is for the same pr"
type textarea "x"
type textarea "this is for the same p"
type textarea "x"
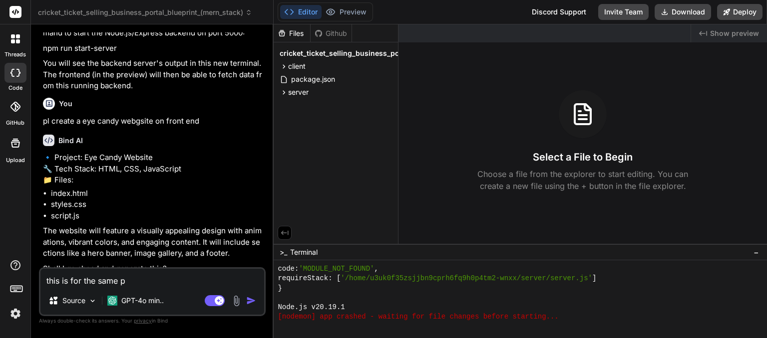
type textarea "this is for the same"
type textarea "x"
type textarea "this is for the same c"
type textarea "x"
type textarea "this is for the same cr"
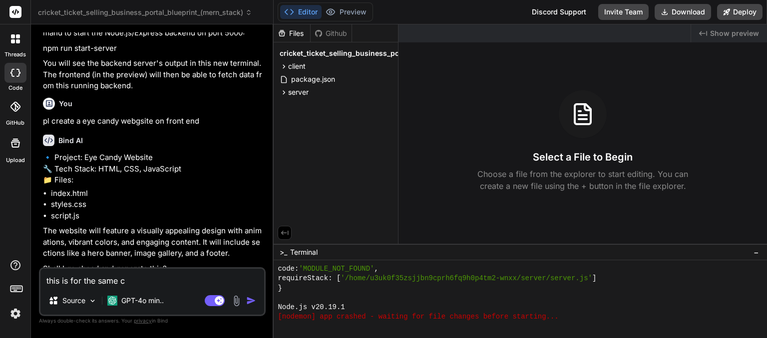
type textarea "x"
type textarea "this is for the same cri"
type textarea "x"
type textarea "this is for the same cric"
type textarea "x"
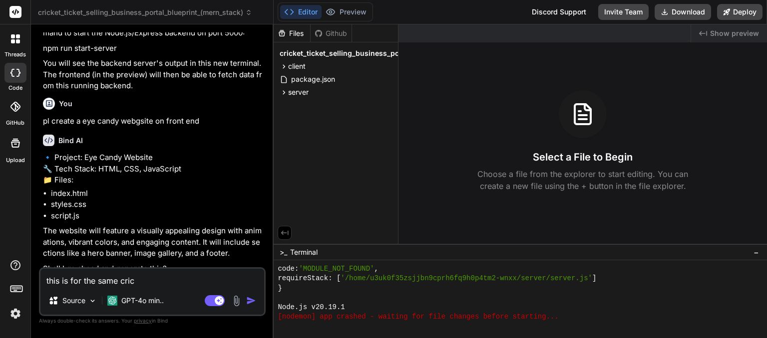
type textarea "this is for the same crick"
type textarea "x"
type textarea "this is for the same cricke"
type textarea "x"
type textarea "this is for the same cricket"
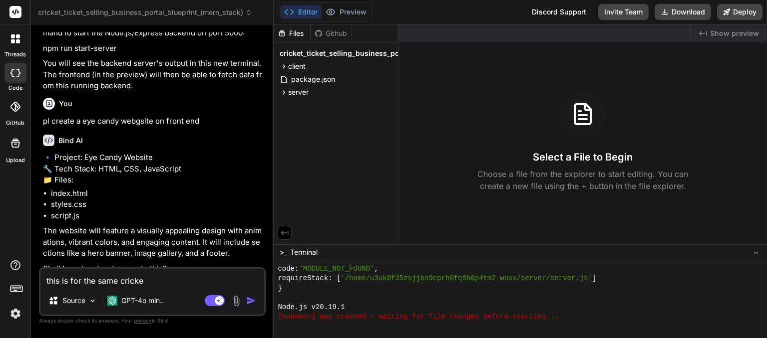
type textarea "x"
type textarea "this is for the same cricket"
type textarea "x"
type textarea "this is for the same cricket t"
type textarea "x"
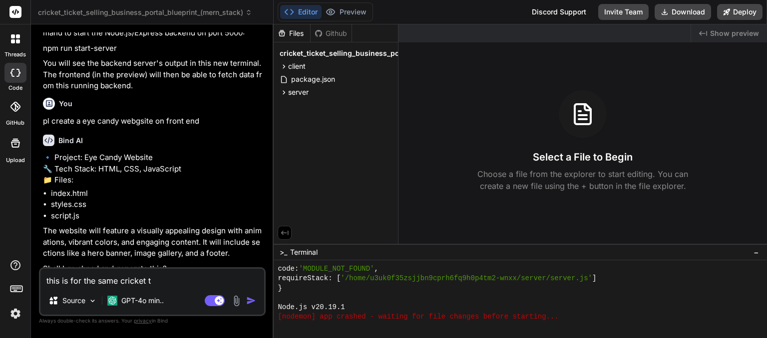
type textarea "this is for the same cricket te"
type textarea "x"
type textarea "this is for the same cricket t"
type textarea "x"
type textarea "this is for the same cricket ti"
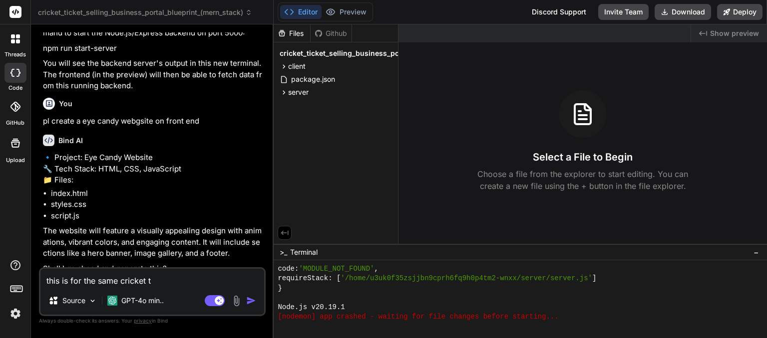
type textarea "x"
type textarea "this is for the same cricket tic"
type textarea "x"
type textarea "this is for the same cricket tick"
type textarea "x"
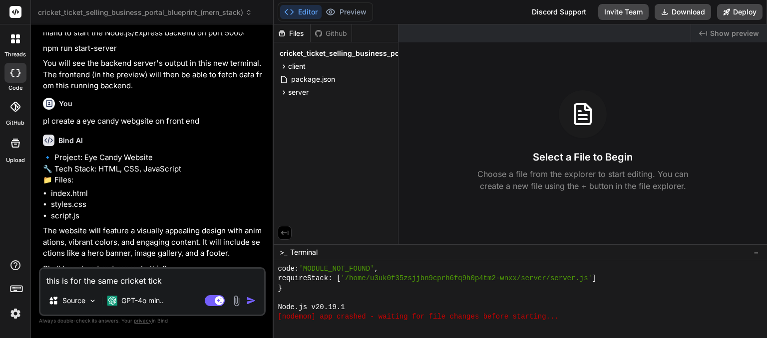
type textarea "this is for the same cricket ticke"
type textarea "x"
type textarea "this is for the same cricket ticket"
type textarea "x"
type textarea "this is for the same cricket ticket"
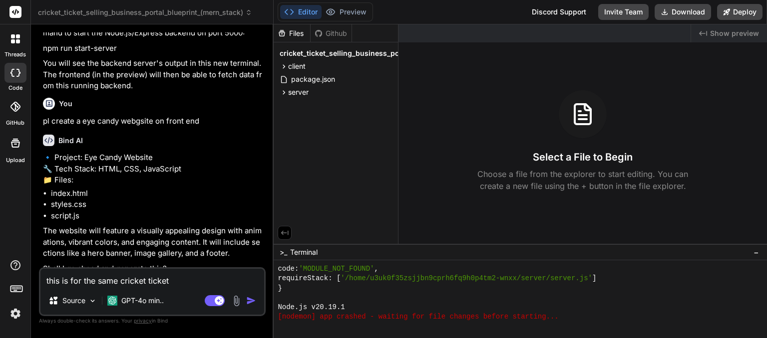
type textarea "x"
type textarea "this is for the same cricket ticket s"
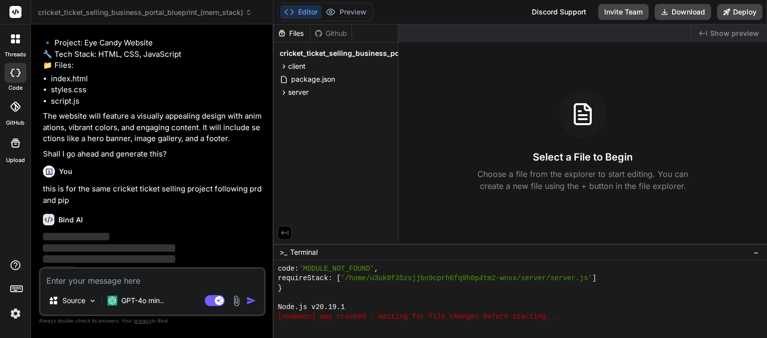
scroll to position [2657, 0]
click at [204, 254] on p "🔹 Project: Cricket Ticket Selling Portal 🔧 Tech Stack: HTML, CSS, JavaScript 📁 …" at bounding box center [153, 249] width 221 height 34
click at [182, 253] on p "🔹 Project: Cricket Ticket Selling Portal 🔧 Tech Stack: HTML, CSS, JavaScript 📁 …" at bounding box center [153, 249] width 221 height 34
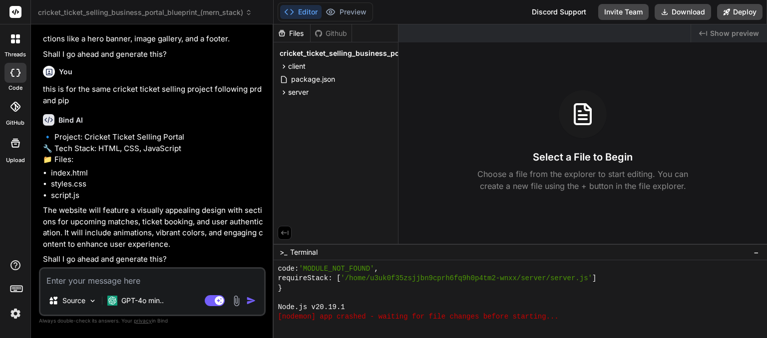
scroll to position [2769, 0]
click at [169, 270] on textarea at bounding box center [152, 278] width 224 height 18
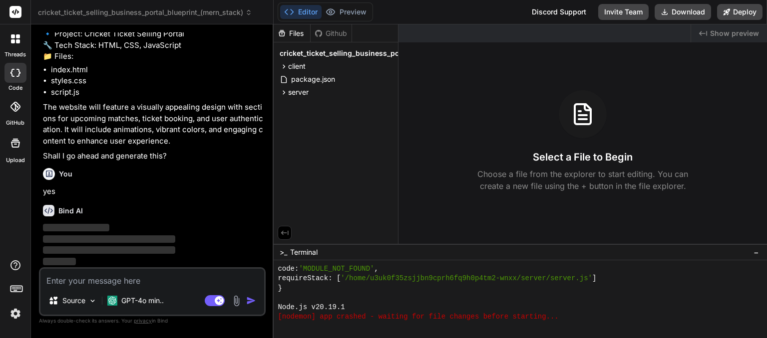
scroll to position [2873, 0]
click at [136, 279] on textarea at bounding box center [152, 278] width 224 height 18
click at [118, 261] on p "‌" at bounding box center [153, 262] width 221 height 11
click at [282, 90] on icon at bounding box center [283, 92] width 8 height 8
click at [283, 82] on icon at bounding box center [283, 79] width 5 height 7
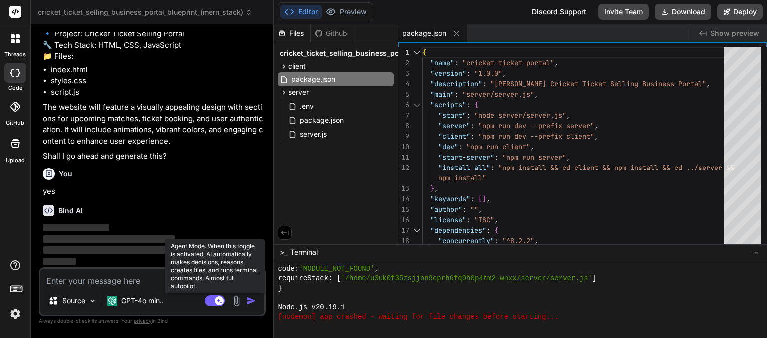
click at [215, 298] on rect at bounding box center [215, 300] width 20 height 11
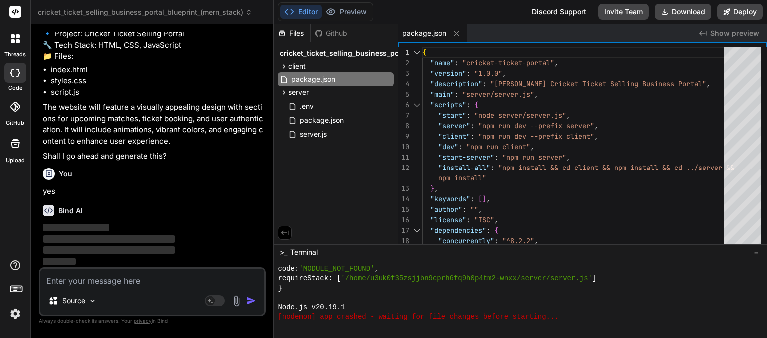
click at [18, 312] on img at bounding box center [15, 313] width 17 height 17
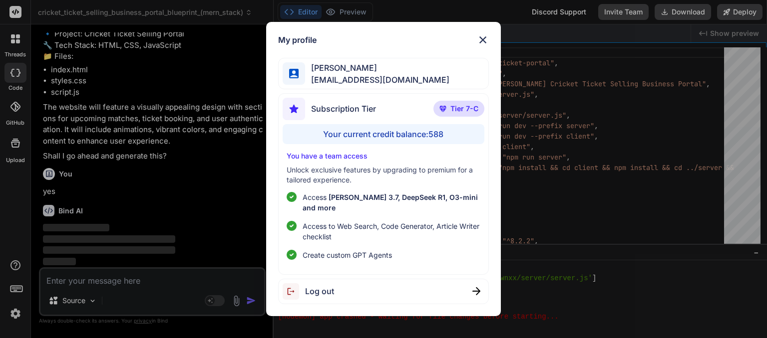
click at [20, 224] on div "My profile madhavi kond madhavikond674@gmail.com Subscription Tier Tier 7-C You…" at bounding box center [383, 169] width 767 height 338
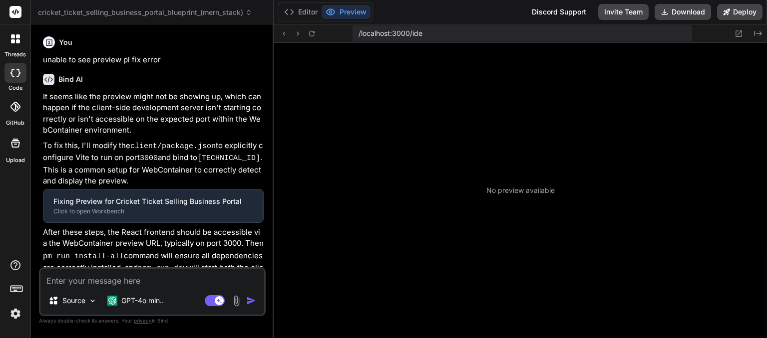
type textarea "x"
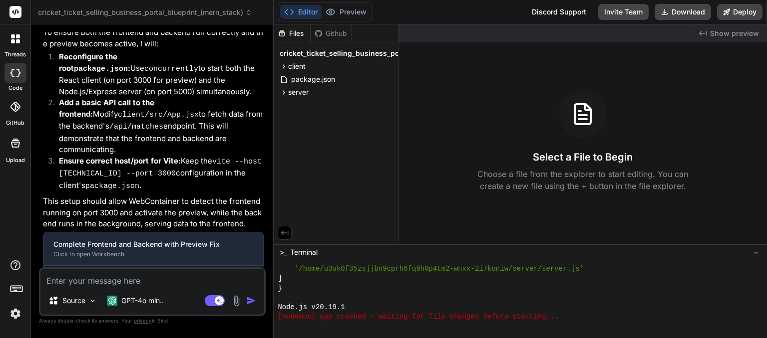
scroll to position [1447, 0]
drag, startPoint x: 197, startPoint y: 174, endPoint x: 173, endPoint y: 165, distance: 25.8
click at [119, 279] on textarea at bounding box center [152, 278] width 224 height 18
click at [173, 195] on p "This setup should allow WebContainer to detect the frontend running on port 300…" at bounding box center [153, 212] width 221 height 34
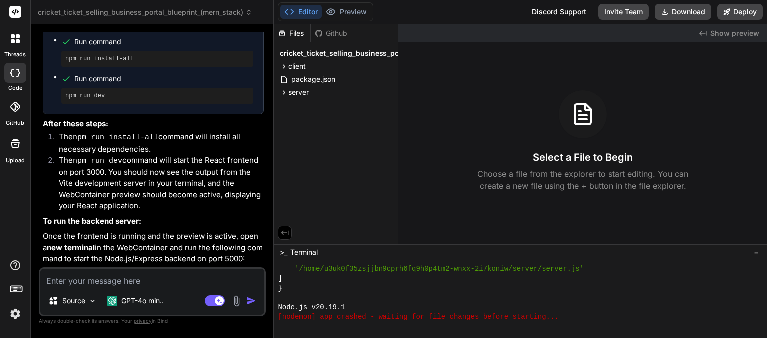
scroll to position [2336, 0]
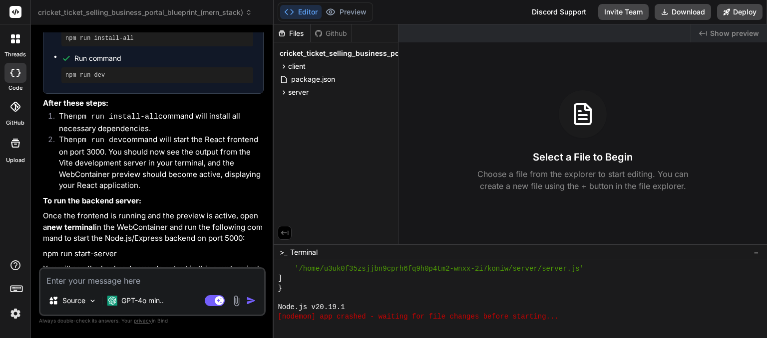
drag, startPoint x: 138, startPoint y: 287, endPoint x: 94, endPoint y: 284, distance: 44.0
click at [94, 284] on textarea at bounding box center [152, 278] width 224 height 18
type textarea "c"
type textarea "x"
type textarea "ca"
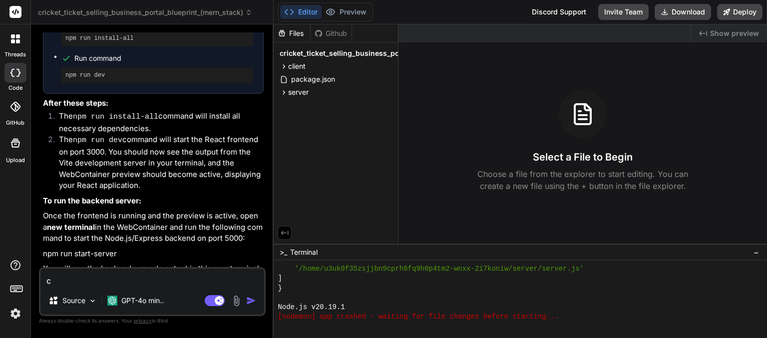
type textarea "x"
type textarea "can"
type textarea "x"
type textarea "can"
type textarea "x"
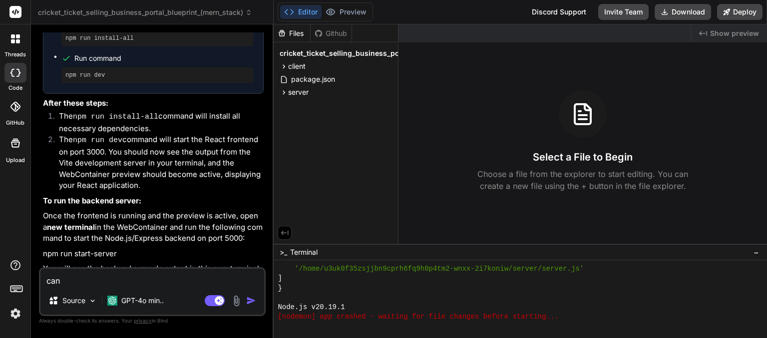
type textarea "can y"
type textarea "x"
type textarea "can yu"
type textarea "x"
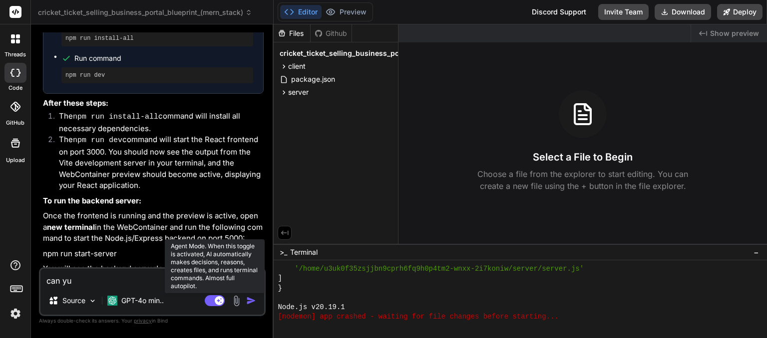
type textarea "can yu"
click at [208, 298] on rect at bounding box center [215, 300] width 20 height 11
type textarea "x"
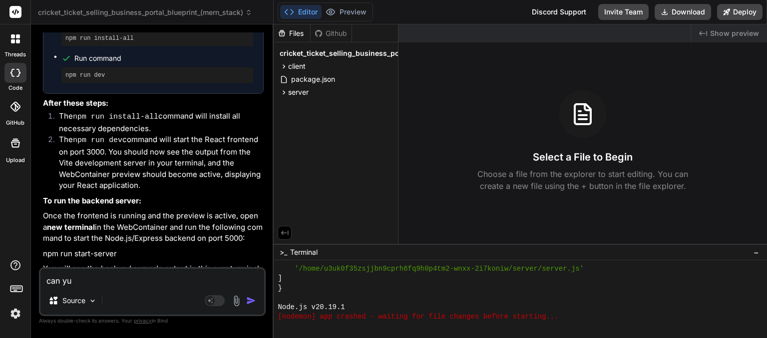
click at [83, 283] on textarea "can yu" at bounding box center [152, 278] width 224 height 18
type textarea "can y"
type textarea "x"
type textarea "can yo"
type textarea "x"
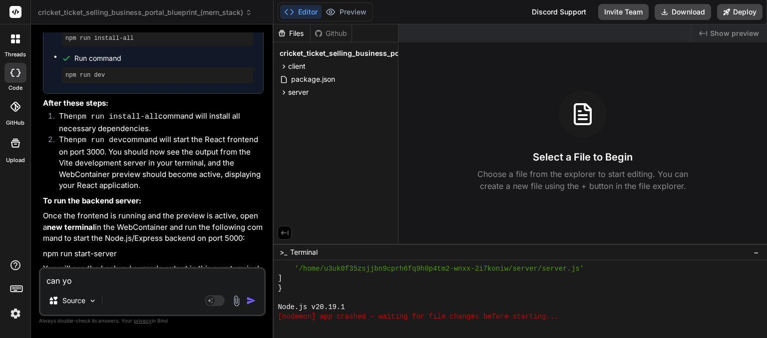
type textarea "can you"
type textarea "x"
type textarea "can you"
type textarea "x"
type textarea "can you d"
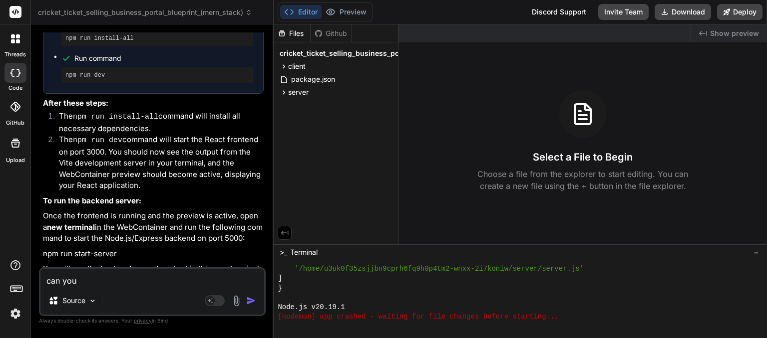
type textarea "x"
type textarea "can you do"
type textarea "x"
type textarea "can you do"
type textarea "x"
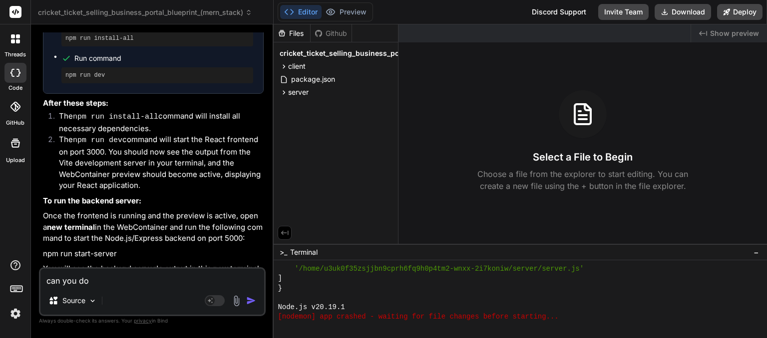
type textarea "can you do a"
type textarea "x"
type textarea "can you do al"
type textarea "x"
type textarea "can you do all"
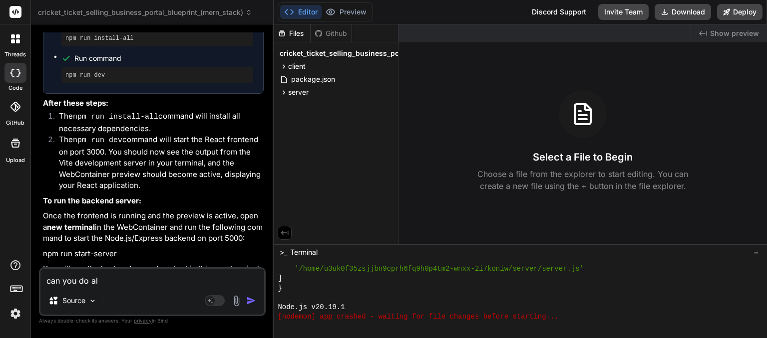
type textarea "x"
type textarea "can you do all"
type textarea "x"
type textarea "can you do all t"
type textarea "x"
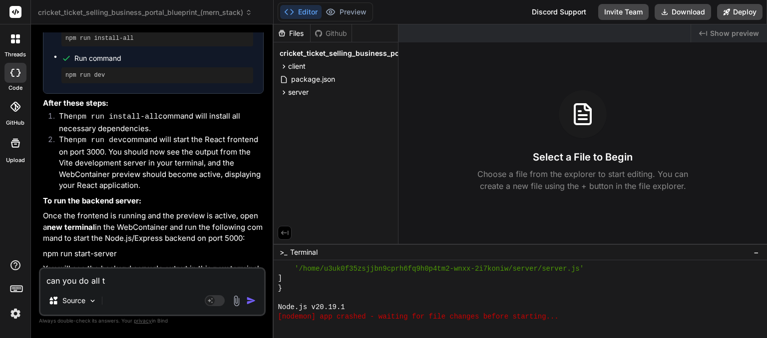
type textarea "can you do all th"
type textarea "x"
type textarea "can you do all thi"
type textarea "x"
type textarea "can you do all this"
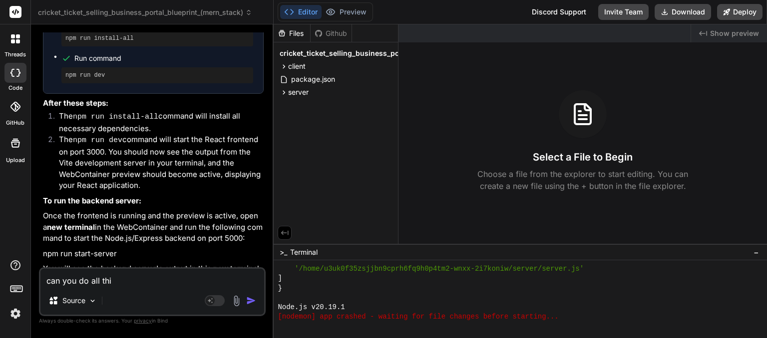
type textarea "x"
type textarea "can you do all this"
type textarea "x"
type textarea "can you do all this i"
type textarea "x"
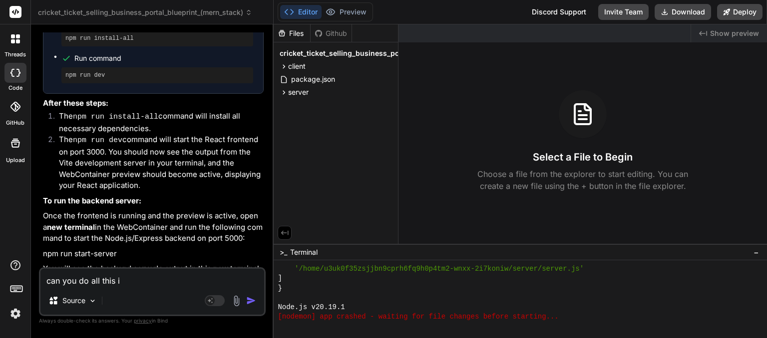
type textarea "can you do all this in"
type textarea "x"
type textarea "can you do all this in"
type textarea "x"
type textarea "can you do all this in t"
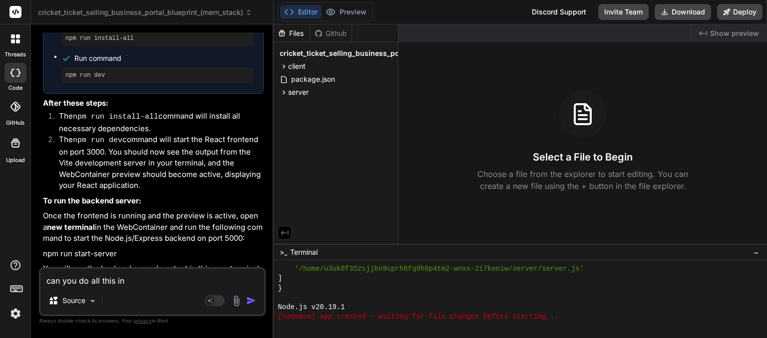
type textarea "x"
type textarea "can you do all this in th"
type textarea "x"
type textarea "can you do all this in thr"
type textarea "x"
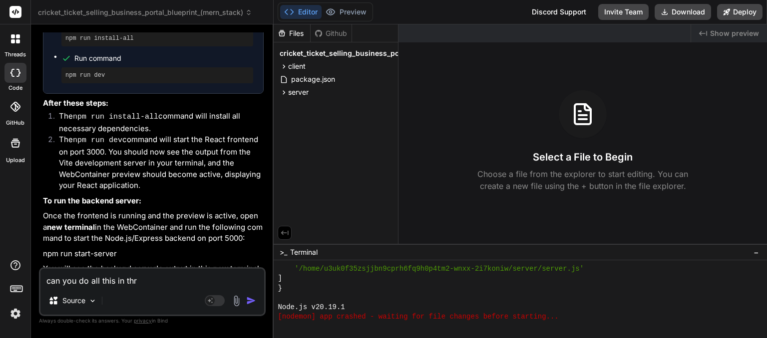
type textarea "can you do all this in thre"
type textarea "x"
type textarea "can you do all this in thre"
type textarea "x"
type textarea "can you do all this in thre"
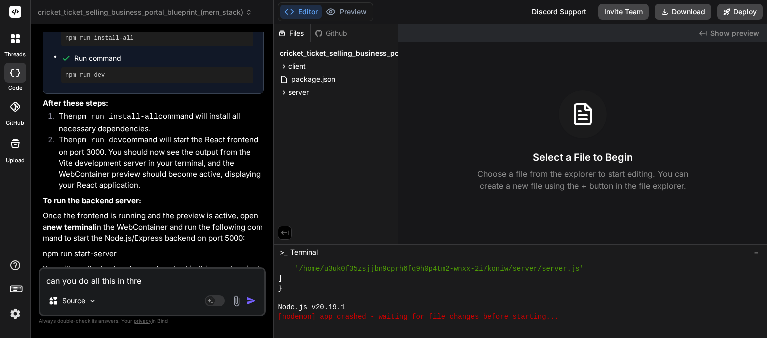
type textarea "x"
type textarea "can you do all this in thr"
type textarea "x"
type textarea "can you do all this in th"
type textarea "x"
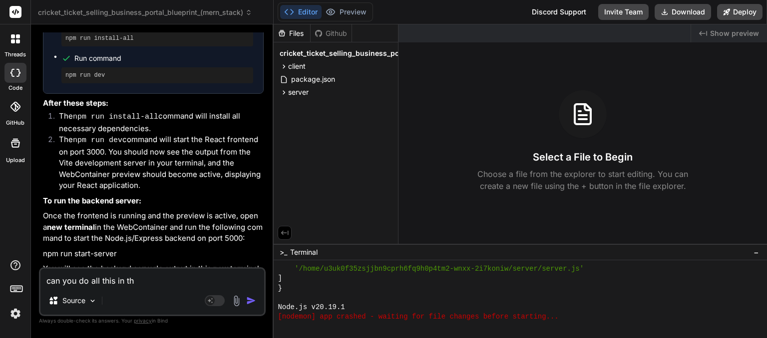
type textarea "can you do all this in the"
type textarea "x"
type textarea "can you do all this in the"
type textarea "x"
type textarea "can you do all this in the p"
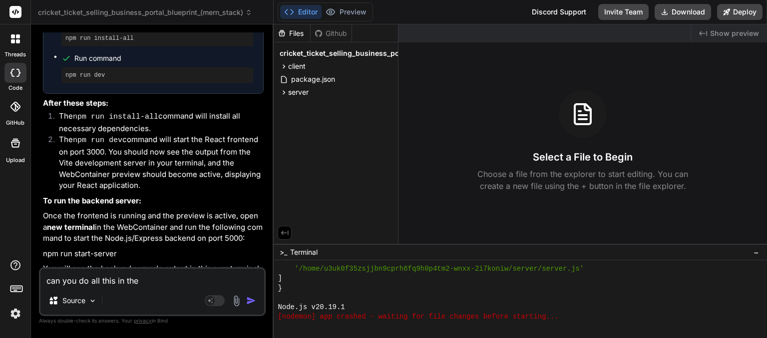
type textarea "x"
type textarea "can you do all this in the pr"
type textarea "x"
type textarea "can you do all this in the pre"
type textarea "x"
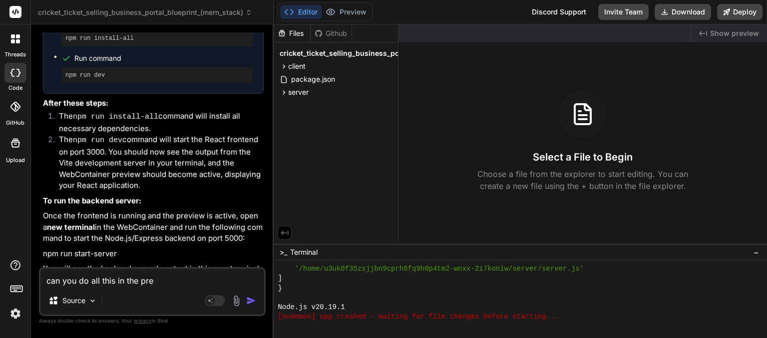
type textarea "can you do all this in the prev"
type textarea "x"
type textarea "can you do all this in the previ"
type textarea "x"
type textarea "can you do all this in the previe"
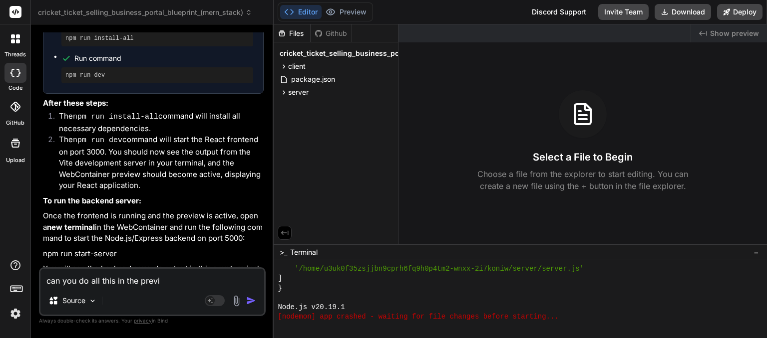
type textarea "x"
type textarea "can you do all this in the preview"
type textarea "x"
type textarea "can you do all this in the preview"
type textarea "x"
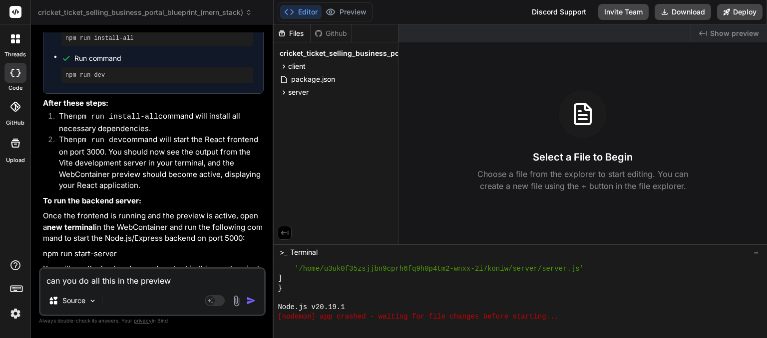
type textarea "can you do all this in the preview a"
type textarea "x"
type textarea "can you do all this in the preview an"
type textarea "x"
type textarea "can you do all this in the preview and"
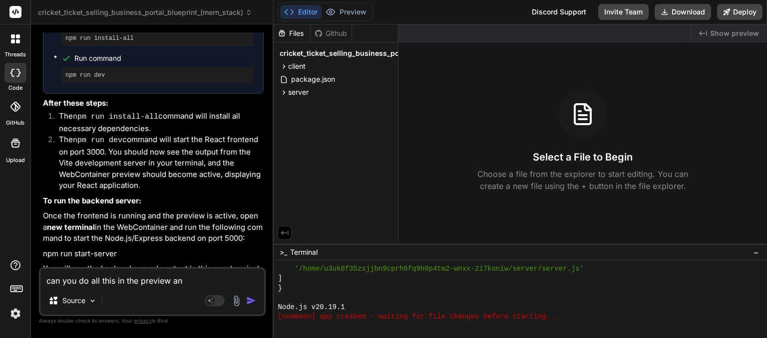
type textarea "x"
type textarea "can you do all this in the preview and"
type textarea "x"
type textarea "can you do all this in the preview and"
type textarea "x"
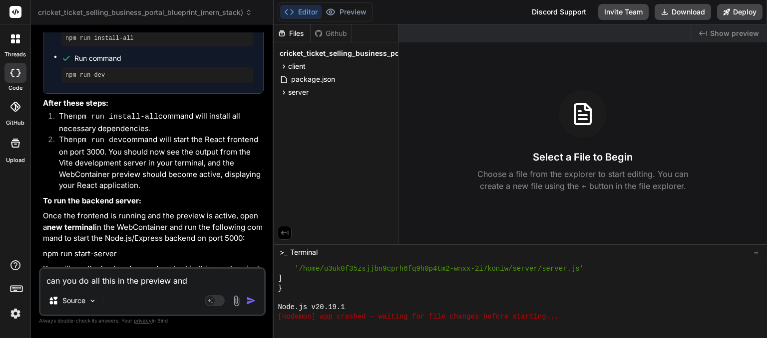
type textarea "can you do all this in the preview an"
type textarea "x"
type textarea "can you do all this in the preview a"
type textarea "x"
type textarea "can you do all this in the preview"
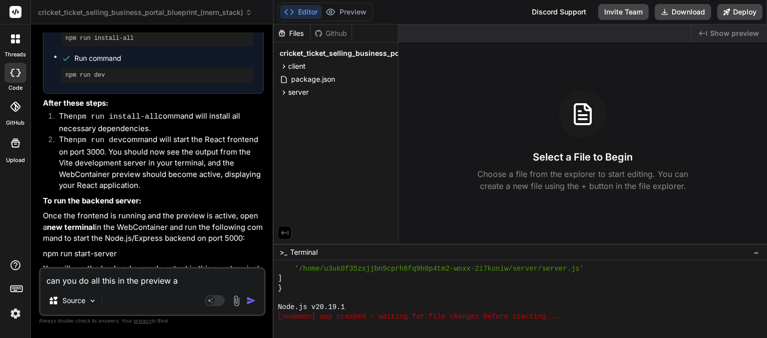
type textarea "x"
type textarea "can you do all this in the preview"
type textarea "x"
type textarea "can you do all this in the previe"
type textarea "x"
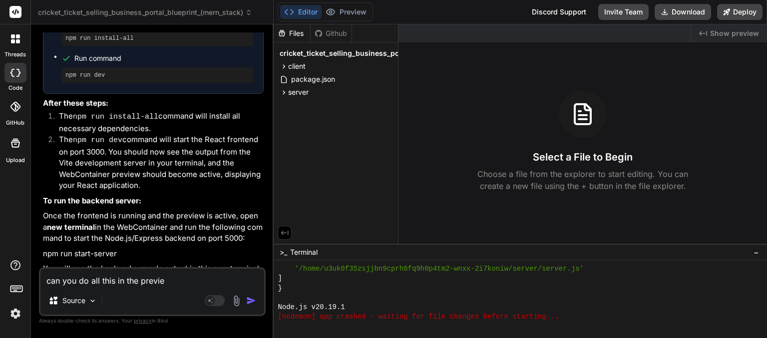
type textarea "can you do all this in the previ"
type textarea "x"
type textarea "can you do all this in the prev"
type textarea "x"
type textarea "can you do all this in the pre"
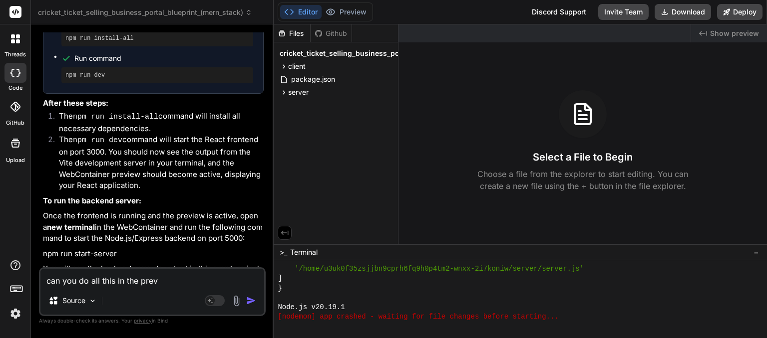
type textarea "x"
type textarea "can you do all this in the pr"
type textarea "x"
type textarea "can you do all this in the p"
type textarea "x"
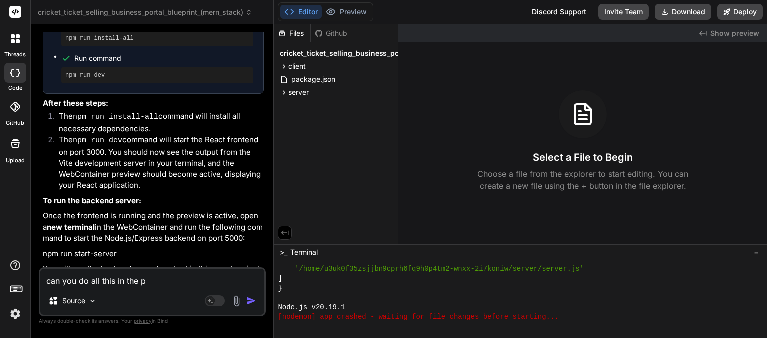
type textarea "can you do all this in the"
type textarea "x"
type textarea "can you do all this in the"
type textarea "x"
type textarea "can you do all this in th"
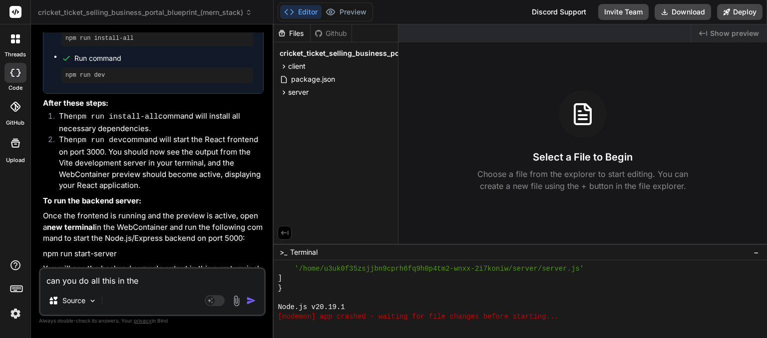
type textarea "x"
type textarea "can you do all this in t"
type textarea "x"
type textarea "can you do all this in"
type textarea "x"
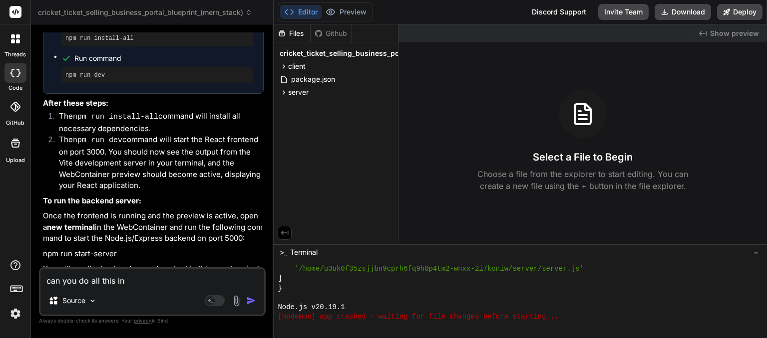
type textarea "can you do all this in"
type textarea "x"
type textarea "can you do all this i"
type textarea "x"
type textarea "can you do all this"
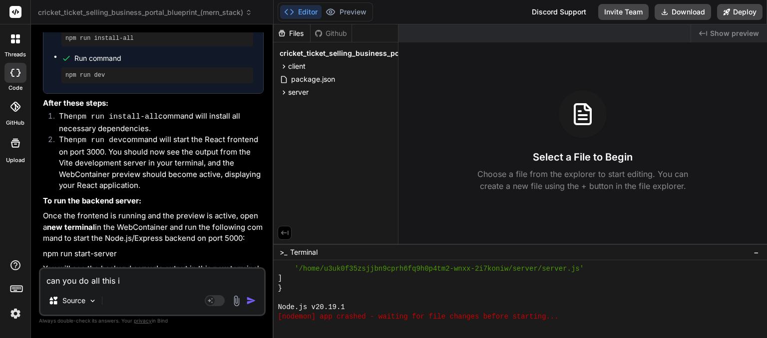
type textarea "x"
type textarea "can you do all this"
type textarea "x"
type textarea "can you do all thi"
type textarea "x"
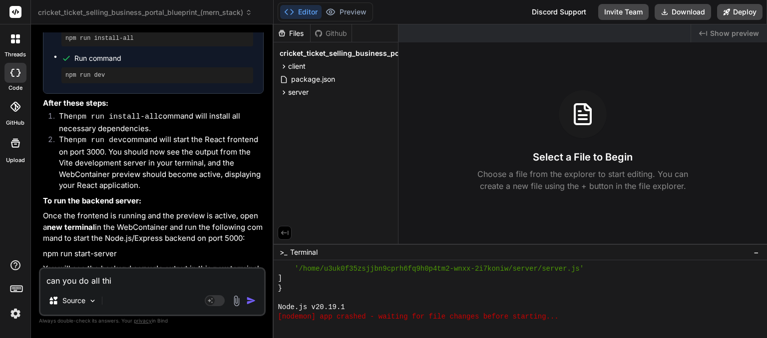
type textarea "can you do all th"
type textarea "x"
type textarea "can you do all t"
type textarea "x"
type textarea "can you do all"
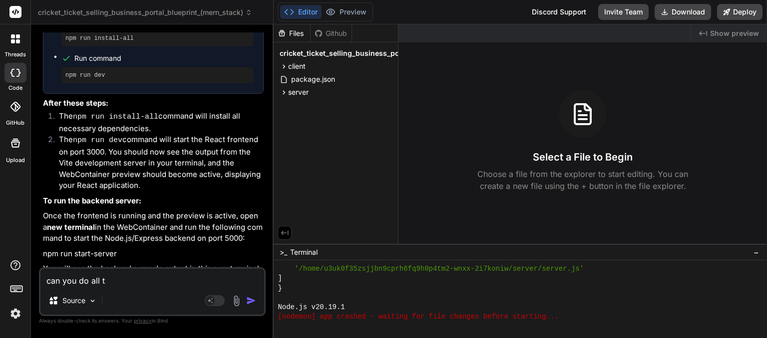
type textarea "x"
type textarea "can you do all"
type textarea "x"
type textarea "can you do al"
type textarea "x"
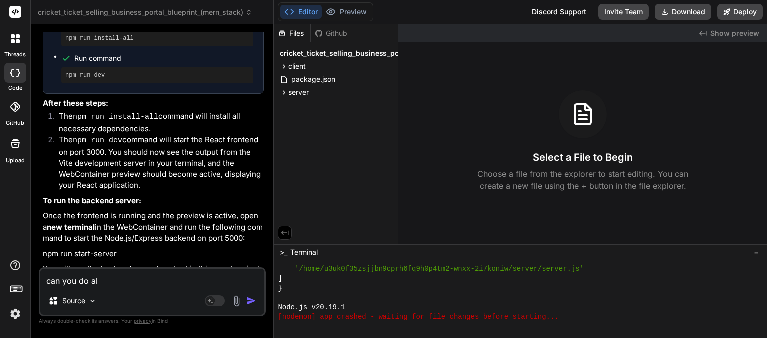
type textarea "can you do a"
type textarea "x"
type textarea "can you do"
type textarea "x"
type textarea "can you do"
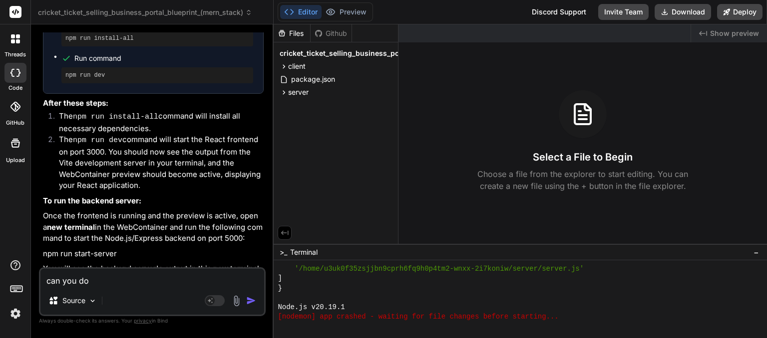
type textarea "x"
type textarea "can you d"
type textarea "x"
type textarea "can you"
type textarea "x"
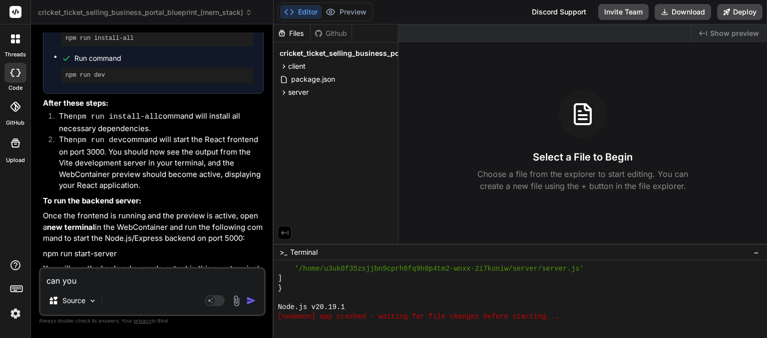
type textarea "can you m"
type textarea "x"
type textarea "can you ma"
type textarea "x"
type textarea "can you mak"
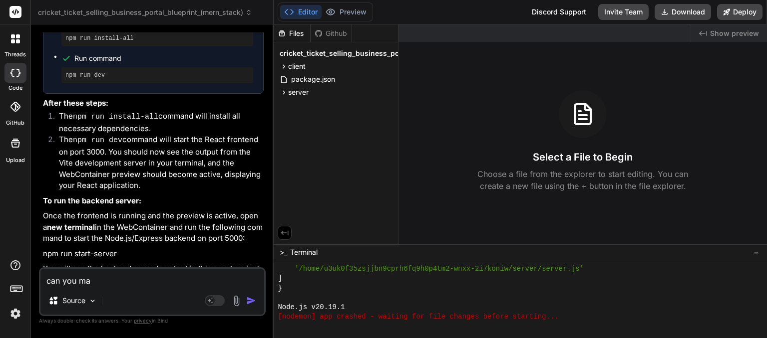
type textarea "x"
type textarea "can you make"
type textarea "x"
type textarea "can you make"
type textarea "x"
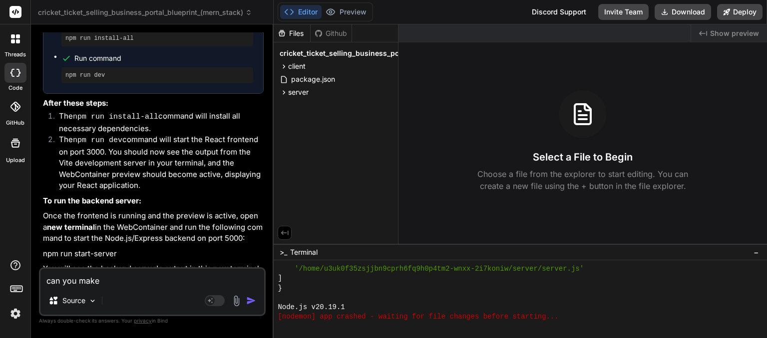
type textarea "can you make s"
type textarea "x"
type textarea "can you make su"
type textarea "x"
type textarea "can you make sur"
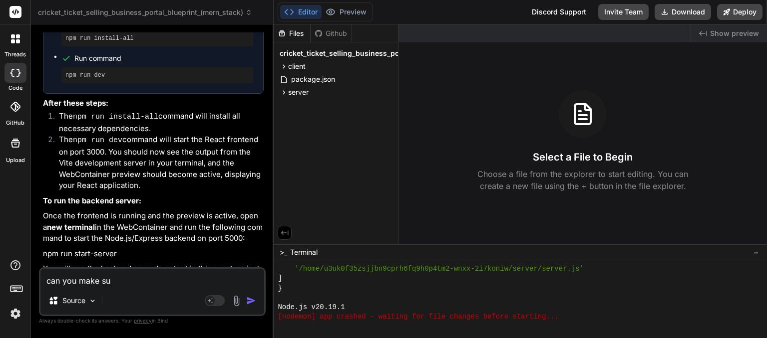
type textarea "x"
type textarea "can you make sure"
type textarea "x"
type textarea "can you make sure"
type textarea "x"
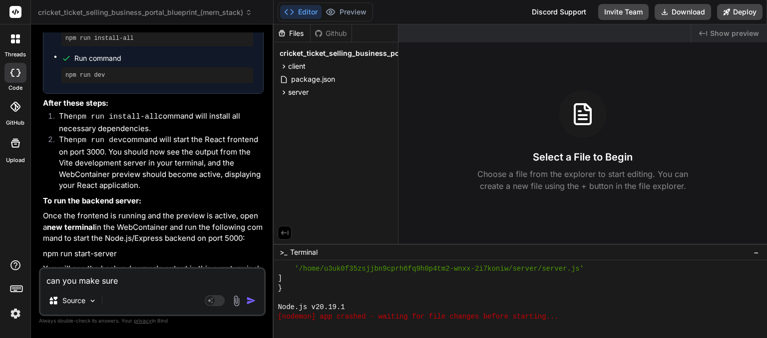
type textarea "can you make sure f"
type textarea "x"
type textarea "can you make sure fr"
type textarea "x"
type textarea "can you make sure fri"
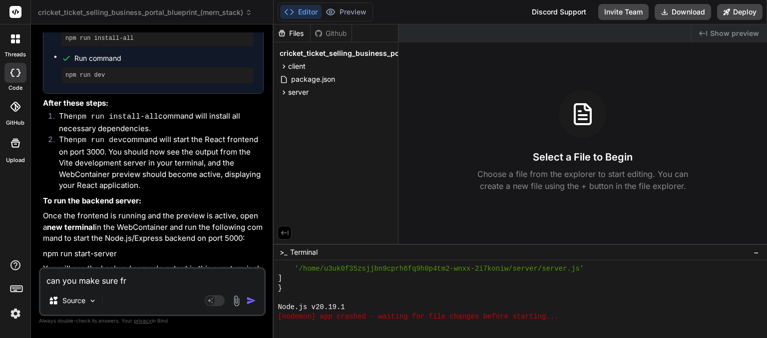
type textarea "x"
type textarea "can you make sure fr"
type textarea "x"
type textarea "can you make sure fro"
type textarea "x"
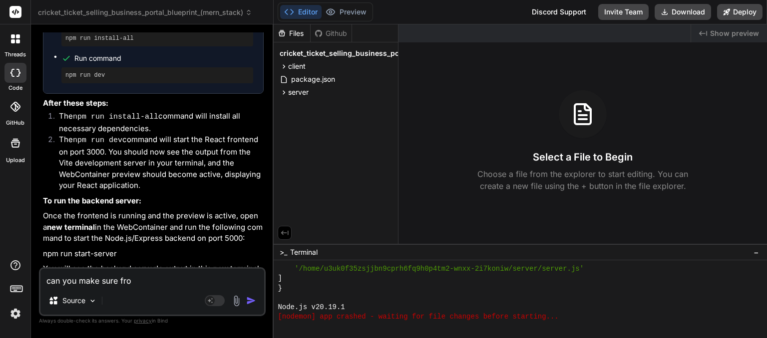
type textarea "can you make sure fron"
type textarea "x"
type textarea "can you make sure front"
type textarea "x"
type textarea "can you make sure front"
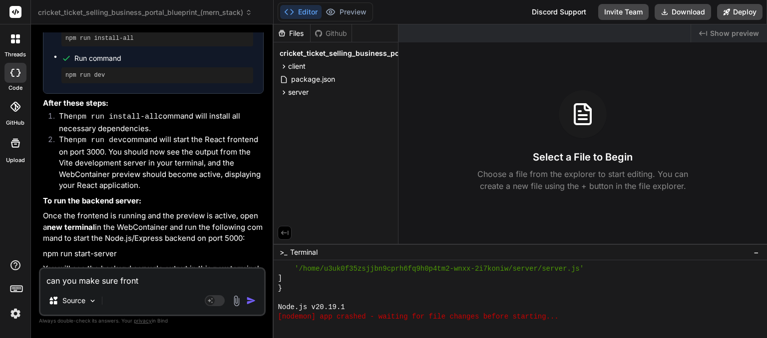
type textarea "x"
type textarea "can you make sure front e"
type textarea "x"
type textarea "can you make sure front en"
type textarea "x"
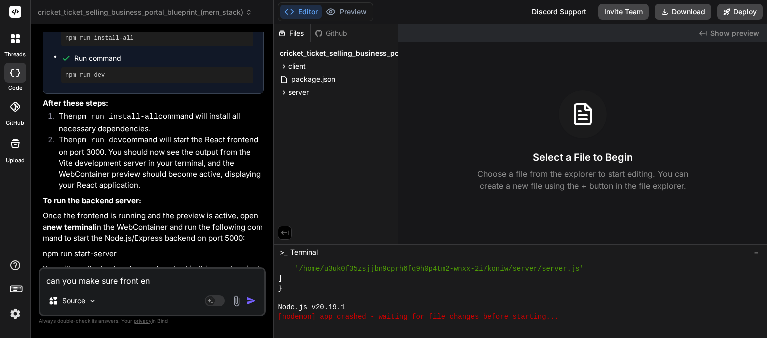
type textarea "can you make sure front end"
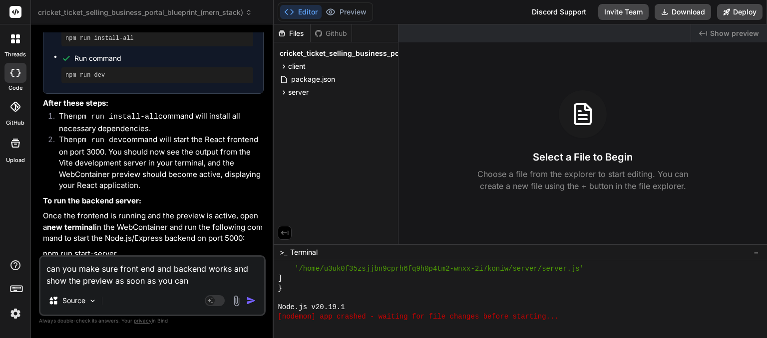
click at [249, 300] on img "button" at bounding box center [251, 301] width 10 height 10
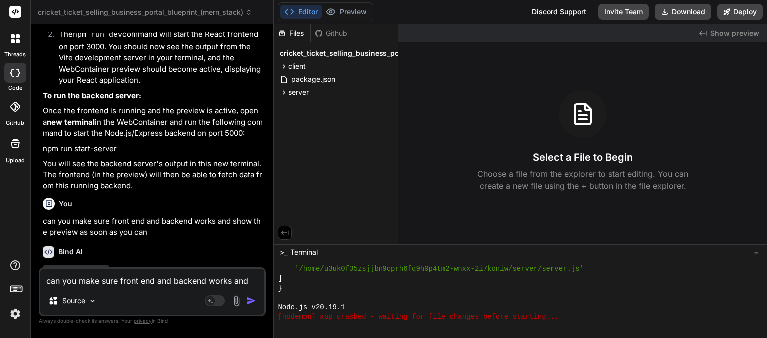
scroll to position [2451, 0]
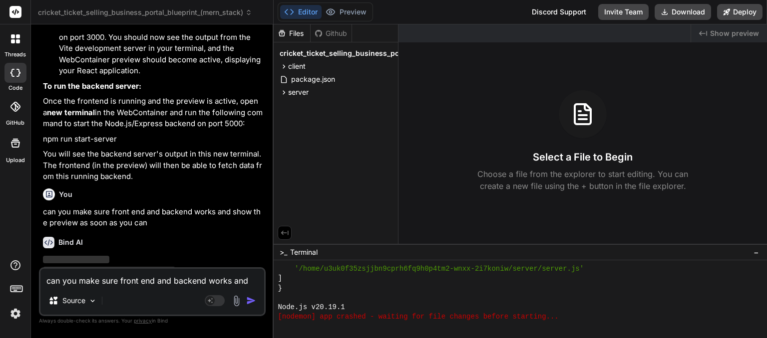
click at [246, 296] on button "button" at bounding box center [253, 301] width 14 height 10
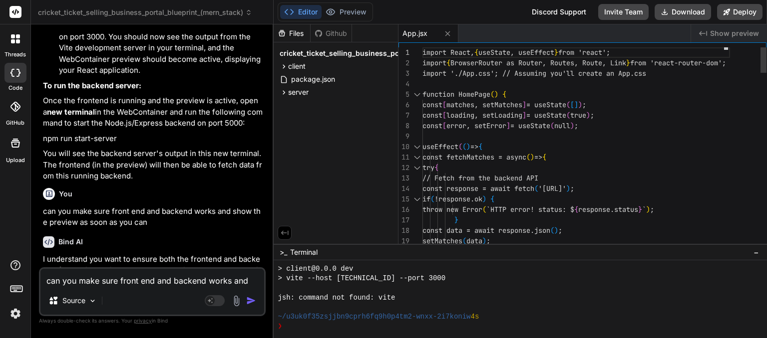
scroll to position [738, 0]
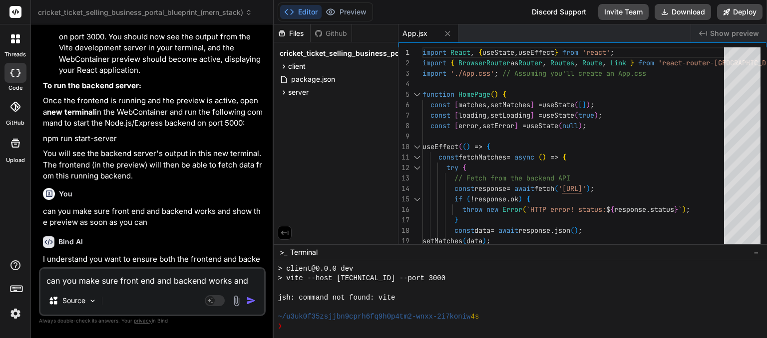
click at [161, 254] on p "I understand you want to ensure both the frontend and backend of the Cricket Ti…" at bounding box center [153, 271] width 221 height 34
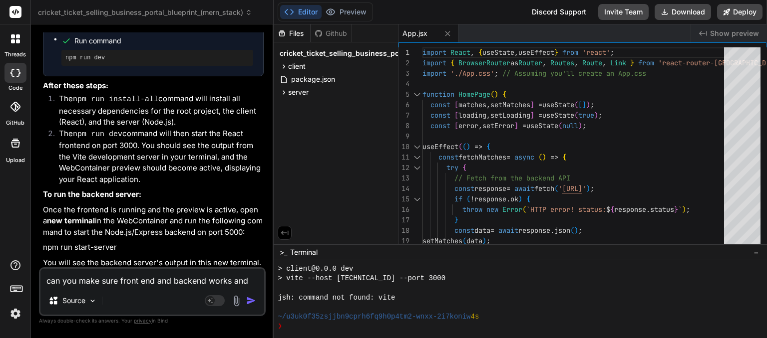
scroll to position [2944, 0]
paste textarea "Loremip Dolors Ametcon Adipisci Elitse - Doeiusm Tempor + INC + UTL (ETDO Magna…"
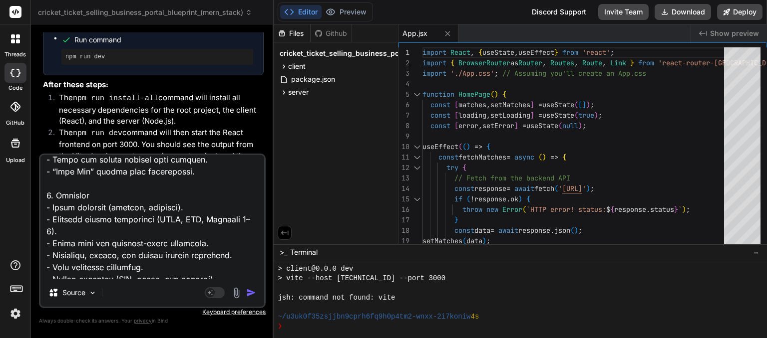
scroll to position [0, 0]
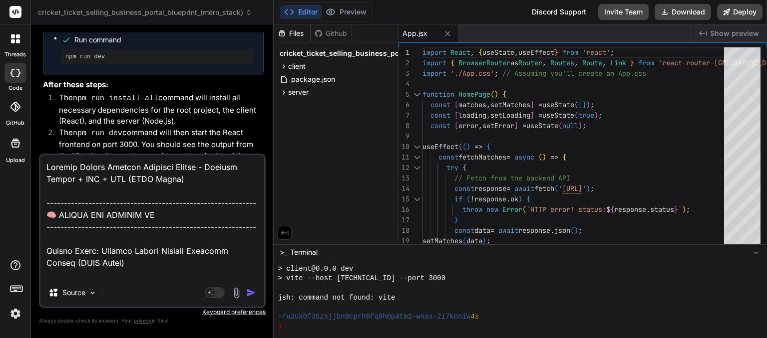
drag, startPoint x: 140, startPoint y: 270, endPoint x: 0, endPoint y: 103, distance: 217.5
click at [0, 103] on div "threads code GitHub Upload cricket_ticket_selling_business_portal_blueprint_(me…" at bounding box center [383, 169] width 767 height 338
click at [45, 164] on textarea at bounding box center [152, 217] width 224 height 124
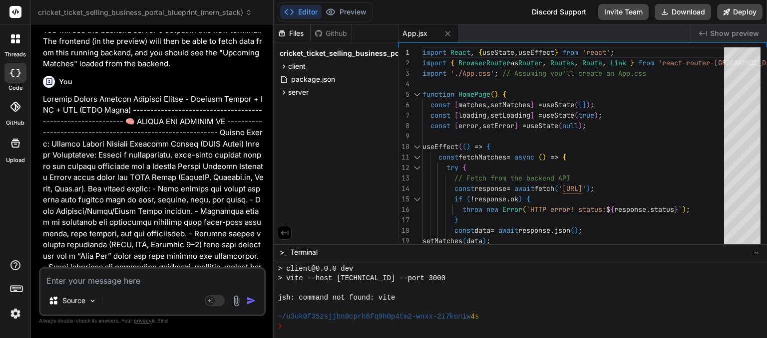
scroll to position [3180, 0]
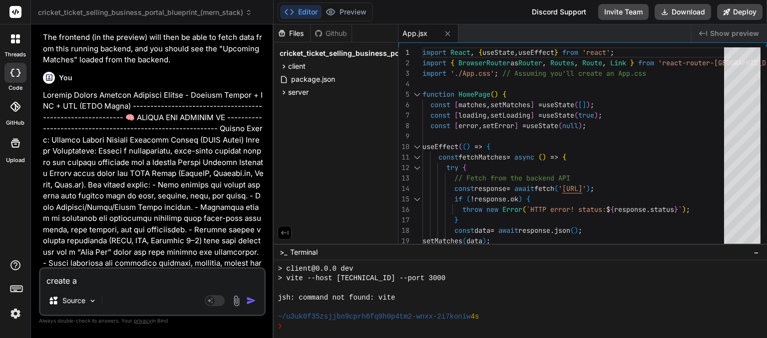
drag, startPoint x: 59, startPoint y: 269, endPoint x: 93, endPoint y: 281, distance: 35.5
click at [93, 281] on textarea "create a" at bounding box center [152, 278] width 224 height 18
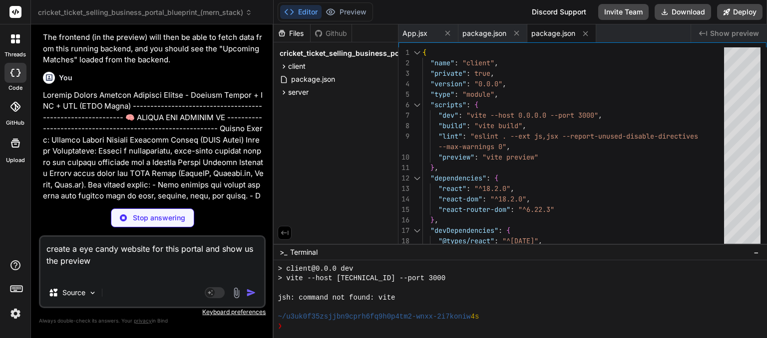
click at [93, 261] on textarea "create a eye candy website for this portal and show us the preview" at bounding box center [152, 258] width 224 height 42
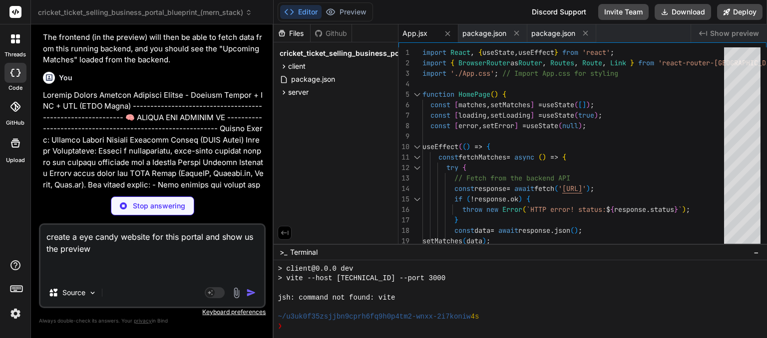
click at [106, 250] on textarea "create a eye candy website for this portal and show us the preview" at bounding box center [152, 252] width 224 height 54
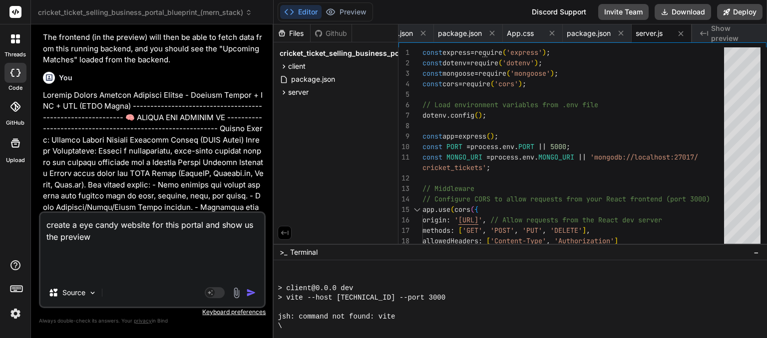
scroll to position [987, 0]
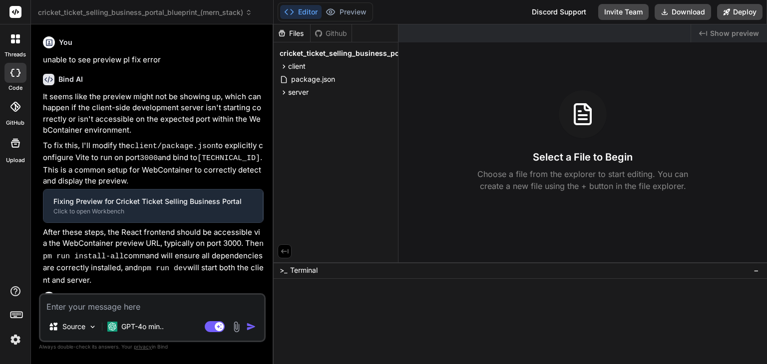
type textarea "x"
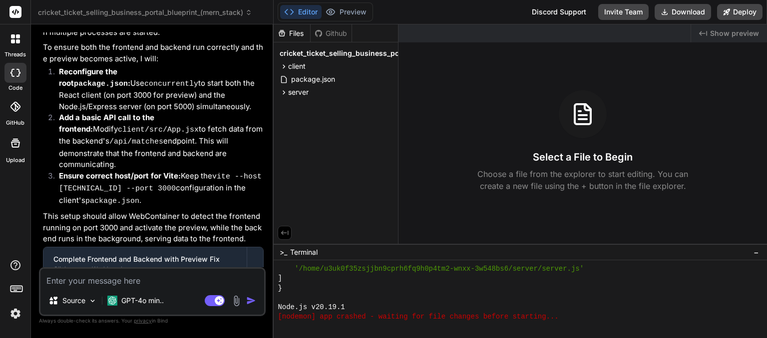
scroll to position [1447, 0]
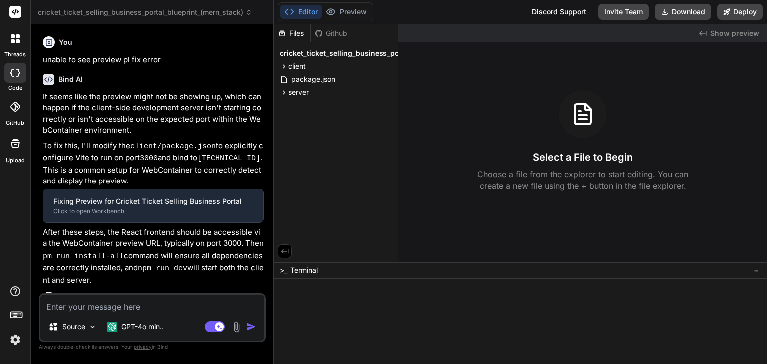
type textarea "x"
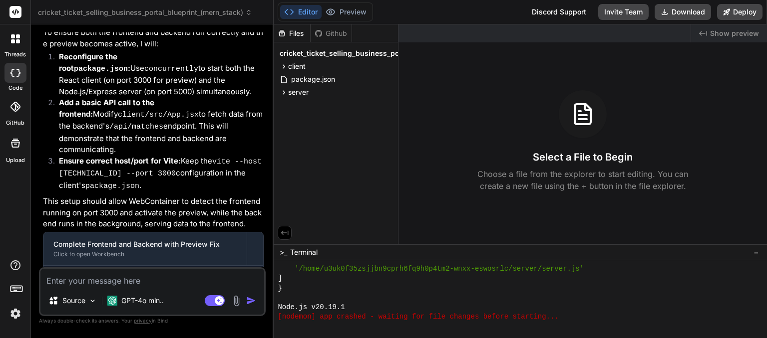
scroll to position [1447, 0]
click at [114, 274] on code "package.json" at bounding box center [126, 280] width 56 height 12
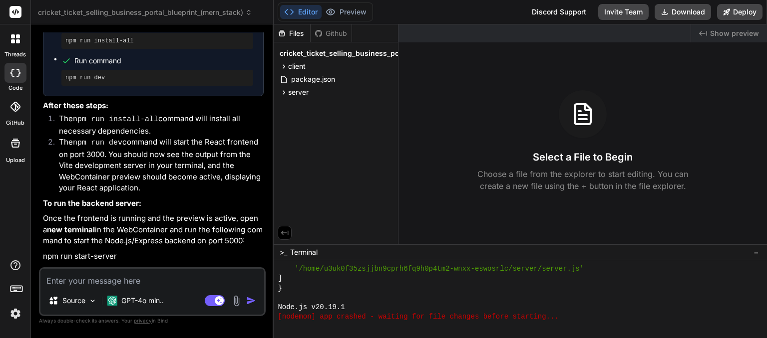
scroll to position [2336, 0]
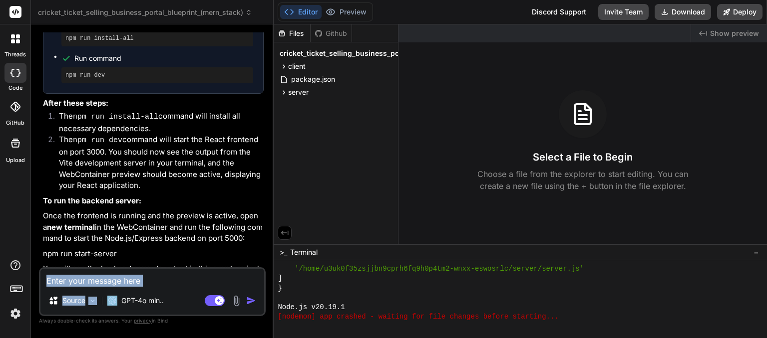
drag, startPoint x: 114, startPoint y: 255, endPoint x: 109, endPoint y: 290, distance: 35.9
click at [109, 290] on div "You unable to see preview pl fix error Bind AI It seems like the preview might …" at bounding box center [152, 184] width 227 height 305
click at [109, 290] on div "Source GPT-4o min.. Agent Mode. When this toggle is activated, AI automatically…" at bounding box center [152, 292] width 227 height 49
click at [108, 277] on textarea at bounding box center [152, 278] width 224 height 18
type textarea "c"
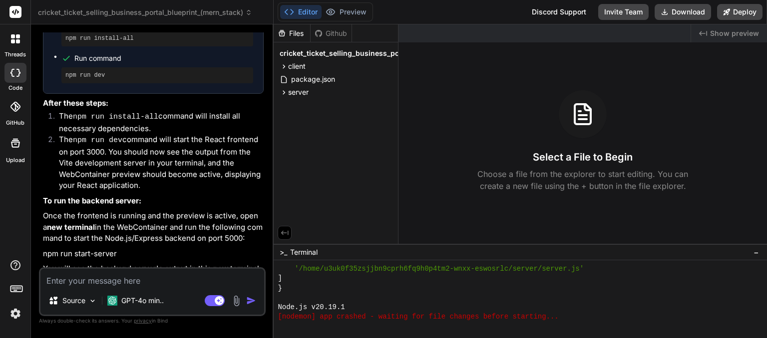
type textarea "x"
type textarea "cr"
type textarea "x"
type textarea "cre"
type textarea "x"
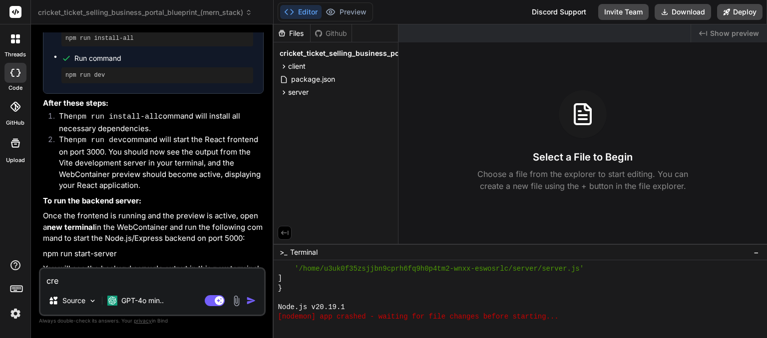
type textarea "crea"
type textarea "x"
type textarea "creat"
type textarea "x"
type textarea "create"
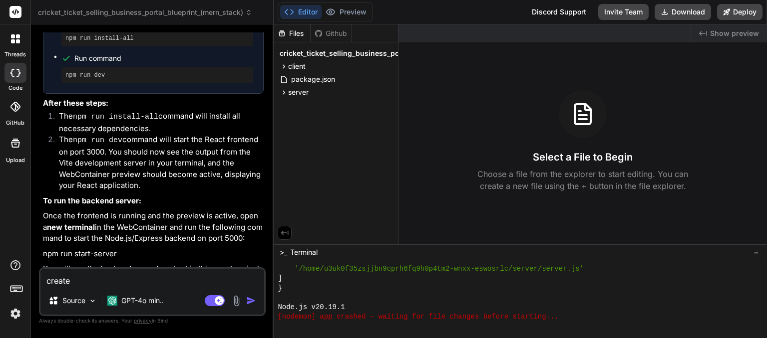
type textarea "x"
type textarea "create"
type textarea "x"
type textarea "create a"
type textarea "x"
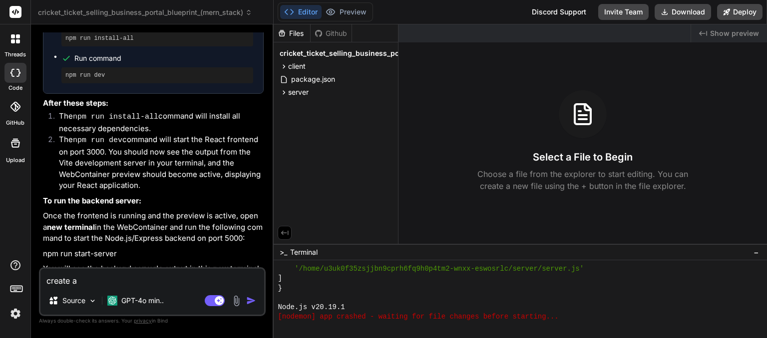
type textarea "create a"
type textarea "x"
type textarea "create a e"
type textarea "x"
type textarea "create a ey"
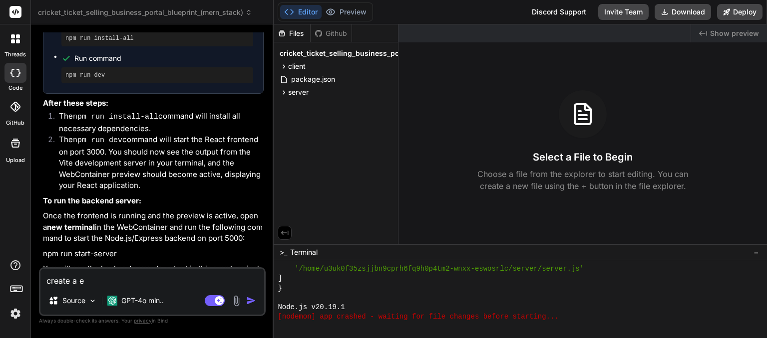
type textarea "x"
type textarea "create a eye"
type textarea "x"
type textarea "create a eye"
type textarea "x"
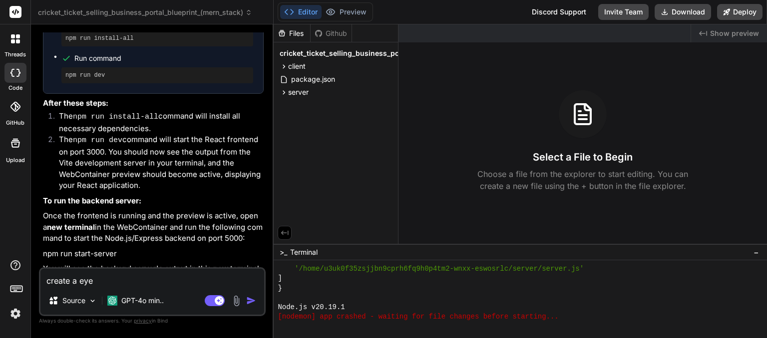
type textarea "create a eye c"
type textarea "x"
type textarea "create a eye ca"
type textarea "x"
type textarea "create a eye cad"
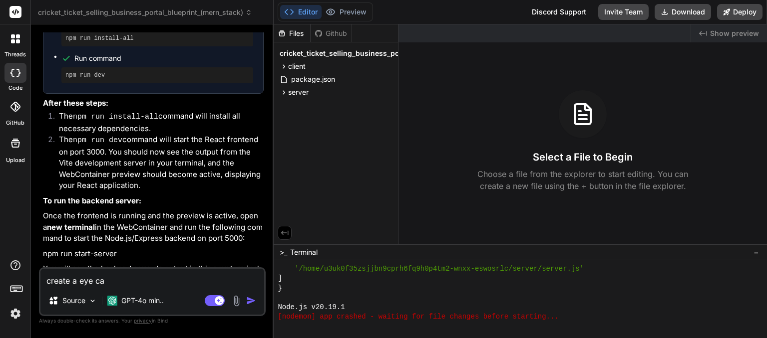
type textarea "x"
type textarea "create a eye ca"
type textarea "x"
type textarea "create a eye can"
type textarea "x"
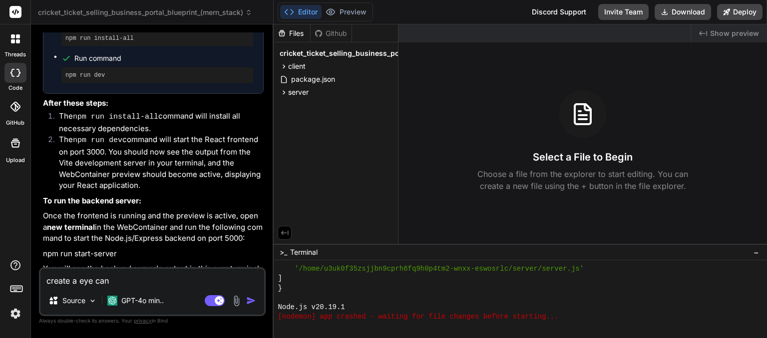
type textarea "create a eye cand"
type textarea "x"
type textarea "create a eye candy"
type textarea "x"
type textarea "create a eye candy"
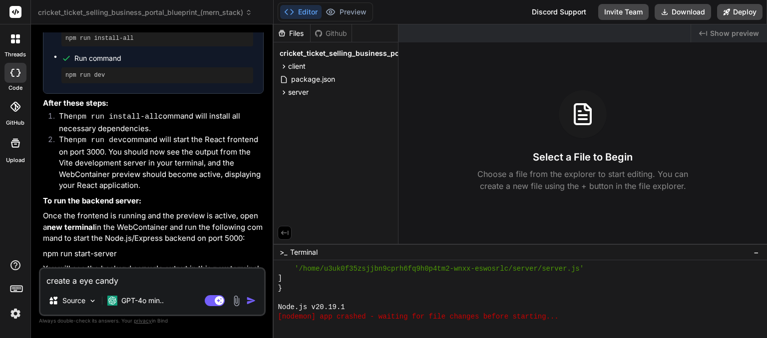
type textarea "x"
type textarea "create a eye candy w"
type textarea "x"
type textarea "create a eye candy we"
type textarea "x"
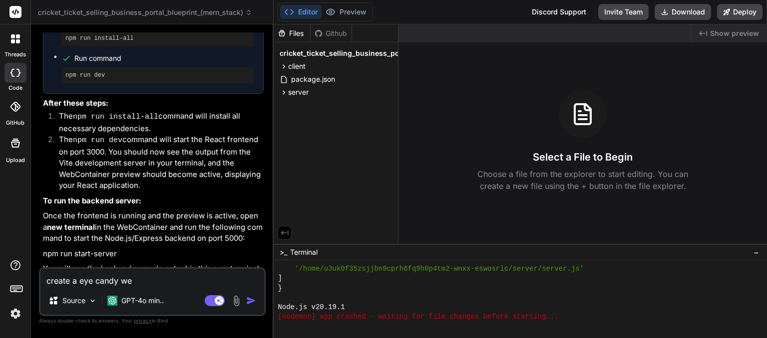
type textarea "create a eye candy web"
type textarea "x"
type textarea "create a eye candy webs"
type textarea "x"
type textarea "create a eye candy webst"
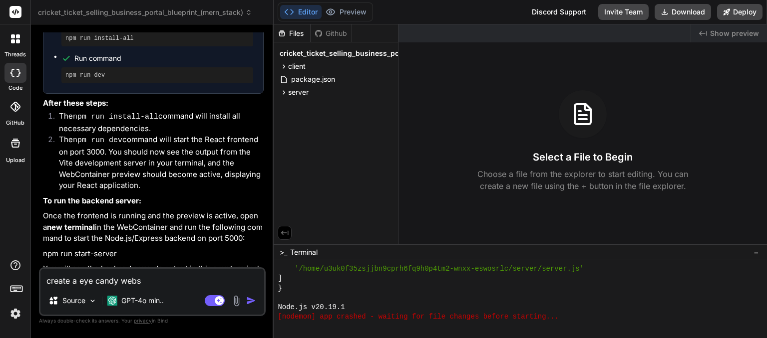
type textarea "x"
type textarea "create a eye candy websti"
type textarea "x"
type textarea "create a eye candy webst"
type textarea "x"
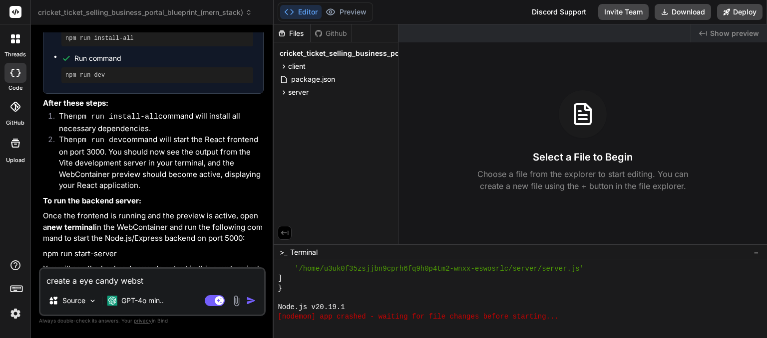
type textarea "create a eye candy webs"
type textarea "x"
type textarea "create a eye candy websi"
type textarea "x"
type textarea "create a eye candy websit"
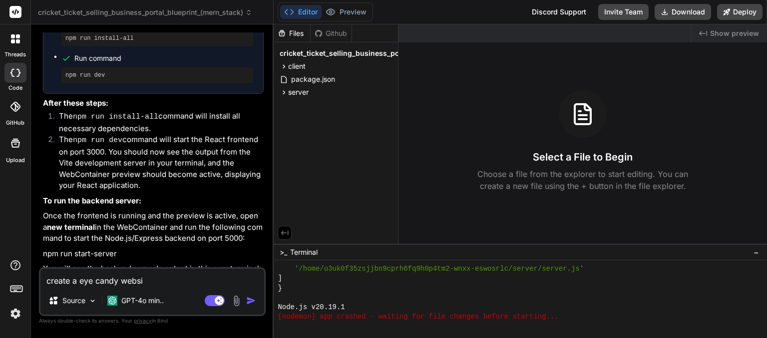
type textarea "x"
type textarea "create a eye candy website"
type textarea "x"
type textarea "create a eye candy website"
type textarea "x"
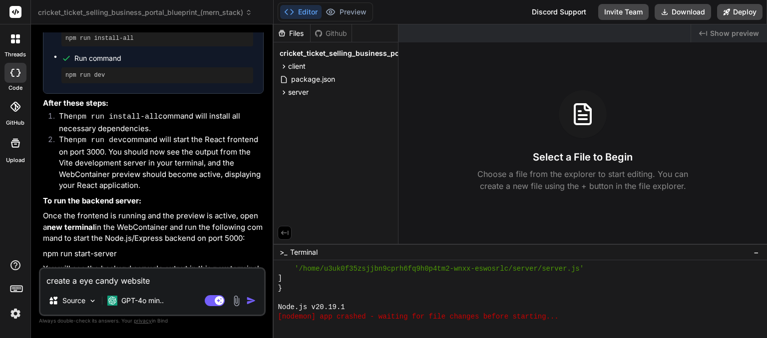
type textarea "create a eye candy website q"
type textarea "x"
type textarea "create a eye candy website qi"
type textarea "x"
type textarea "create a eye candy website qir"
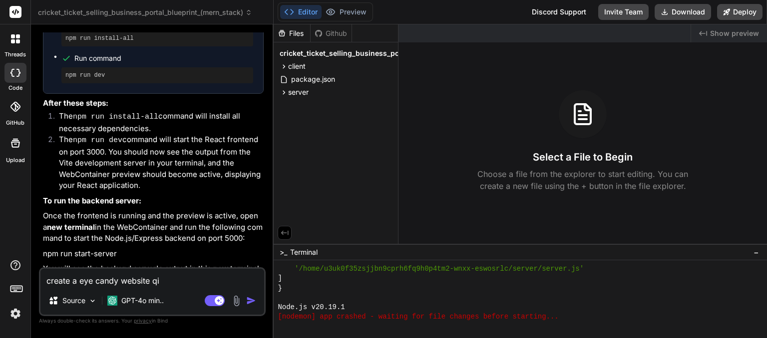
type textarea "x"
type textarea "create a eye candy website qirh"
type textarea "x"
type textarea "create a eye candy website qirh"
type textarea "x"
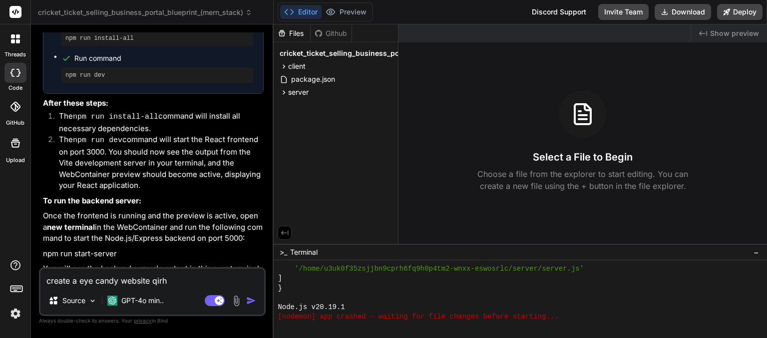
type textarea "create a eye candy website qirh d"
type textarea "x"
type textarea "create a eye candy website qirh du"
type textarea "x"
type textarea "create a eye candy website qirh dul"
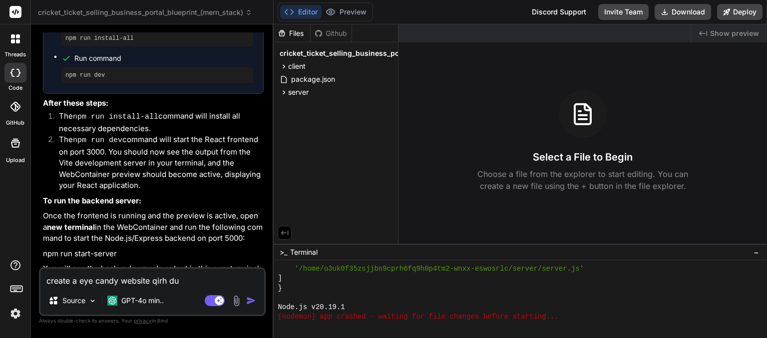
type textarea "x"
type textarea "create a eye candy website qirh dull"
type textarea "x"
type textarea "create a eye candy website qirh dull"
type textarea "x"
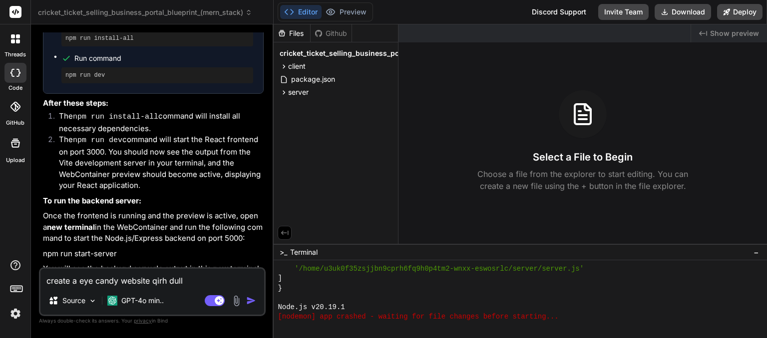
type textarea "create a eye candy website qirh dull"
type textarea "x"
type textarea "create a eye candy website qirh dul"
type textarea "x"
type textarea "create a eye candy website qirh du"
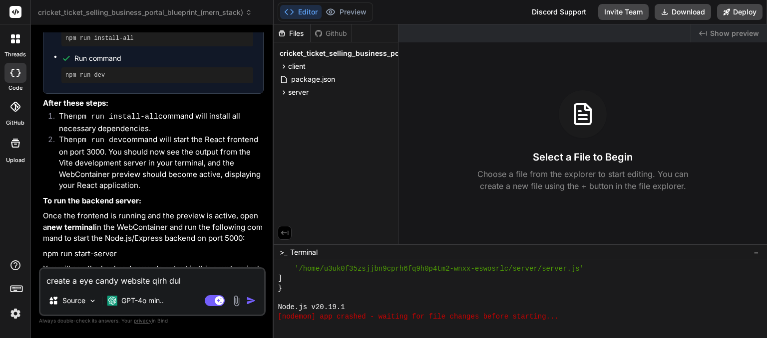
type textarea "x"
type textarea "create a eye candy website qirh d"
type textarea "x"
type textarea "create a eye candy website qirh"
type textarea "x"
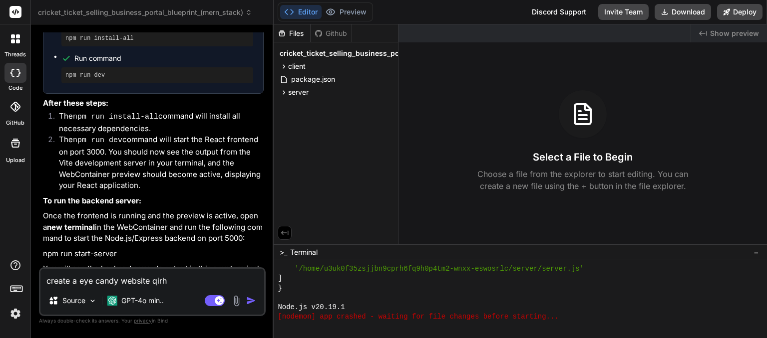
type textarea "create a eye candy website qirh"
type textarea "x"
type textarea "create a eye candy website qir"
type textarea "x"
type textarea "create a eye candy website qi"
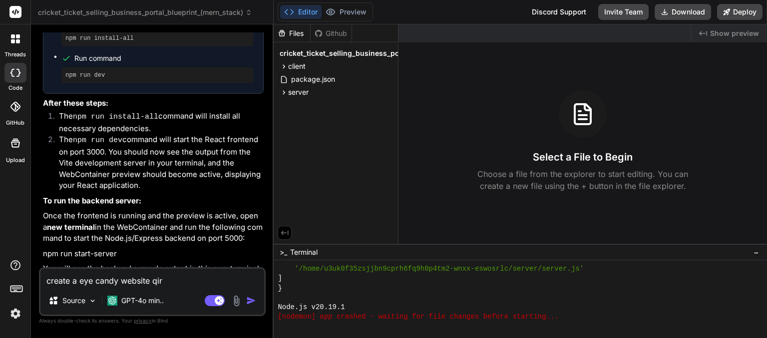
type textarea "x"
type textarea "create a eye candy website q"
type textarea "x"
type textarea "create a eye candy website"
type textarea "x"
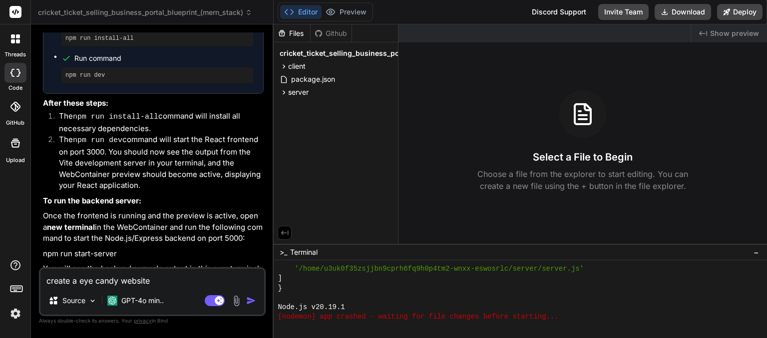
type textarea "create a eye candy website q"
type textarea "x"
type textarea "create a eye candy website qi"
type textarea "x"
type textarea "create a eye candy website qit"
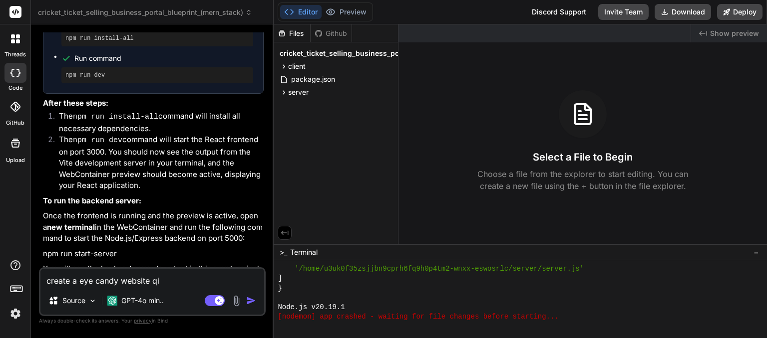
type textarea "x"
type textarea "create a eye candy website qith"
type textarea "x"
type textarea "create a eye candy website qit"
type textarea "x"
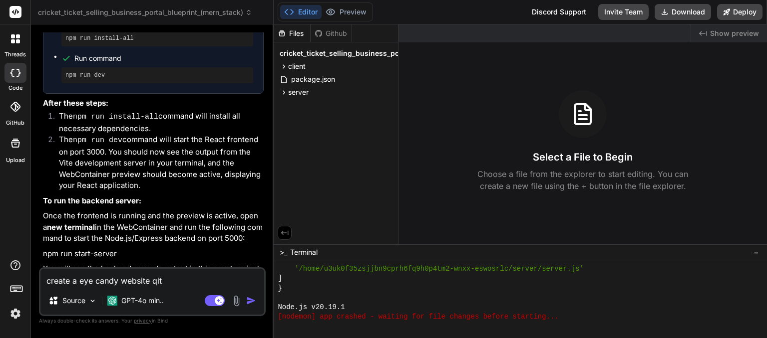
type textarea "create a eye candy website qi"
type textarea "x"
type textarea "create a eye candy website q"
type textarea "x"
type textarea "create a eye candy website"
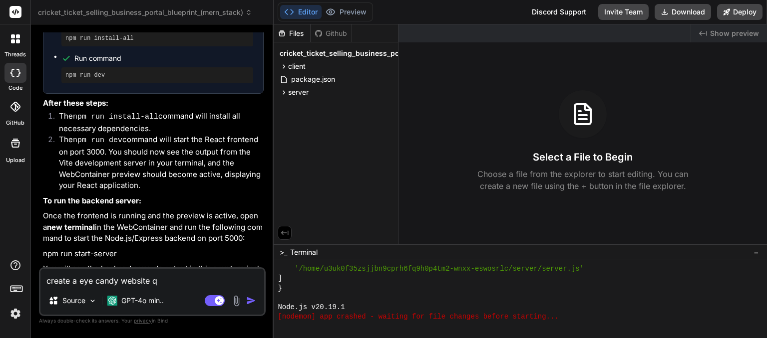
type textarea "x"
type textarea "create a eye candy website w"
type textarea "x"
type textarea "create a eye candy website wi"
type textarea "x"
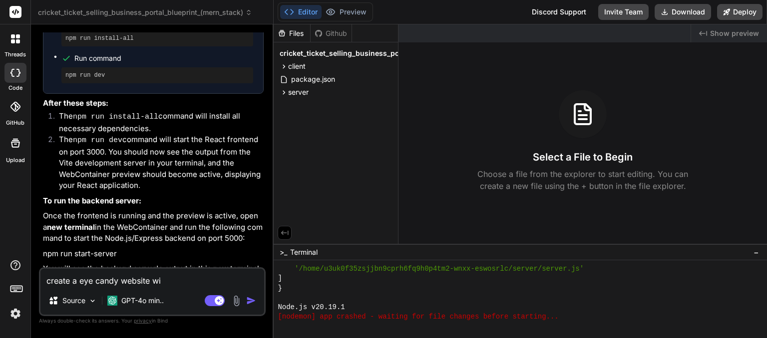
type textarea "create a eye candy website wit"
type textarea "x"
type textarea "create a eye candy website with"
type textarea "x"
type textarea "create a eye candy website with"
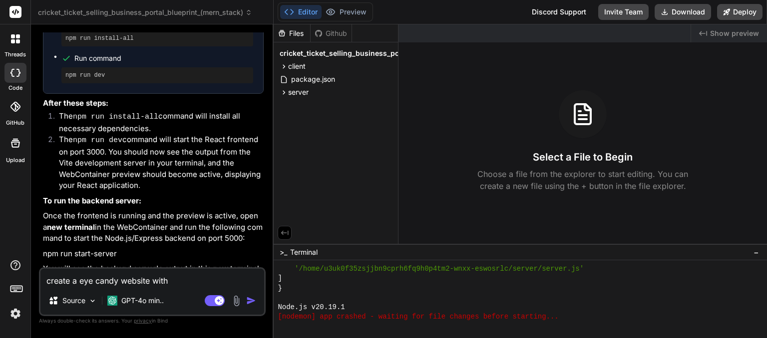
type textarea "x"
type textarea "create a eye candy website with f"
type textarea "x"
type textarea "create a eye candy website with fu"
type textarea "x"
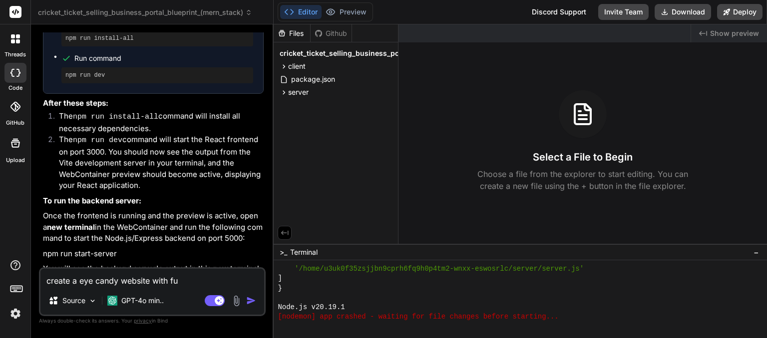
type textarea "create a eye candy website with ful"
type textarea "x"
type textarea "create a eye candy website with full"
type textarea "x"
type textarea "create a eye candy website with full"
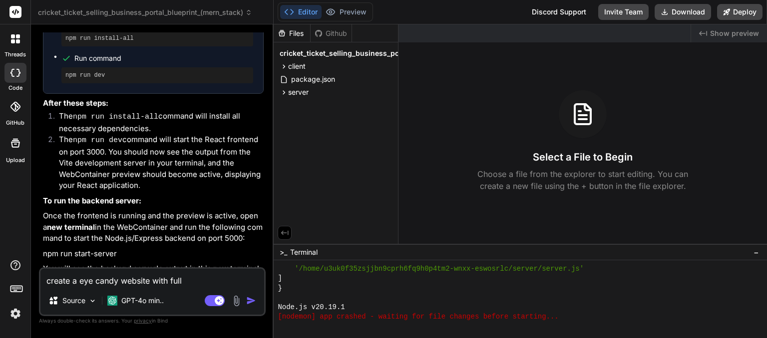
type textarea "x"
type textarea "create a eye candy website with full d"
type textarea "x"
type textarea "create a eye candy website with full de"
type textarea "x"
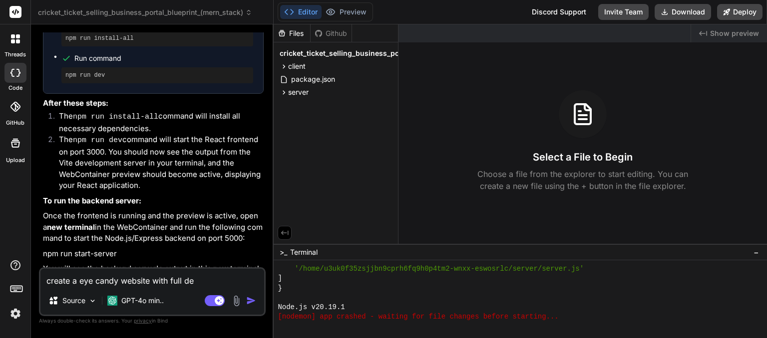
type textarea "create a eye candy website with full dea"
type textarea "x"
type textarea "create a eye candy website with full de"
type textarea "x"
type textarea "create a eye candy website with full d"
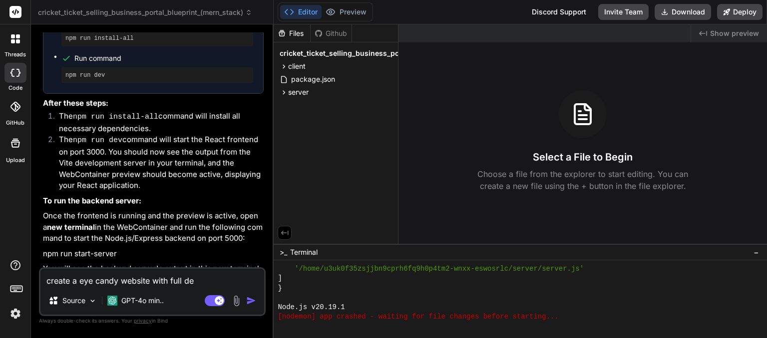
type textarea "x"
type textarea "create a eye candy website with full"
type textarea "x"
type textarea "create a eye candy website with full f"
type textarea "x"
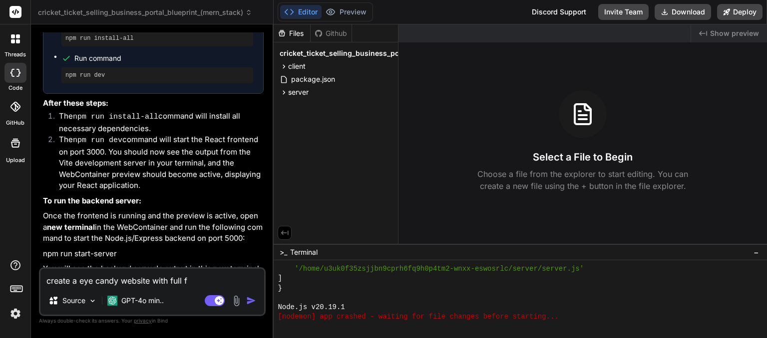
type textarea "create a eye candy website with full fe"
type textarea "x"
type textarea "create a eye candy website with full fea"
type textarea "x"
type textarea "create a eye candy website with full feat"
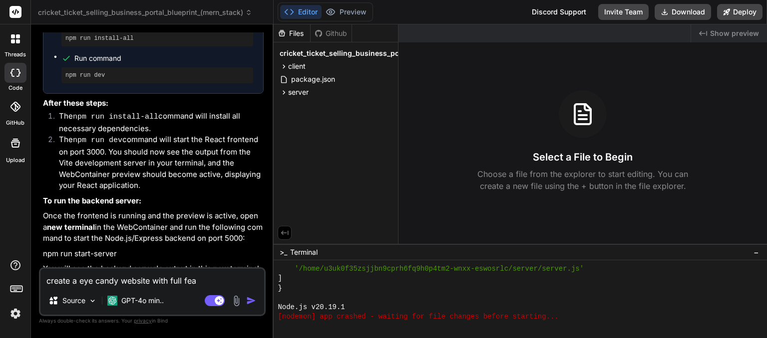
type textarea "x"
type textarea "create a eye candy website with full featu"
type textarea "x"
type textarea "create a eye candy website with full featur"
type textarea "x"
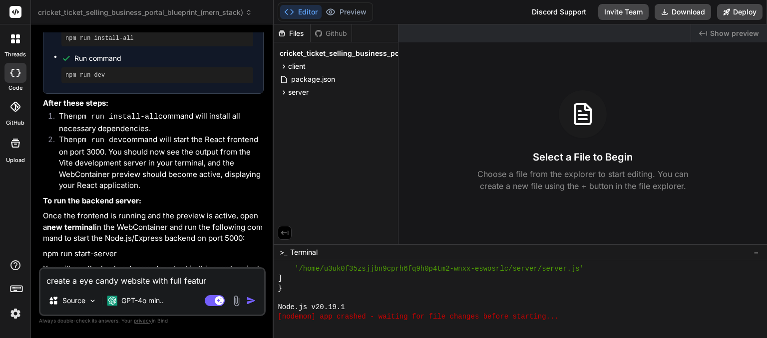
type textarea "create a eye candy website with full feature"
type textarea "x"
type textarea "create a eye candy website with full features"
type textarea "x"
type textarea "create a eye candy website with full features"
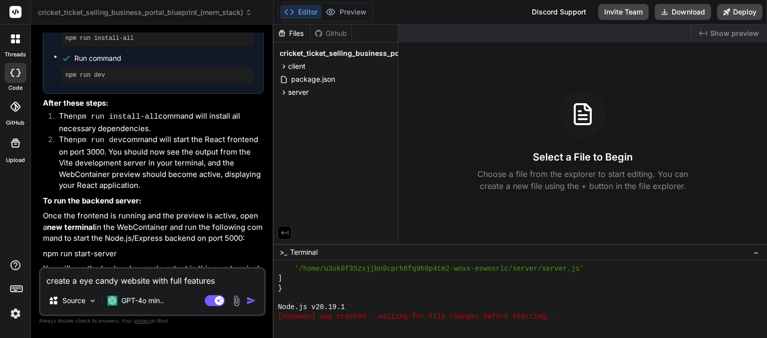
type textarea "x"
type textarea "create a eye candy website with full features o"
type textarea "x"
type textarea "create a eye candy website with full features on"
type textarea "x"
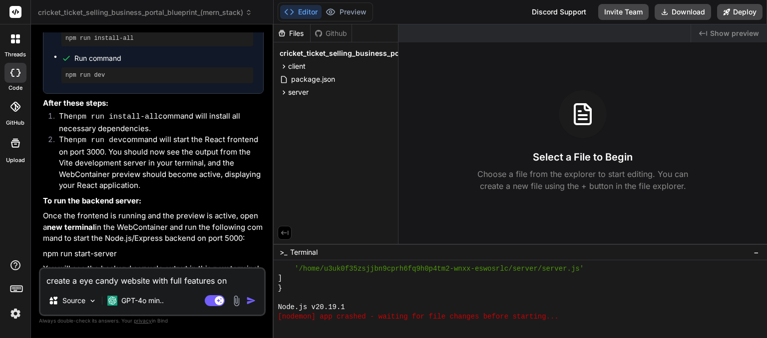
type textarea "create a eye candy website with full features on"
type textarea "x"
type textarea "create a eye candy website with full features on f"
type textarea "x"
type textarea "create a eye candy website with full features on fr"
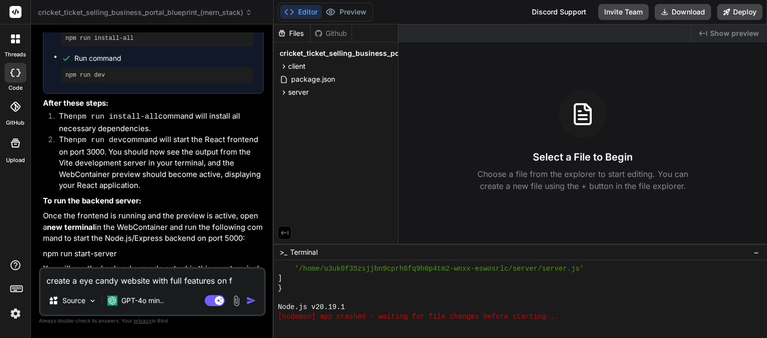
type textarea "x"
type textarea "create a eye candy website with full features on fro"
type textarea "x"
type textarea "create a eye candy website with full features on fron"
type textarea "x"
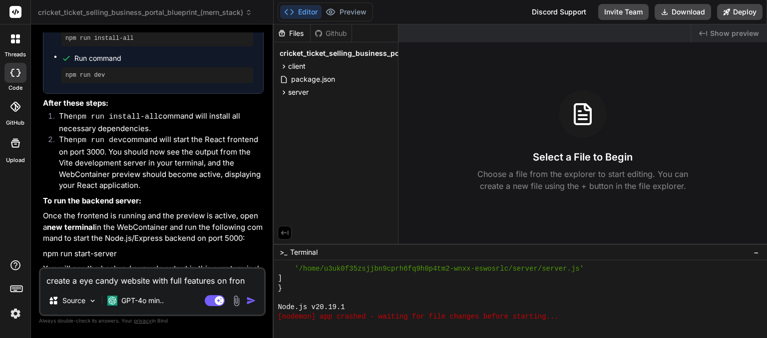
type textarea "create a eye candy website with full features on front"
type textarea "x"
type textarea "create a eye candy website with full features on front"
type textarea "x"
type textarea "create a eye candy website with full features on front e"
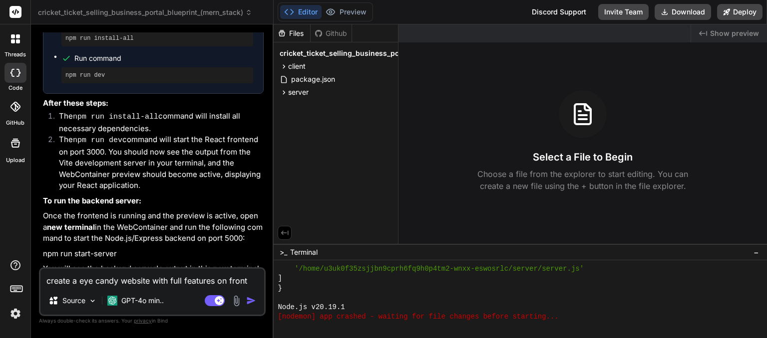
type textarea "x"
type textarea "create a eye candy website with full features on front en"
type textarea "x"
type textarea "create a eye candy website with full features on front end"
type textarea "x"
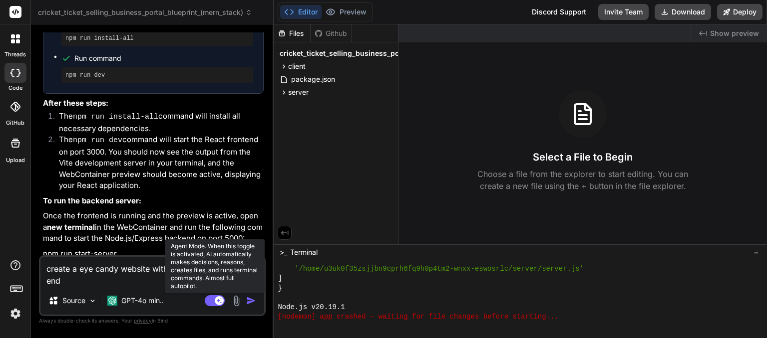
type textarea "create a eye candy website with full features on front end"
click at [211, 300] on rect at bounding box center [215, 300] width 20 height 11
type textarea "x"
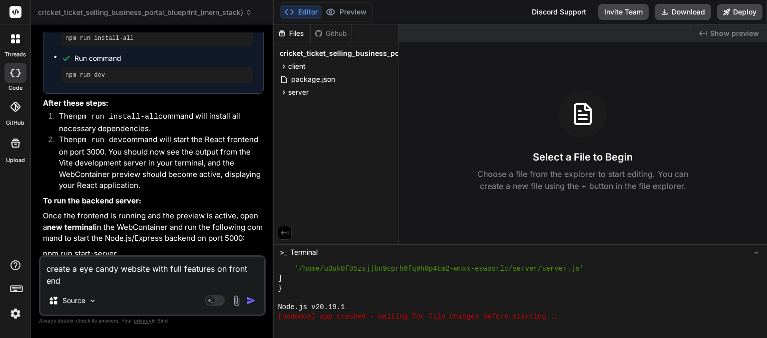
click at [9, 314] on img at bounding box center [15, 313] width 17 height 17
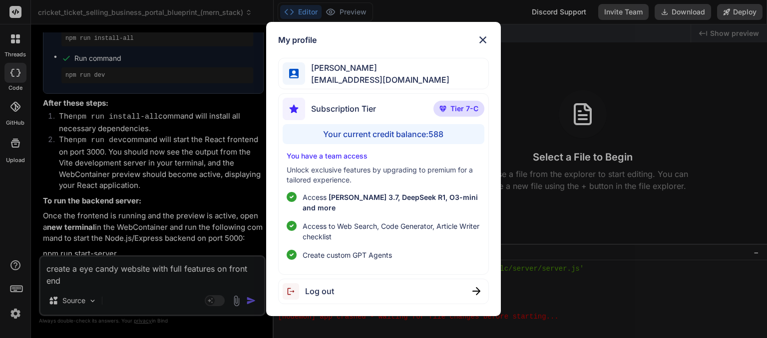
click at [68, 282] on div "My profile madhavi kond [EMAIL_ADDRESS][DOMAIN_NAME] Subscription Tier Tier 7-C…" at bounding box center [383, 169] width 767 height 338
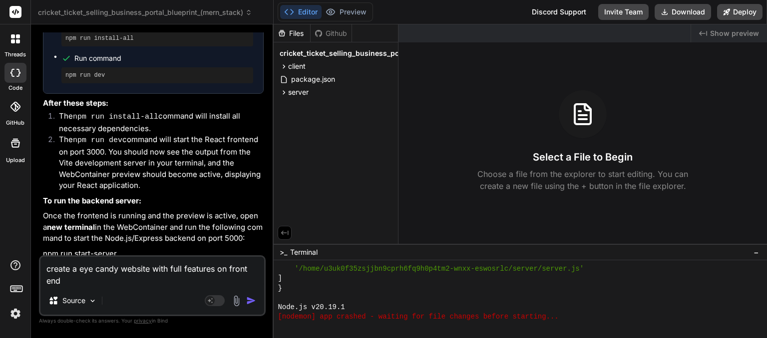
click at [68, 282] on textarea "create a eye candy website with full features on front end" at bounding box center [152, 272] width 224 height 30
type textarea "create a eye candy website with full features on front en"
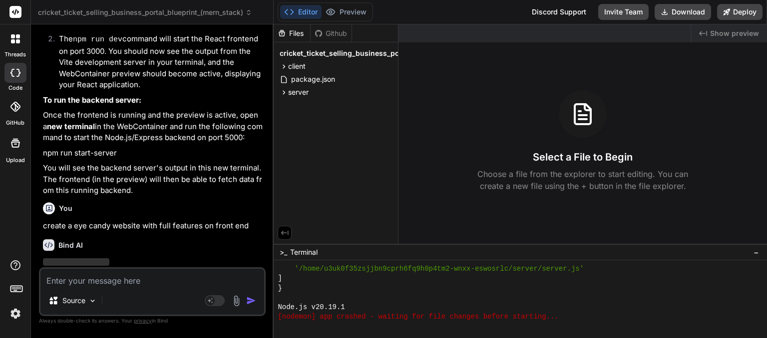
scroll to position [2440, 0]
